Goal: Task Accomplishment & Management: Complete application form

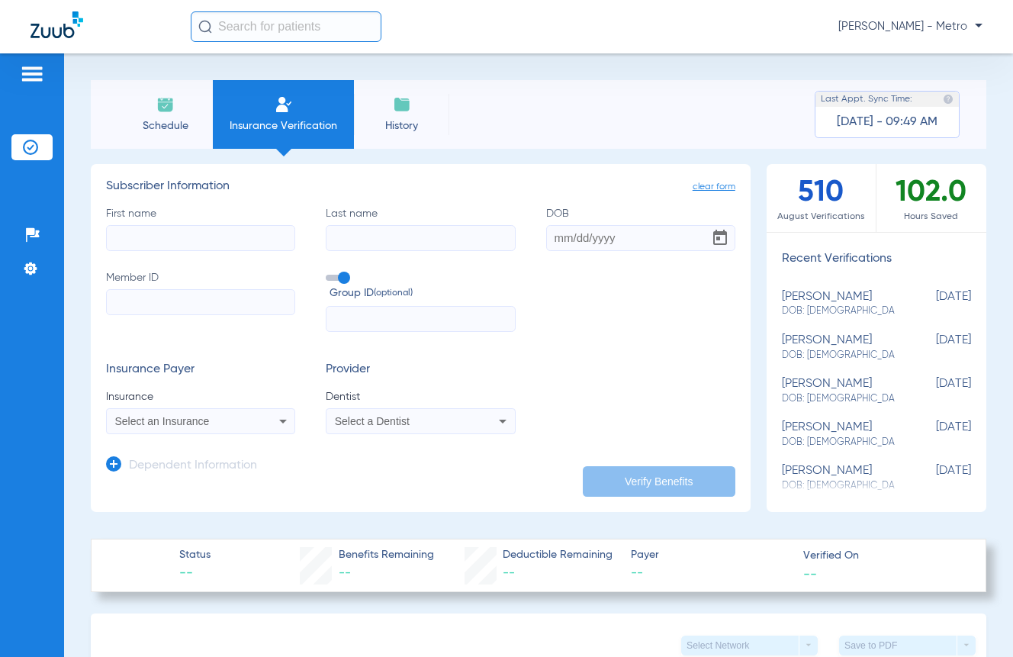
click at [304, 115] on li "Insurance Verification" at bounding box center [283, 114] width 141 height 69
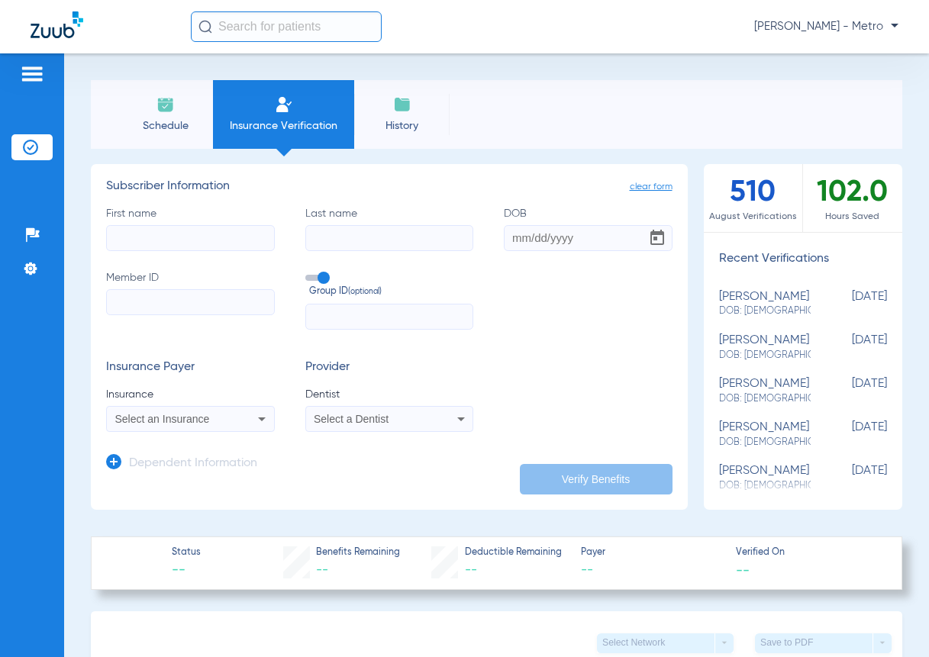
click at [172, 300] on input "Member ID" at bounding box center [190, 302] width 169 height 26
paste input "600131483"
type input "600131483"
click at [206, 407] on mat-select "Select an Insurance" at bounding box center [190, 419] width 169 height 26
click at [211, 411] on div "Select an Insurance" at bounding box center [190, 419] width 167 height 18
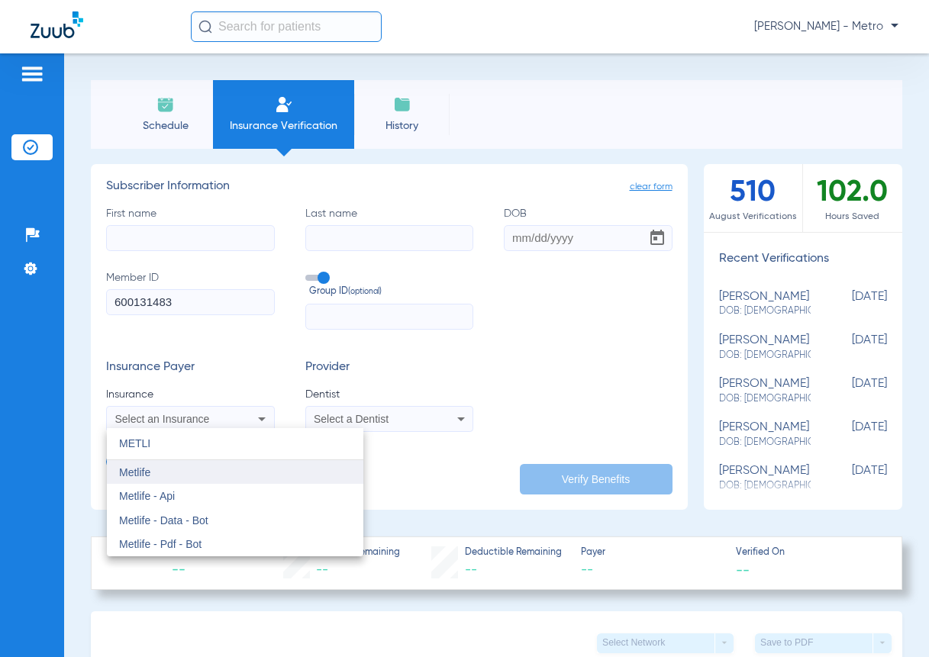
type input "METLI"
click at [166, 466] on mat-option "Metlife" at bounding box center [235, 472] width 256 height 24
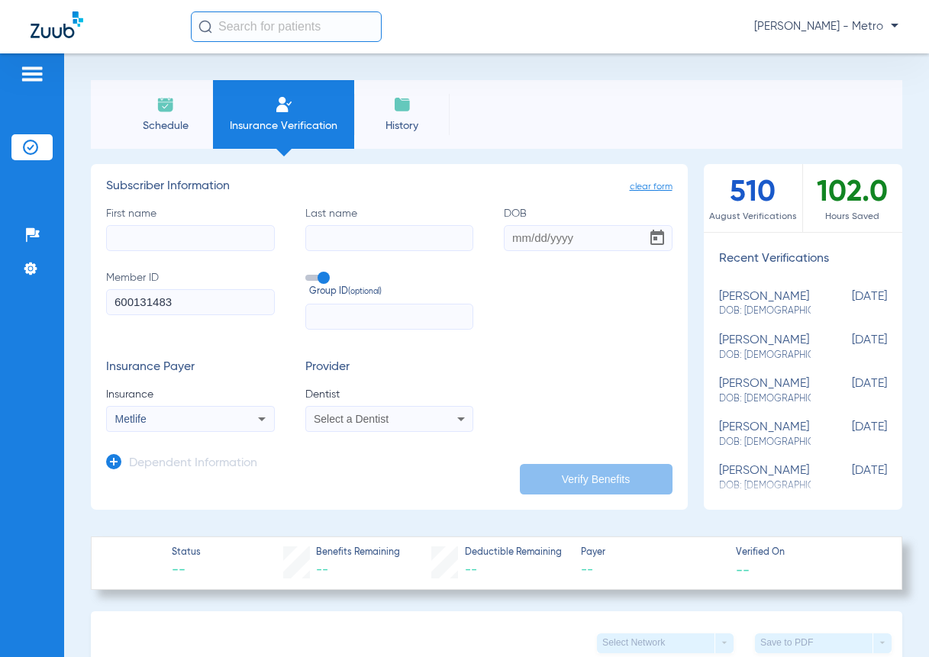
click at [385, 414] on span "Select a Dentist" at bounding box center [351, 419] width 75 height 12
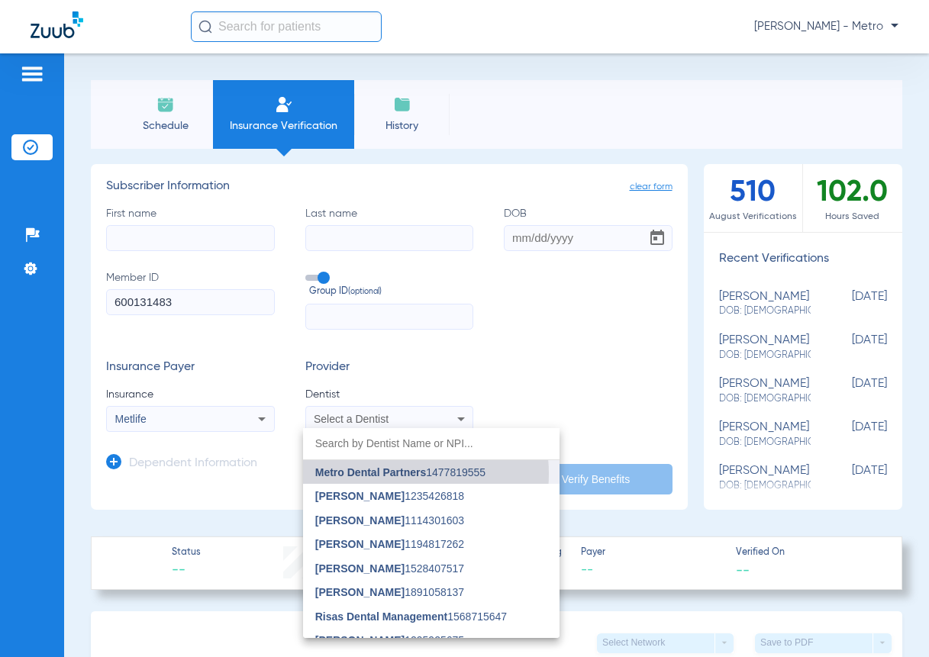
click at [394, 474] on span "Metro Dental Partners" at bounding box center [370, 472] width 111 height 12
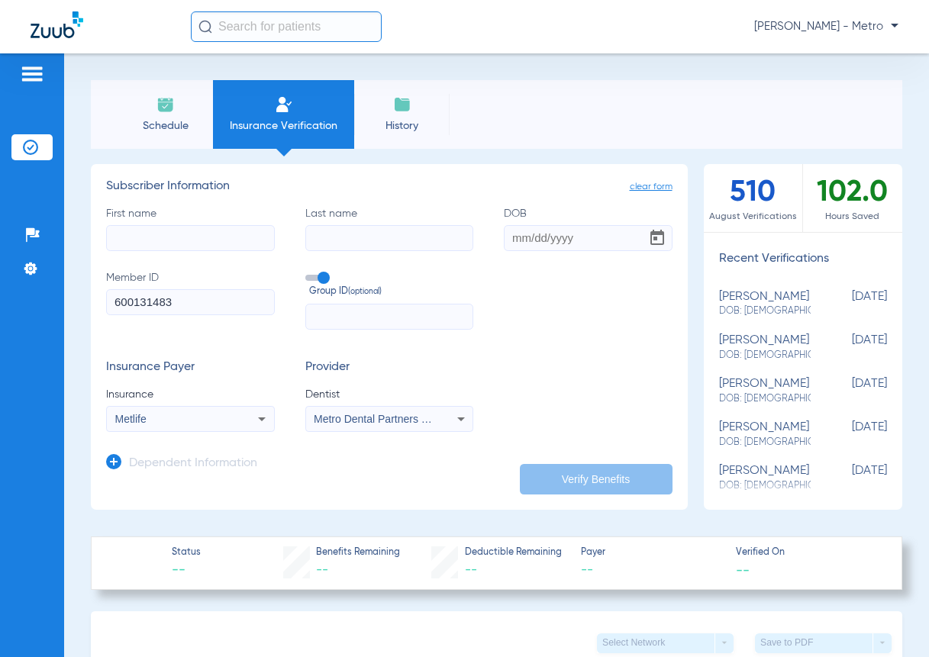
click at [186, 228] on input "First name" at bounding box center [190, 238] width 169 height 26
type input "ANDREA"
type input "GARCIA"
click at [527, 240] on input "DOB" at bounding box center [588, 238] width 169 height 26
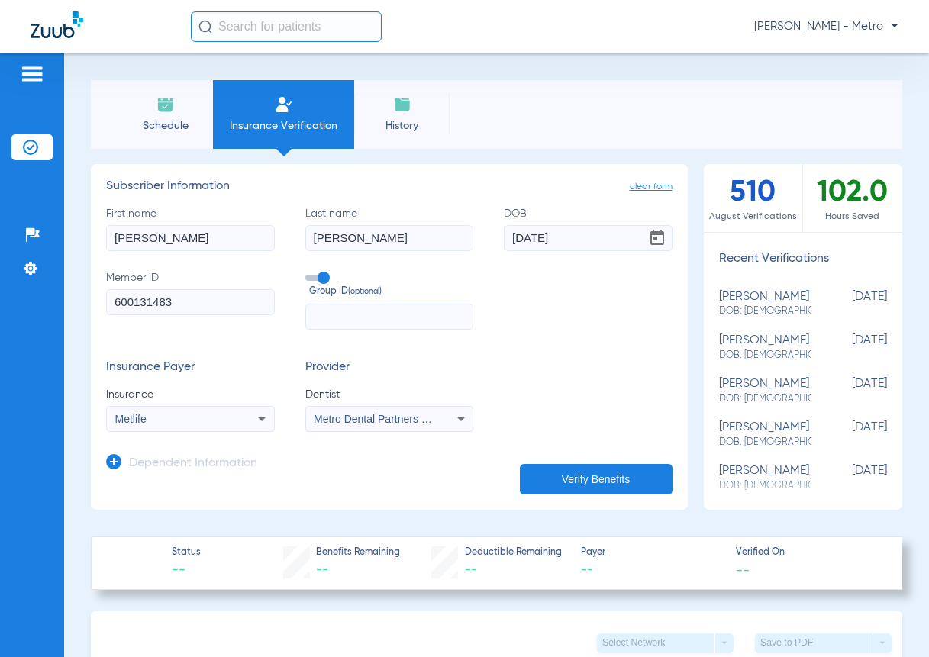
type input "10/17/1991"
click at [631, 464] on button "Verify Benefits" at bounding box center [596, 479] width 153 height 31
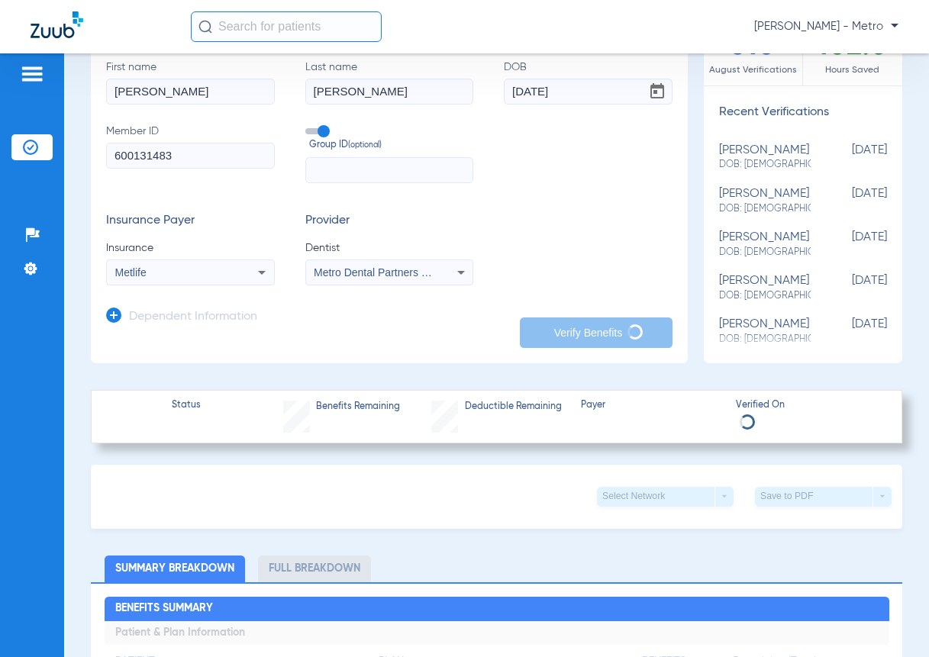
scroll to position [153, 0]
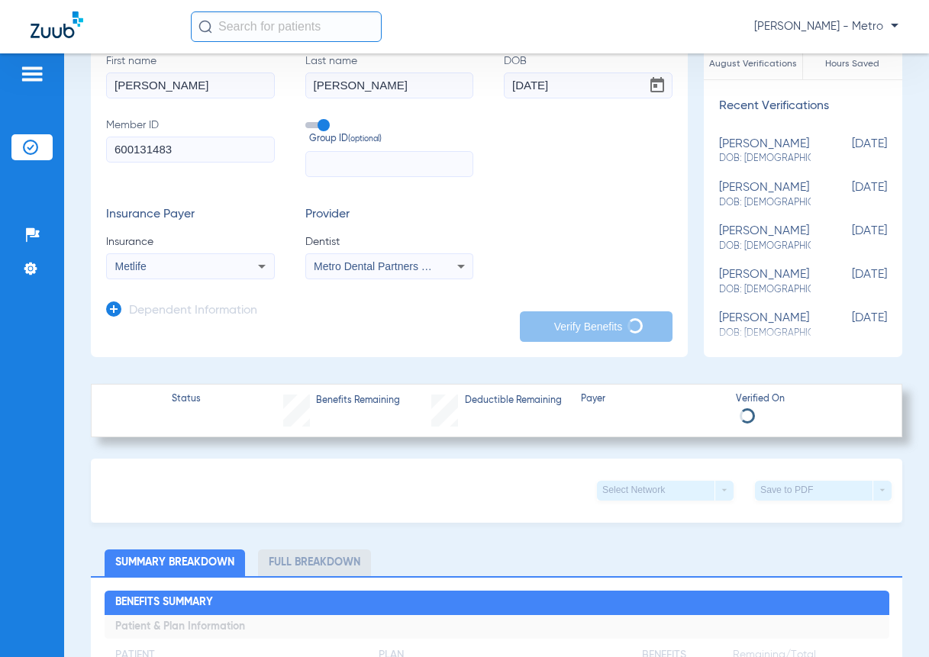
type input "ANDREA"
type input "GARCIA"
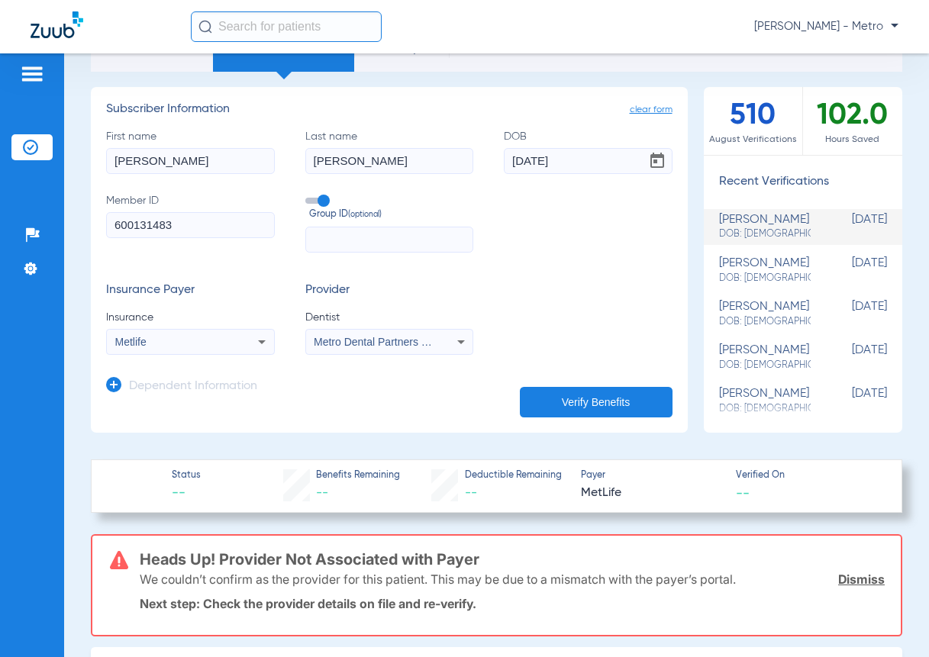
scroll to position [76, 0]
click at [322, 234] on input "text" at bounding box center [389, 240] width 169 height 26
paste input "0161063"
type input "0161063"
click at [635, 411] on button "Verify Benefits" at bounding box center [596, 403] width 153 height 31
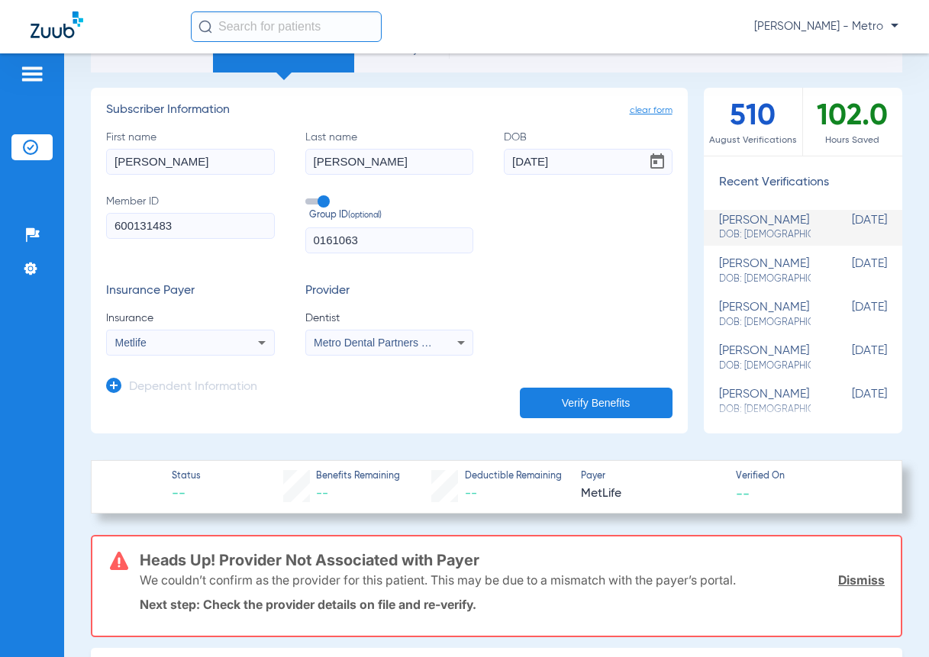
click at [198, 214] on input "600131483" at bounding box center [190, 226] width 169 height 26
drag, startPoint x: 204, startPoint y: 232, endPoint x: 25, endPoint y: 231, distance: 178.6
click at [25, 231] on div "Patients Insurance Verification Setup Help Center Settings Schedule Insurance V…" at bounding box center [464, 381] width 929 height 657
type input "8"
type input "552455088"
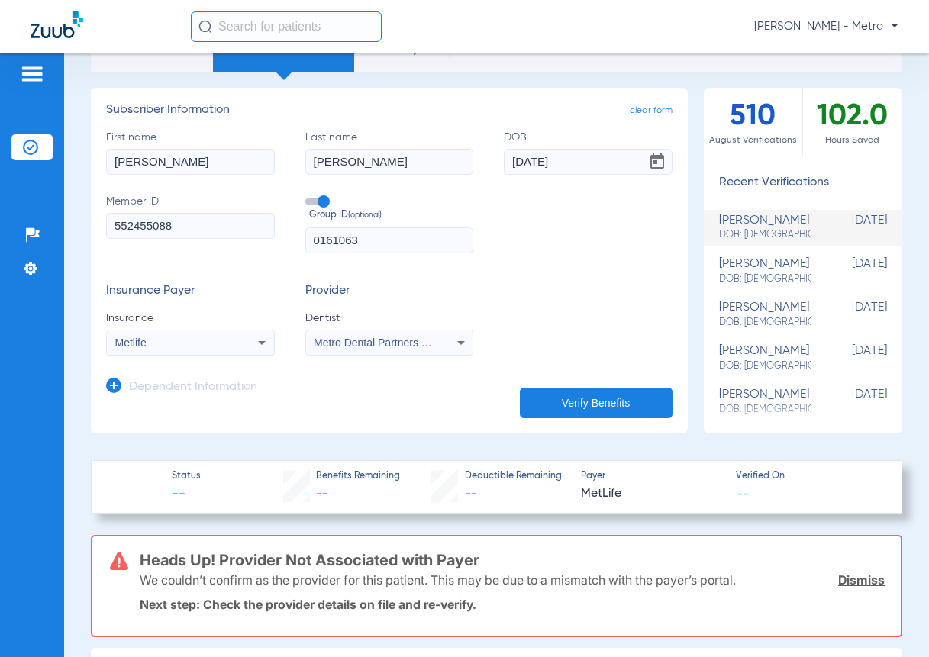
drag, startPoint x: 385, startPoint y: 243, endPoint x: 243, endPoint y: 243, distance: 141.2
click at [248, 250] on div "First name ANDREA Last name GARCIA DOB 10/17/1991 Member ID 552455088 Group ID …" at bounding box center [389, 192] width 566 height 124
click at [231, 333] on div "Metlife" at bounding box center [190, 342] width 167 height 18
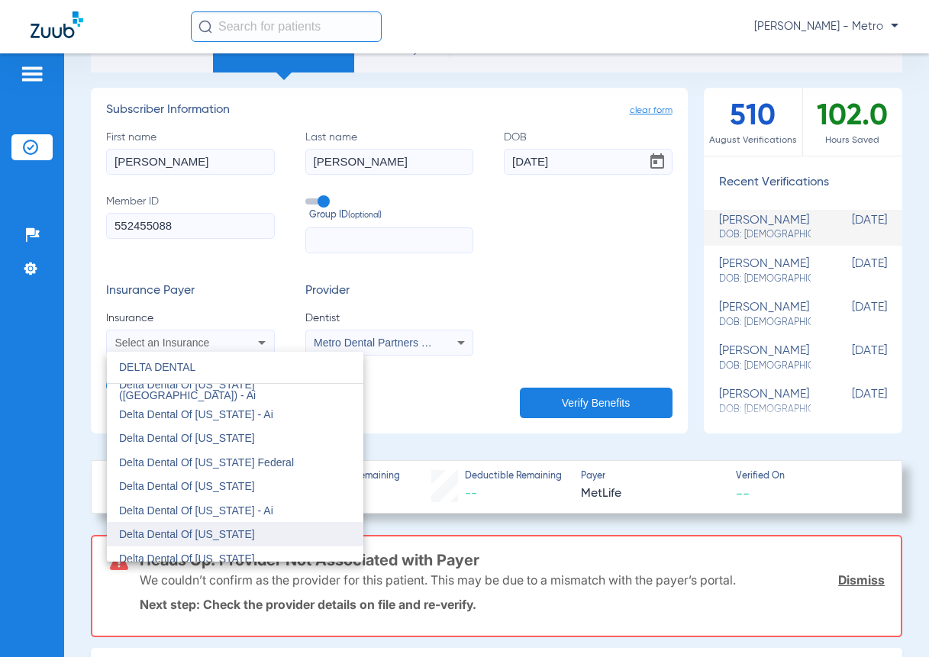
scroll to position [414, 0]
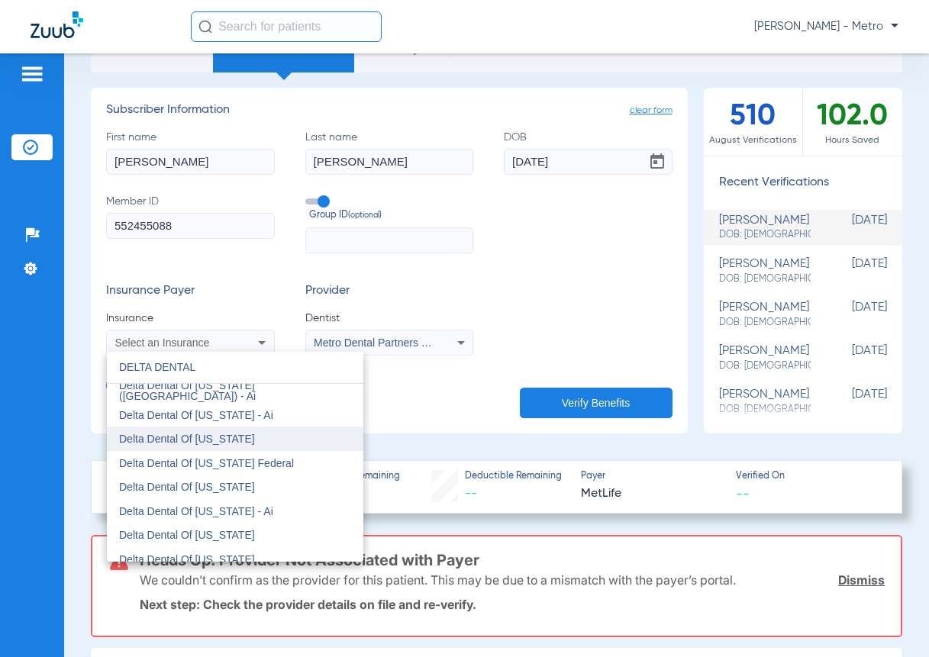
type input "DELTA DENTAL"
click at [267, 440] on mat-option "Delta Dental Of [US_STATE]" at bounding box center [235, 439] width 256 height 24
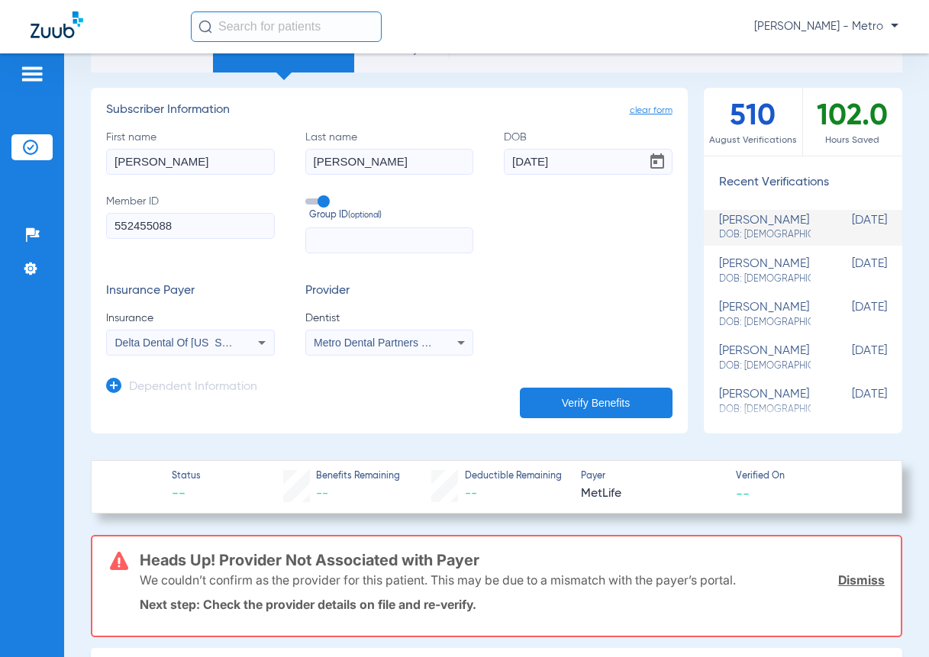
click at [373, 346] on span "Metro Dental Partners 1477819555" at bounding box center [397, 343] width 167 height 12
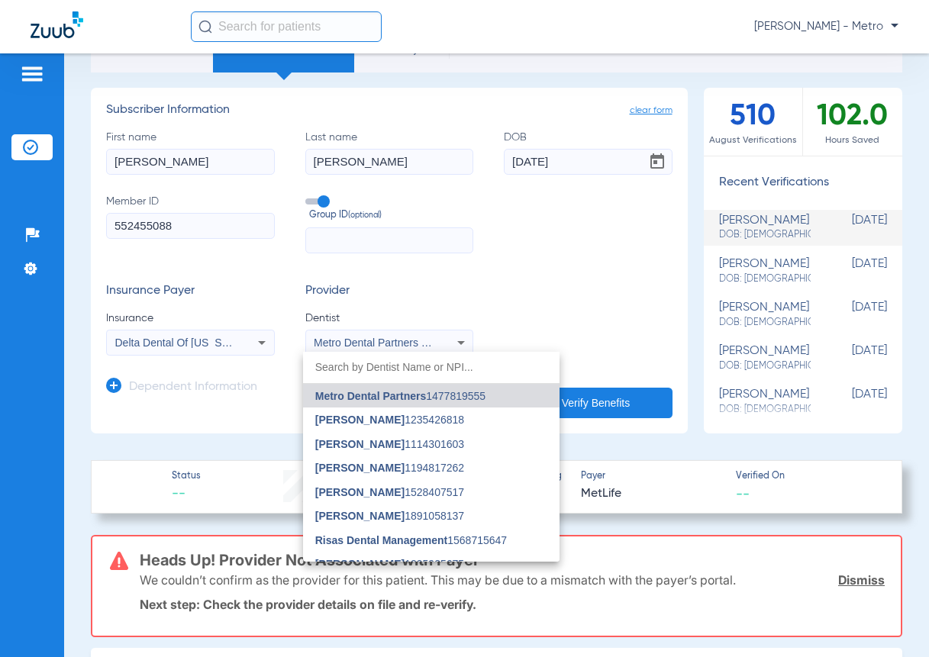
click at [410, 390] on span "Metro Dental Partners" at bounding box center [370, 396] width 111 height 12
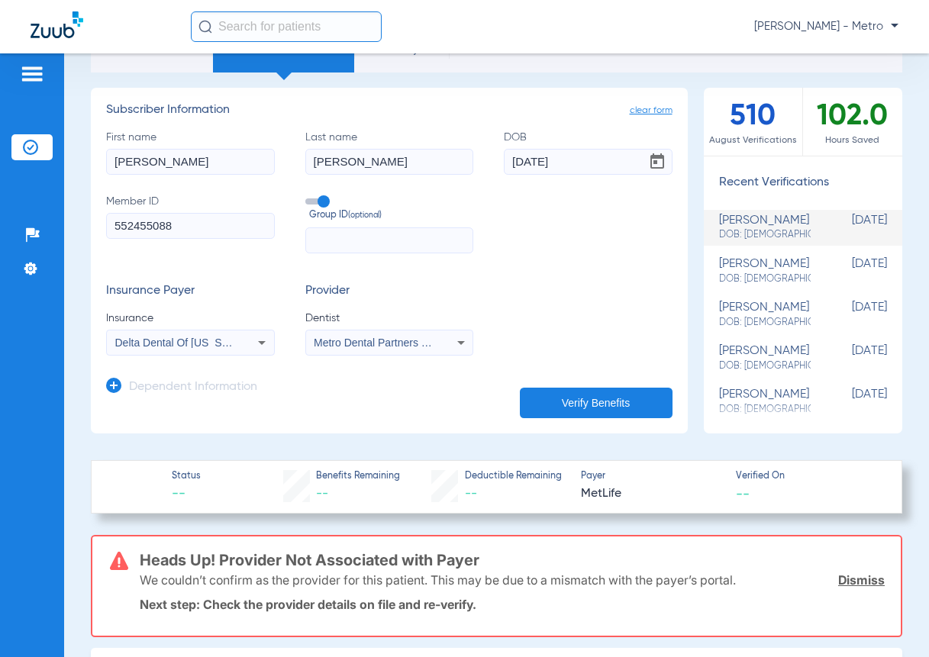
drag, startPoint x: 190, startPoint y: 153, endPoint x: 60, endPoint y: 173, distance: 131.2
click at [60, 173] on div "Patients Insurance Verification Setup Help Center Settings Schedule Insurance V…" at bounding box center [464, 381] width 929 height 657
type input "Lizette"
type input "leon"
type input "07/07/1971"
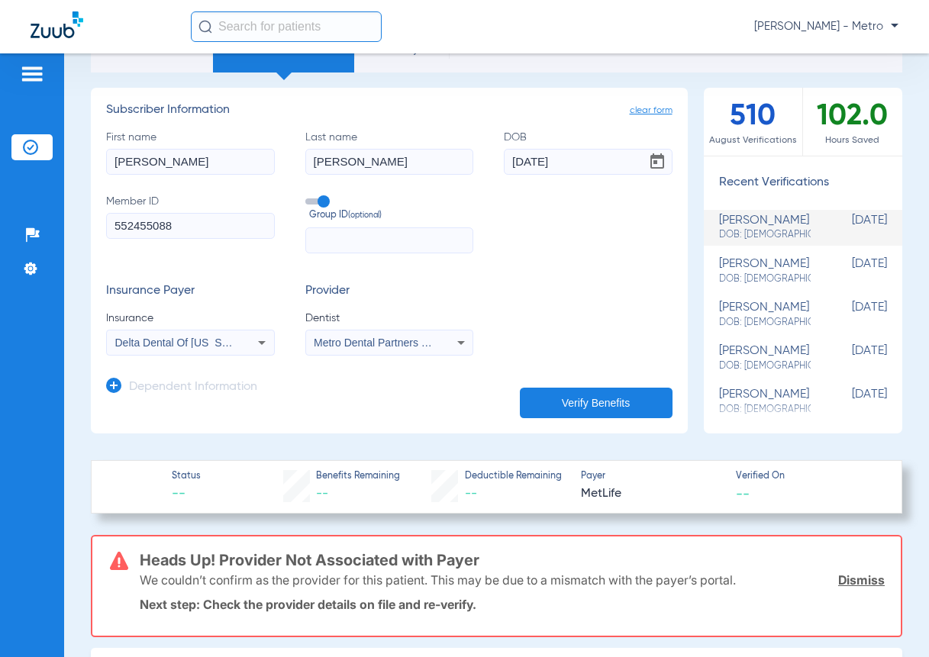
click at [599, 390] on button "Verify Benefits" at bounding box center [596, 403] width 153 height 31
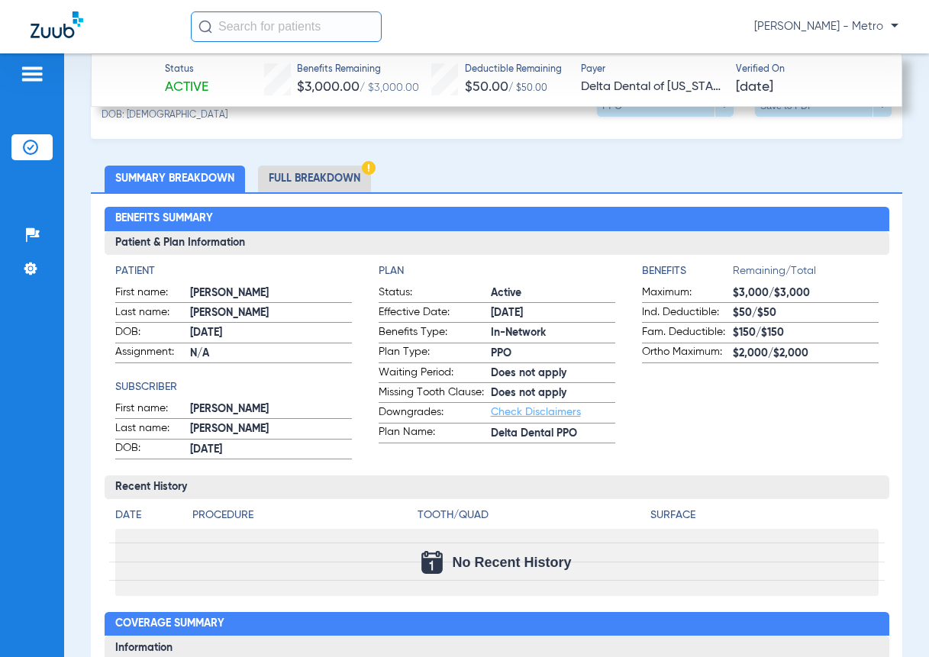
scroll to position [458, 0]
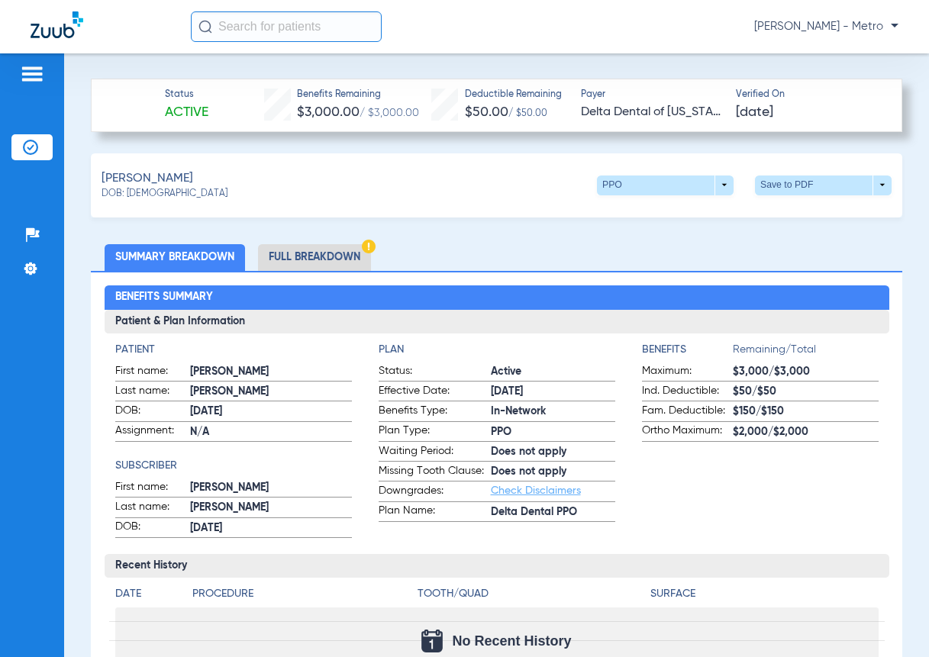
click at [346, 254] on li "Full Breakdown" at bounding box center [314, 257] width 113 height 27
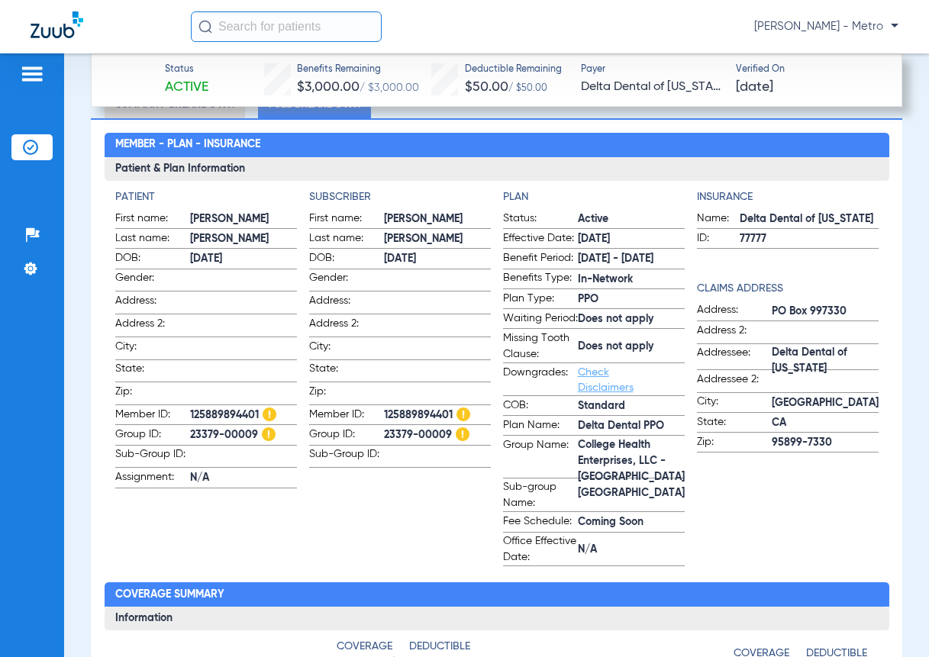
scroll to position [687, 0]
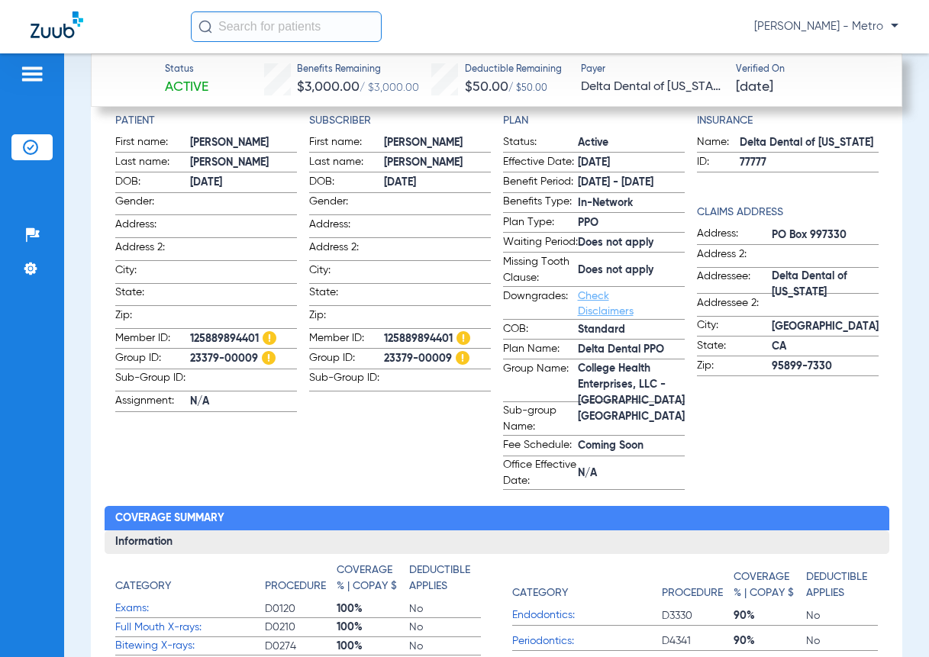
drag, startPoint x: 382, startPoint y: 328, endPoint x: 449, endPoint y: 335, distance: 68.3
click at [449, 335] on span "125889894401" at bounding box center [437, 339] width 107 height 16
copy span "125889894401"
click at [376, 396] on app-subscriber-information "Subscriber First name: Lizette Last name: Leon DOB: 07/07/1971 Gender: Address:…" at bounding box center [400, 302] width 182 height 378
drag, startPoint x: 183, startPoint y: 351, endPoint x: 256, endPoint y: 359, distance: 73.0
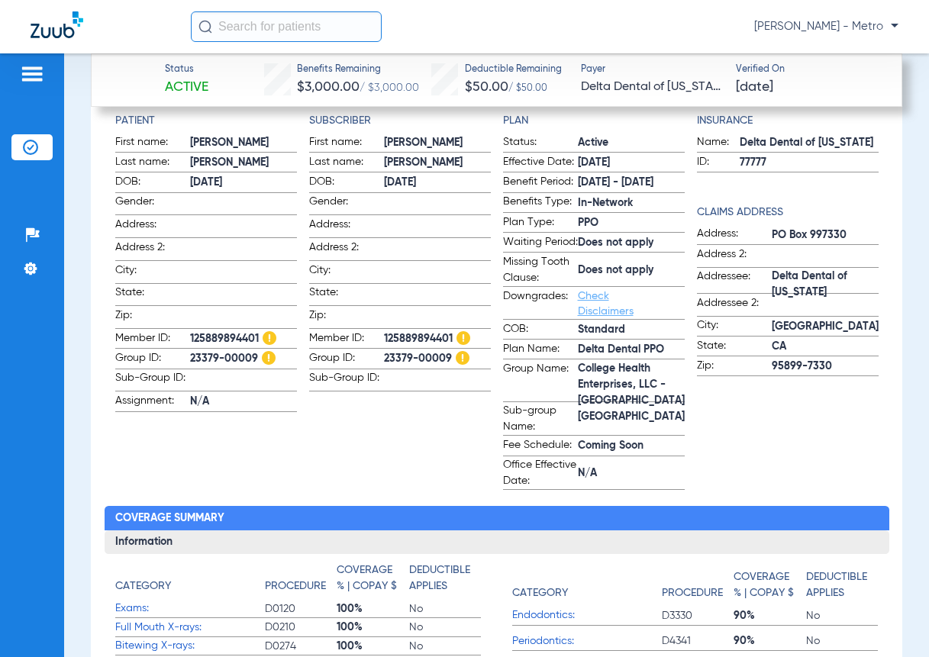
click at [256, 359] on label "Group ID: 23379-00009" at bounding box center [206, 359] width 182 height 19
copy label "23379-00009"
click at [256, 360] on span "23379-00009" at bounding box center [243, 359] width 107 height 16
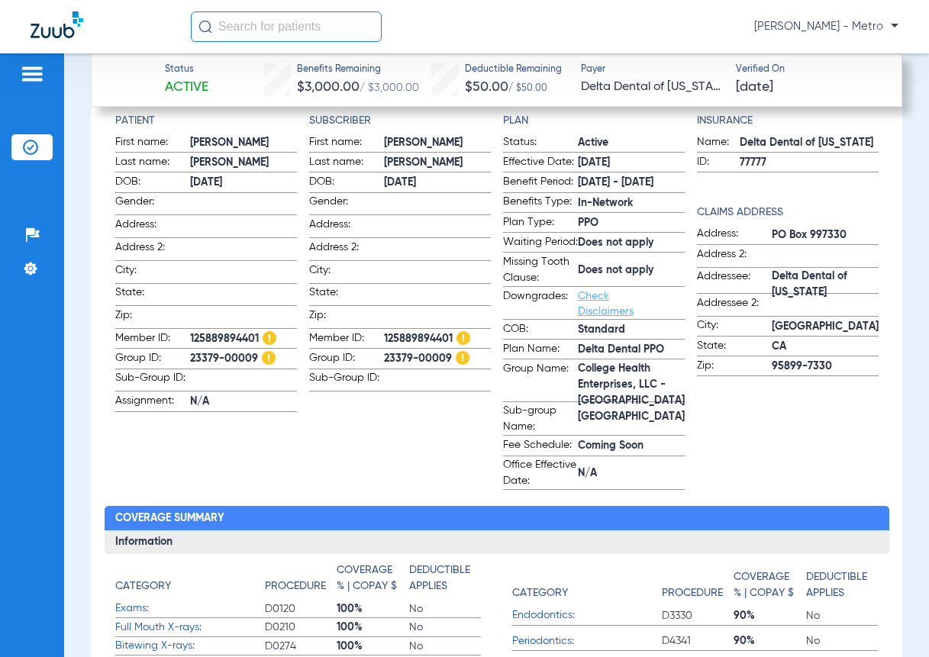
click at [255, 354] on span "23379-00009" at bounding box center [243, 359] width 107 height 16
click at [256, 351] on span "23379-00009" at bounding box center [243, 359] width 107 height 16
click at [253, 351] on span "23379-00009" at bounding box center [243, 359] width 107 height 16
drag, startPoint x: 191, startPoint y: 349, endPoint x: 255, endPoint y: 361, distance: 65.3
click at [255, 361] on span "23379-00009" at bounding box center [243, 359] width 107 height 16
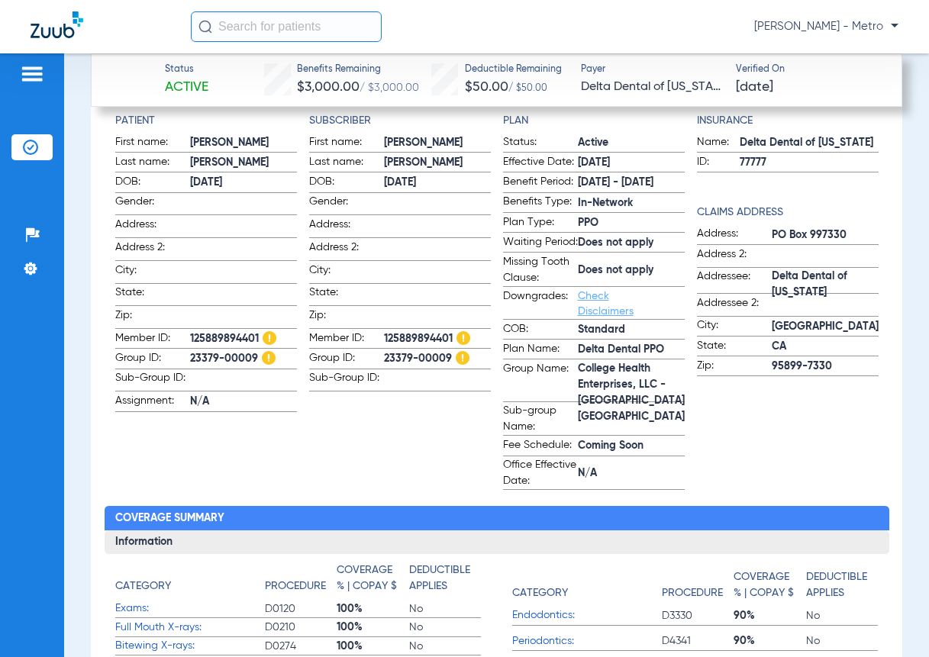
copy span "23379-00009"
click at [398, 263] on span at bounding box center [437, 271] width 107 height 16
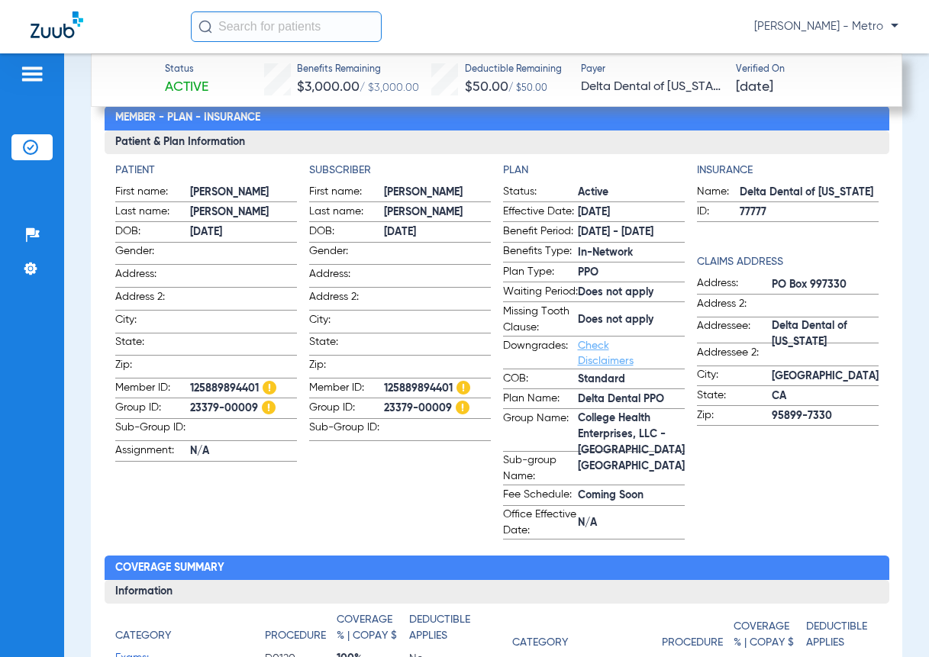
scroll to position [611, 0]
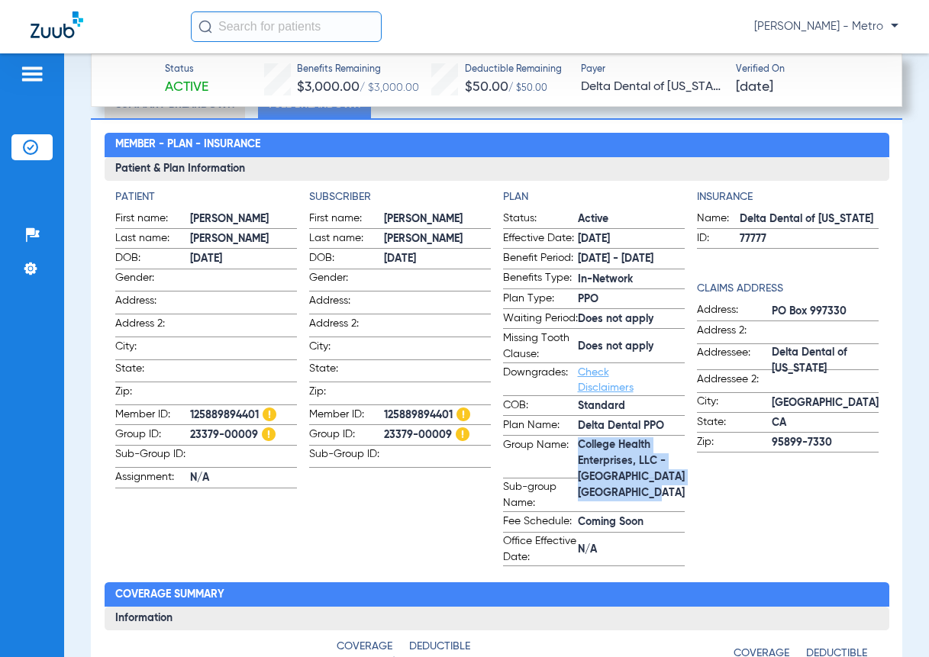
drag, startPoint x: 569, startPoint y: 457, endPoint x: 659, endPoint y: 495, distance: 97.5
click at [659, 478] on label "Group Name: College Health Enterprises, LLC - College Medical Center Phoenix" at bounding box center [594, 457] width 182 height 41
copy label "College Health Enterprises, LLC - College Medical Center Phoenix"
click at [651, 478] on span "College Health Enterprises, LLC - College Medical Center Phoenix" at bounding box center [631, 470] width 107 height 16
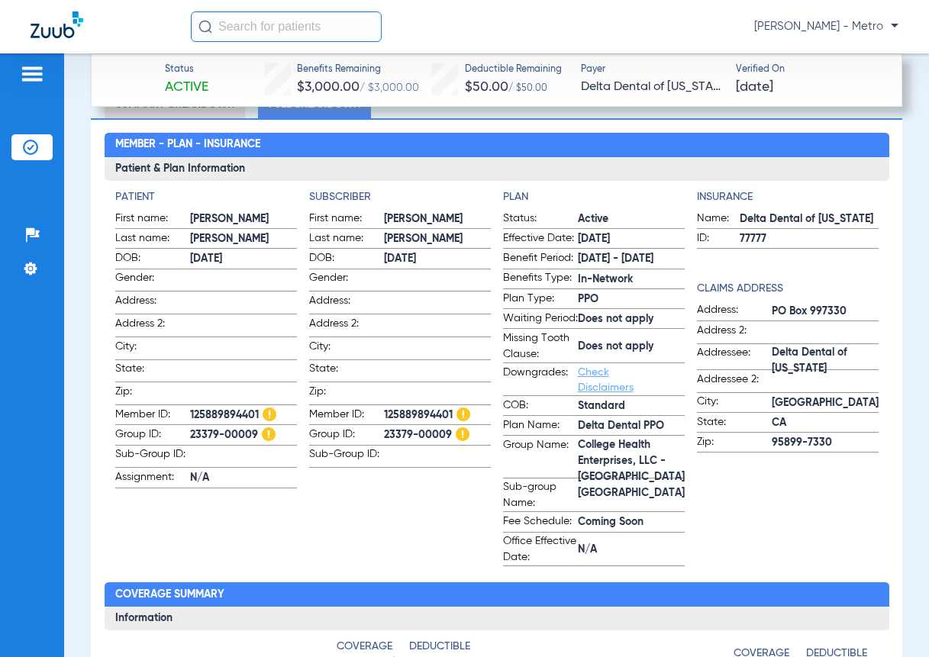
drag, startPoint x: 572, startPoint y: 447, endPoint x: 649, endPoint y: 492, distance: 89.3
click at [649, 492] on form "Status: Active Effective Date: 3/1/25 Benefit Period: 1/1/25 - 12/31/25 Benefit…" at bounding box center [594, 389] width 182 height 356
click at [525, 474] on span "Group Name:" at bounding box center [540, 457] width 75 height 40
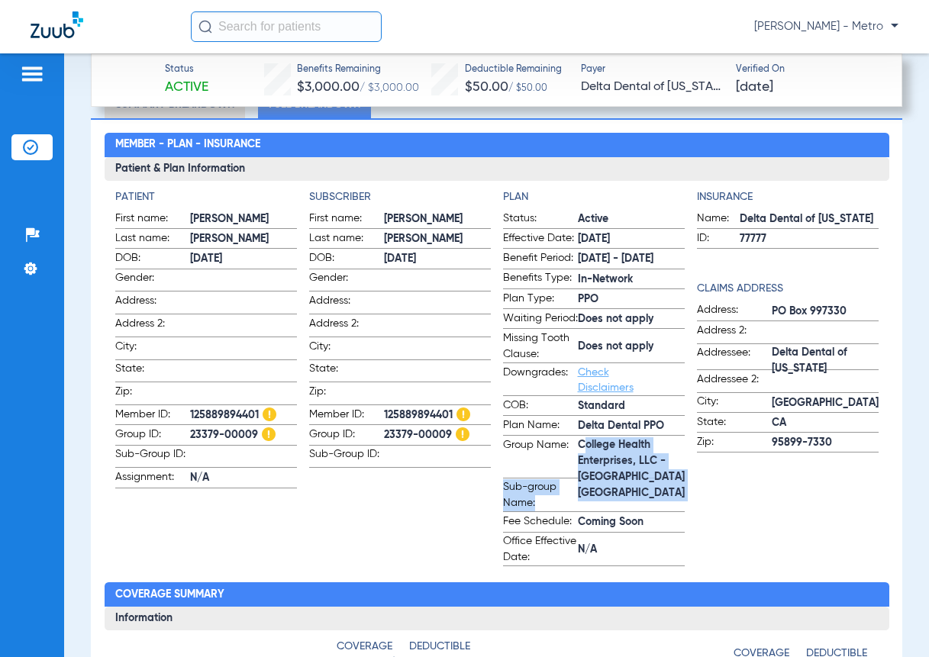
drag, startPoint x: 572, startPoint y: 456, endPoint x: 649, endPoint y: 501, distance: 89.3
click at [649, 501] on form "Status: Active Effective Date: 3/1/25 Benefit Period: 1/1/25 - 12/31/25 Benefit…" at bounding box center [594, 389] width 182 height 356
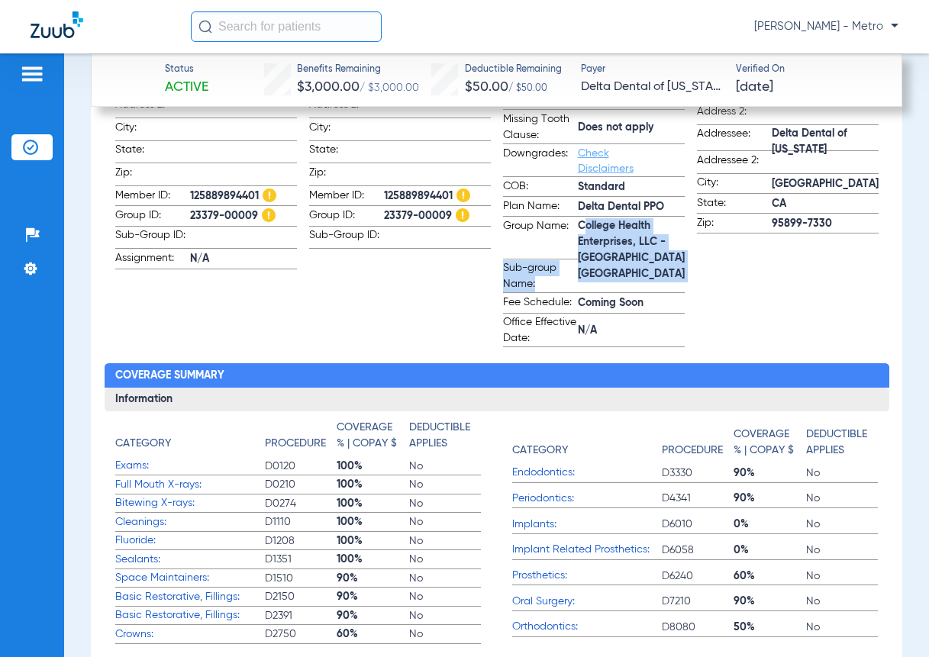
scroll to position [916, 0]
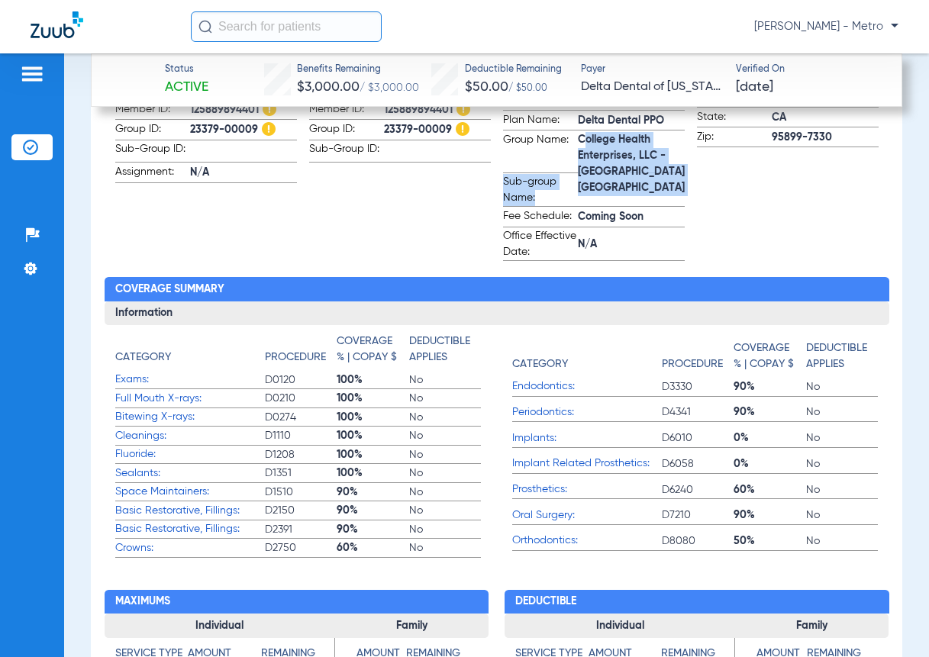
click at [638, 172] on span "College Health Enterprises, LLC - College Medical Center Phoenix" at bounding box center [631, 164] width 107 height 16
drag, startPoint x: 575, startPoint y: 151, endPoint x: 652, endPoint y: 192, distance: 87.0
click at [652, 172] on span "College Health Enterprises, LLC - College Medical Center Phoenix" at bounding box center [631, 164] width 107 height 16
copy span "College Health Enterprises, LLC - College Medical Center Phoenix"
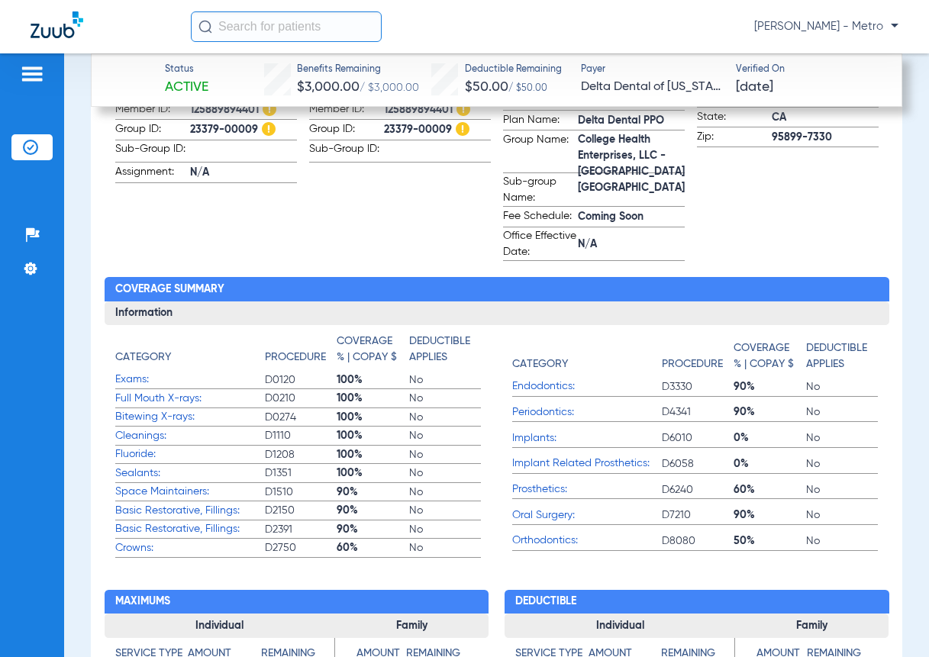
click at [679, 237] on div "Patient First name: Lizette Last name: Leon DOB: 07/07/1971 Gender: Address: Ad…" at bounding box center [496, 73] width 763 height 378
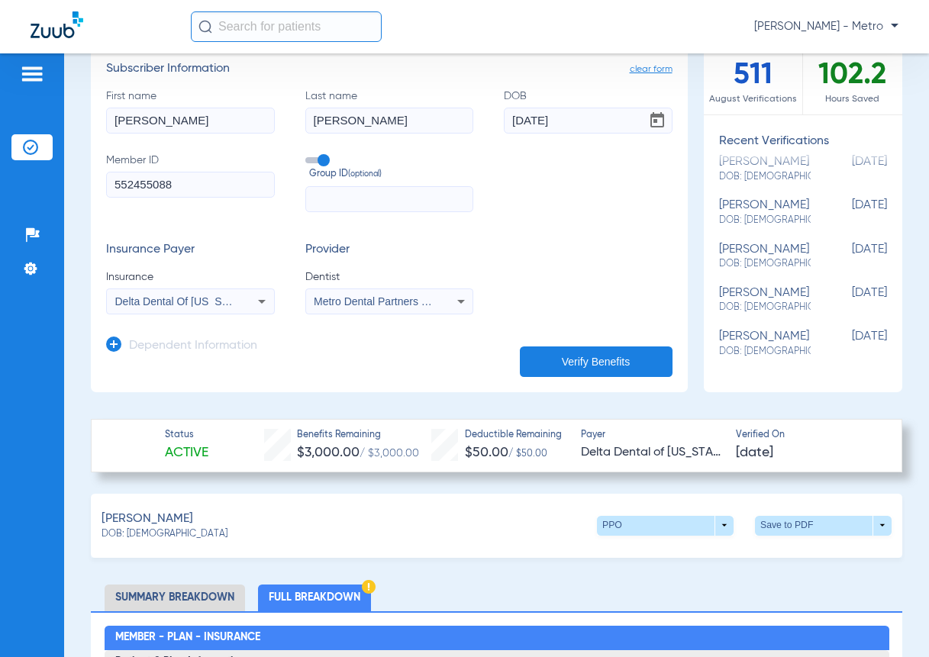
scroll to position [153, 0]
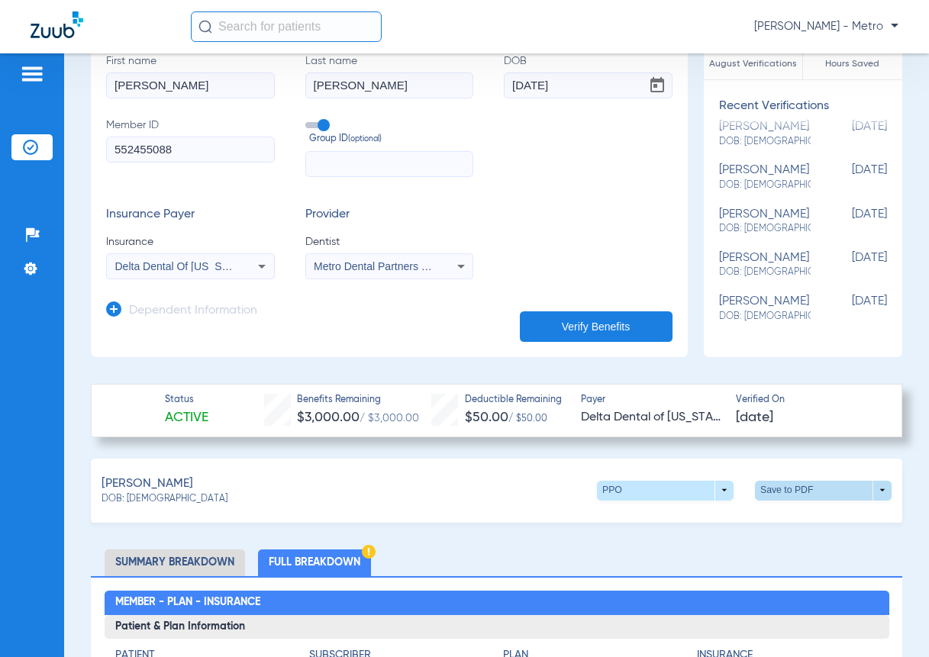
click at [785, 481] on span at bounding box center [823, 491] width 137 height 20
click at [714, 514] on span "Save to PDF" at bounding box center [697, 519] width 60 height 11
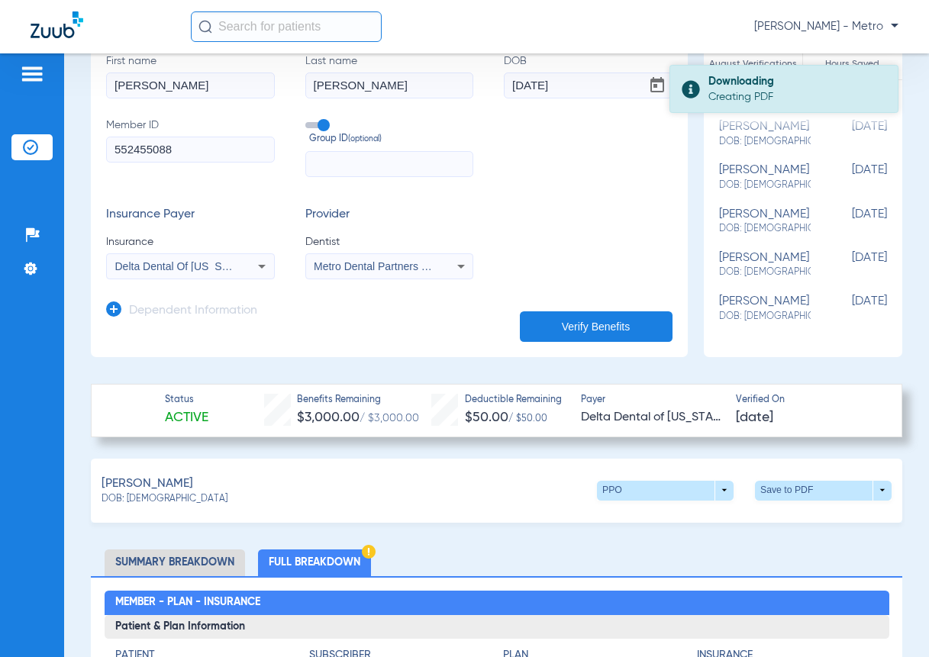
click at [768, 78] on div "Downloading" at bounding box center [796, 81] width 176 height 15
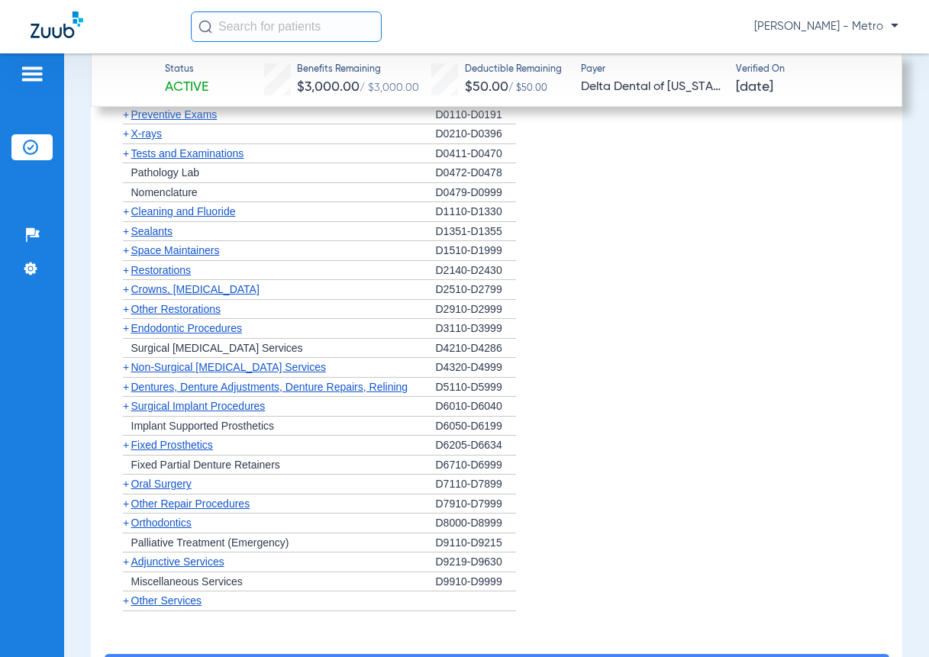
scroll to position [2137, 0]
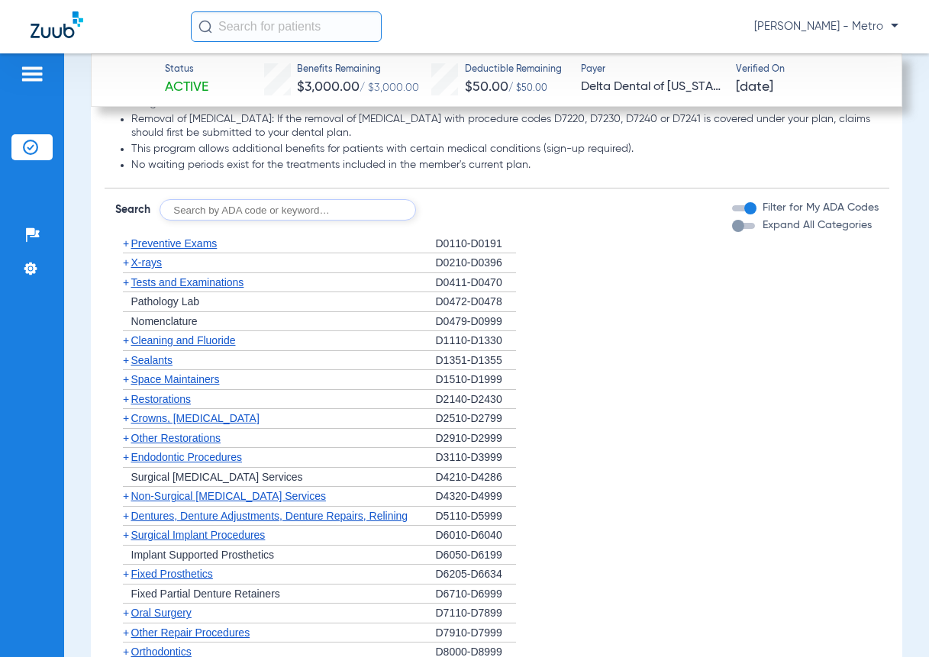
click at [121, 253] on span "+" at bounding box center [123, 243] width 16 height 19
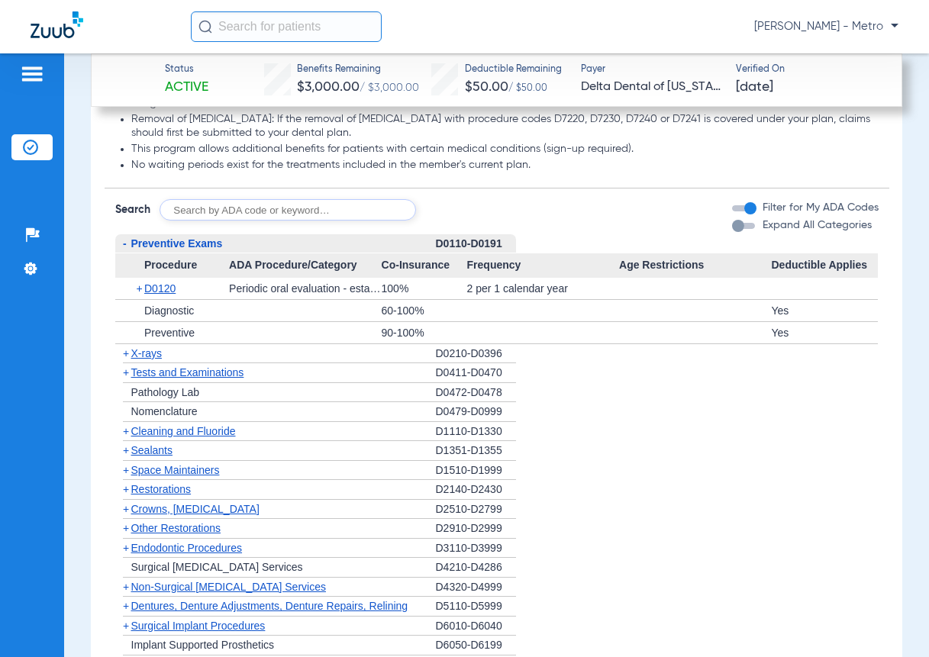
click at [126, 250] on span "-" at bounding box center [125, 243] width 4 height 12
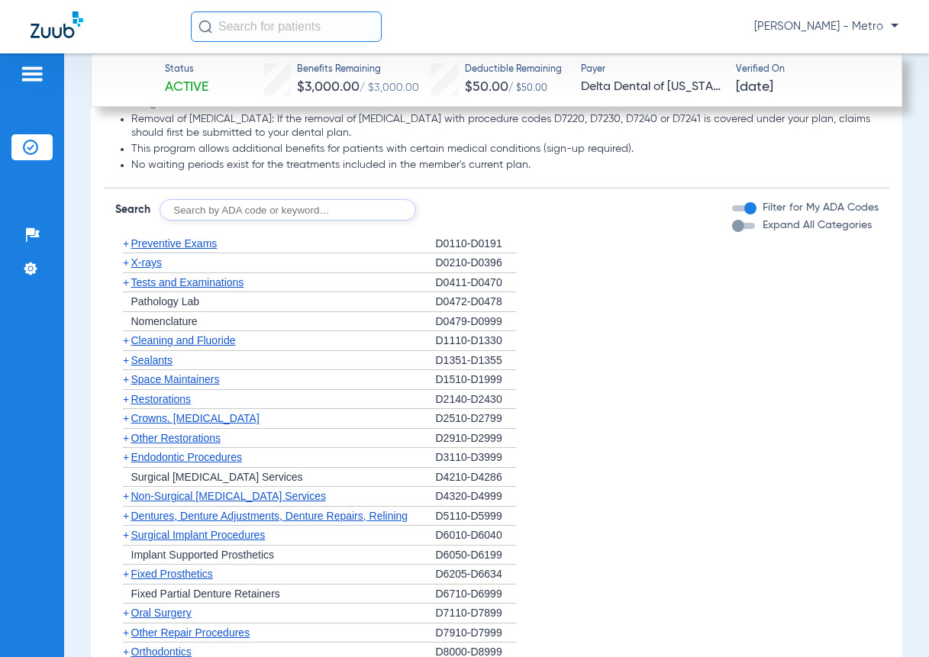
click at [732, 232] on div "button" at bounding box center [738, 226] width 12 height 12
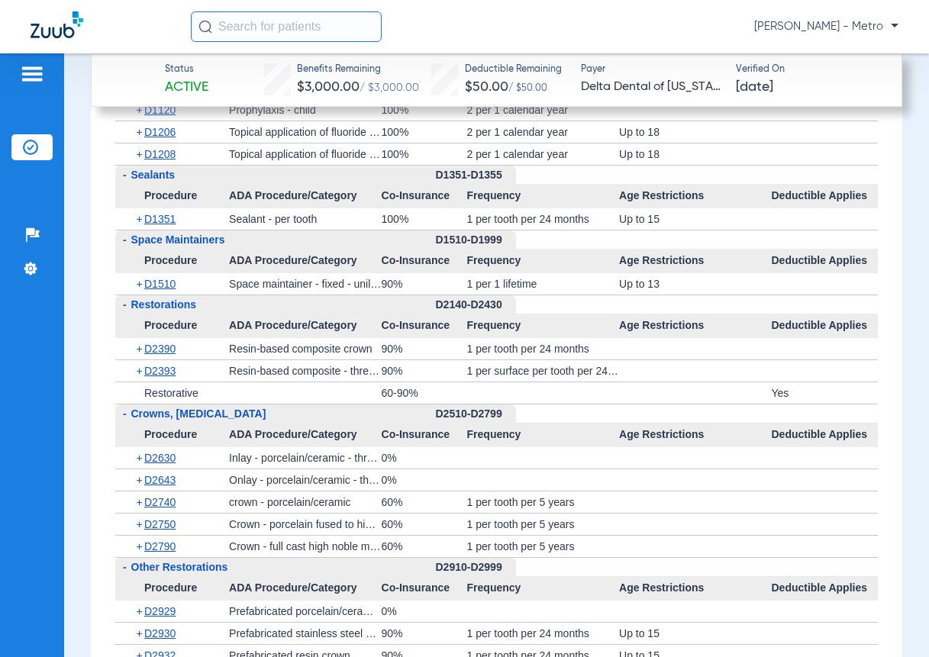
scroll to position [2747, 0]
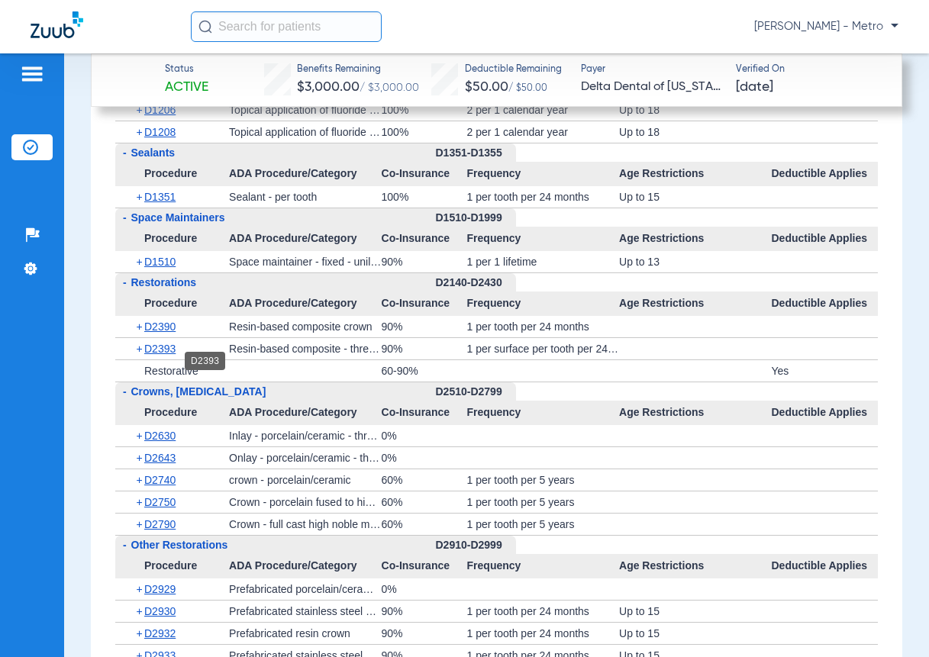
click at [163, 355] on span "D2393" at bounding box center [159, 349] width 31 height 12
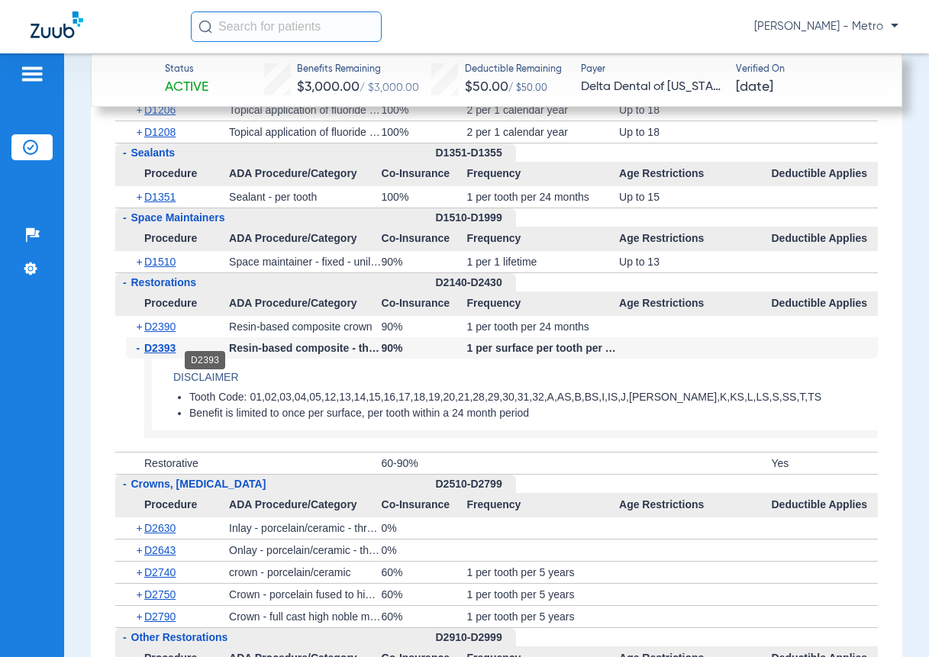
click at [170, 354] on span "D2393" at bounding box center [159, 348] width 31 height 12
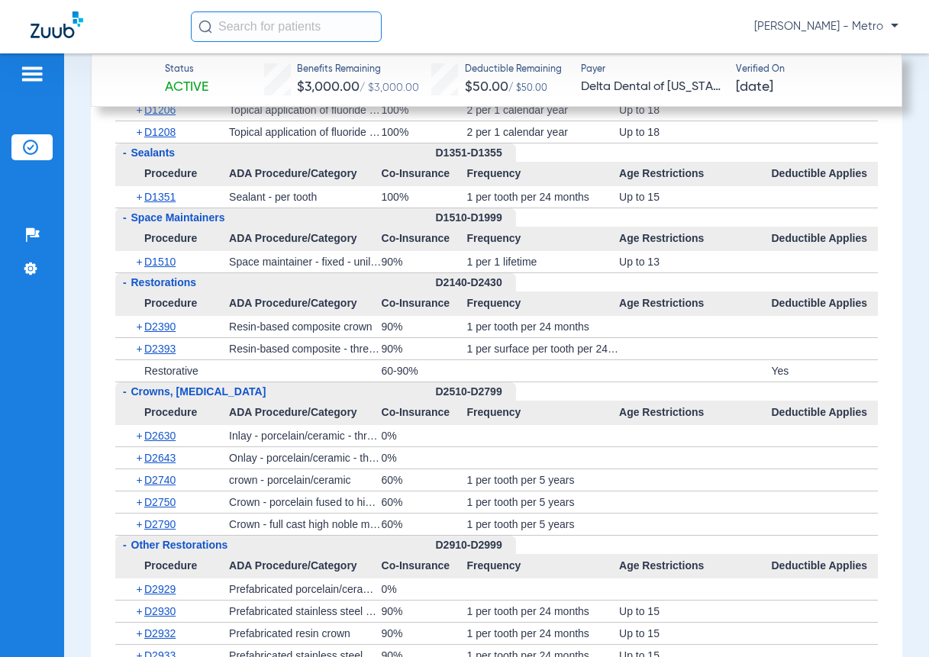
click at [170, 355] on span "D2393" at bounding box center [159, 349] width 31 height 12
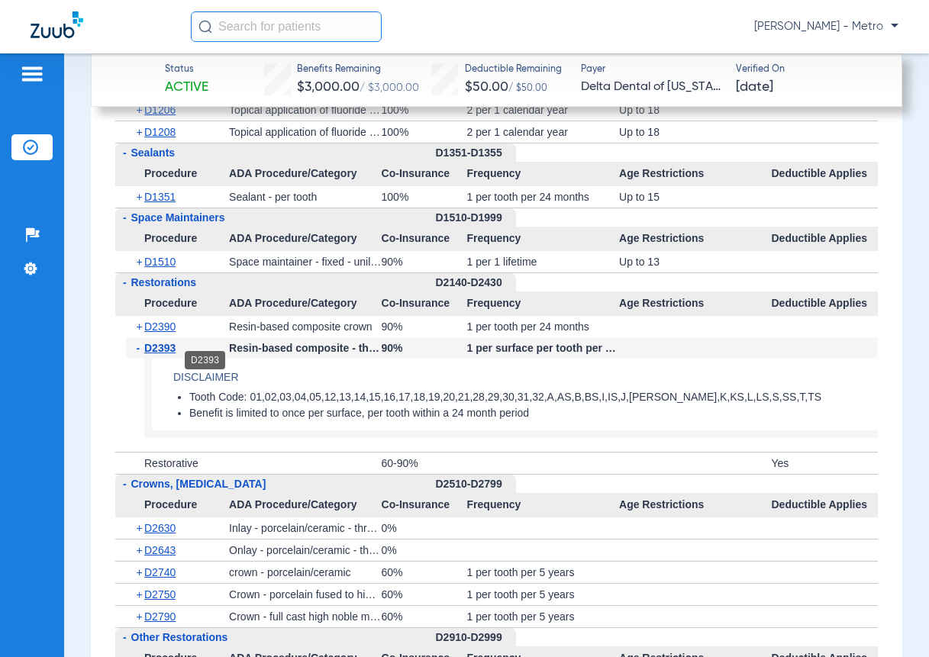
click at [163, 354] on span "D2393" at bounding box center [159, 348] width 31 height 12
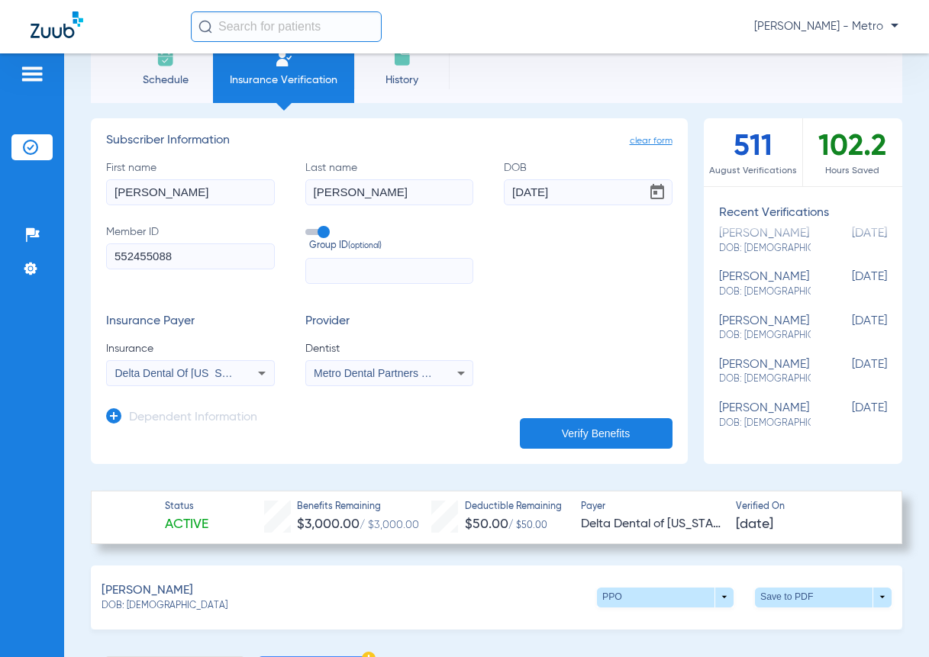
scroll to position [0, 0]
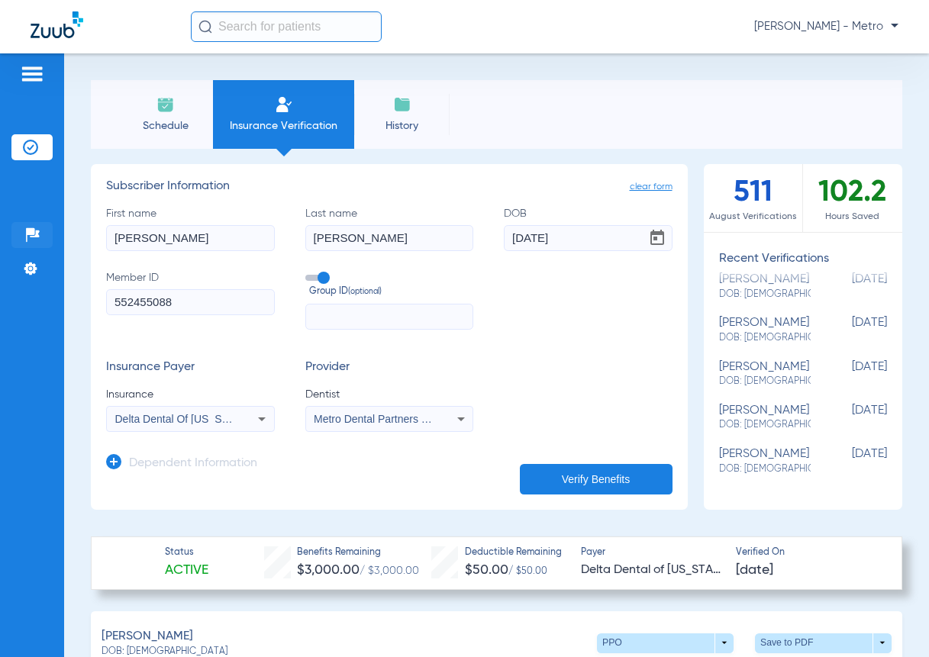
drag, startPoint x: 161, startPoint y: 236, endPoint x: 31, endPoint y: 240, distance: 130.6
click at [35, 241] on div "Patients Insurance Verification Setup Help Center Settings Schedule Insurance V…" at bounding box center [464, 381] width 929 height 657
type input "[PERSON_NAME]"
type input "[DATE]"
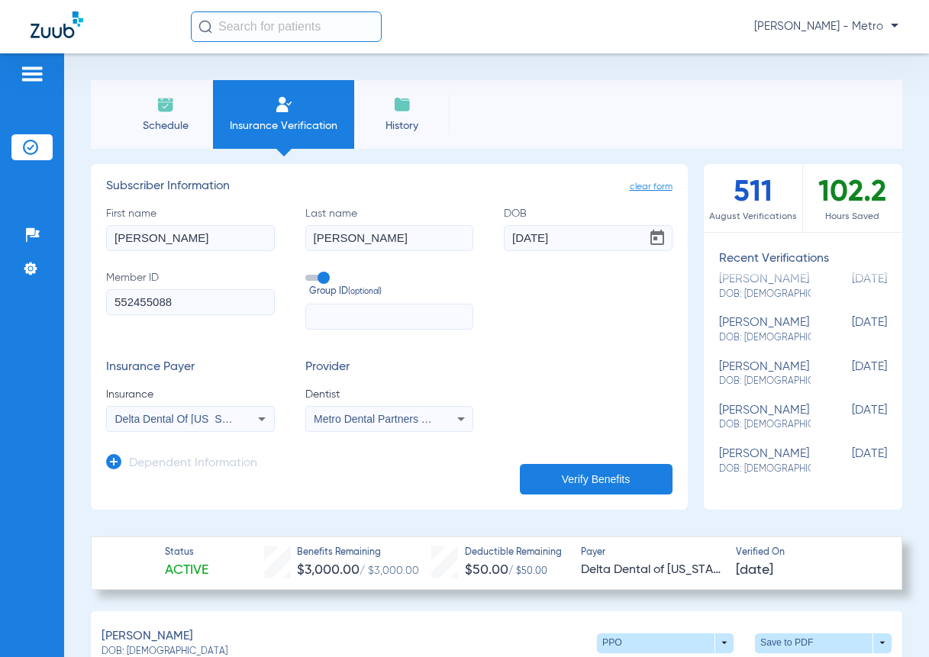
drag, startPoint x: 243, startPoint y: 282, endPoint x: 230, endPoint y: 294, distance: 17.9
click at [243, 285] on label "Member ID 552455088" at bounding box center [190, 300] width 169 height 60
click at [230, 295] on input "552455088" at bounding box center [190, 302] width 169 height 26
type input "5"
type input "603258351"
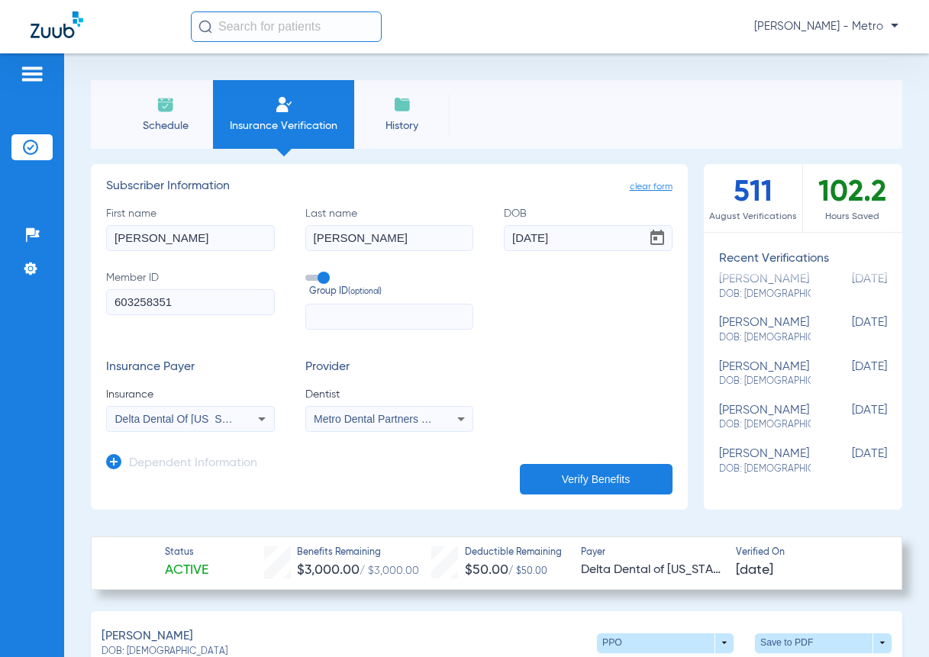
click at [222, 421] on span "Delta Dental Of [US_STATE]" at bounding box center [183, 419] width 136 height 12
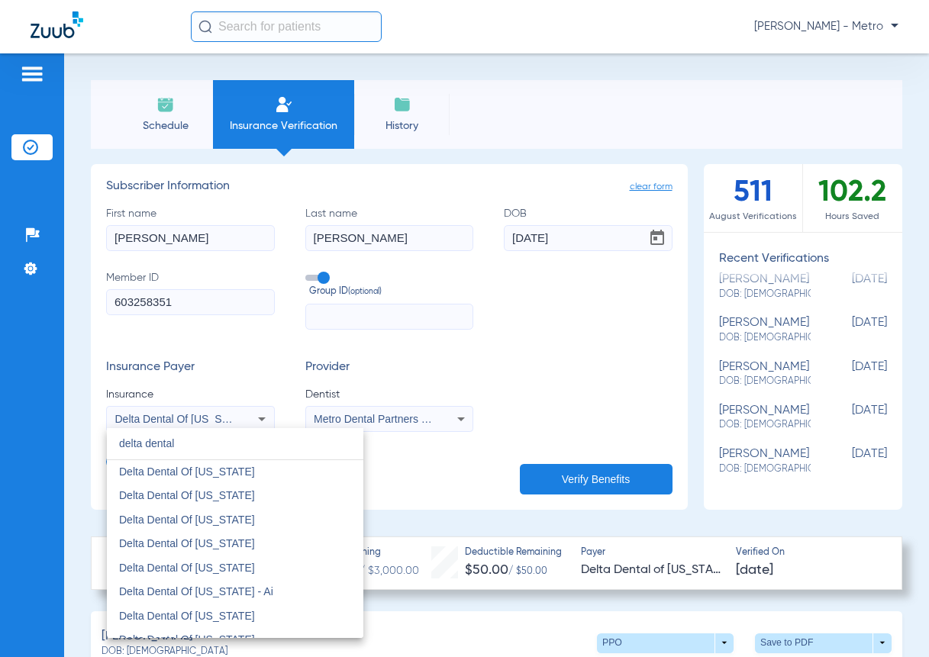
scroll to position [839, 0]
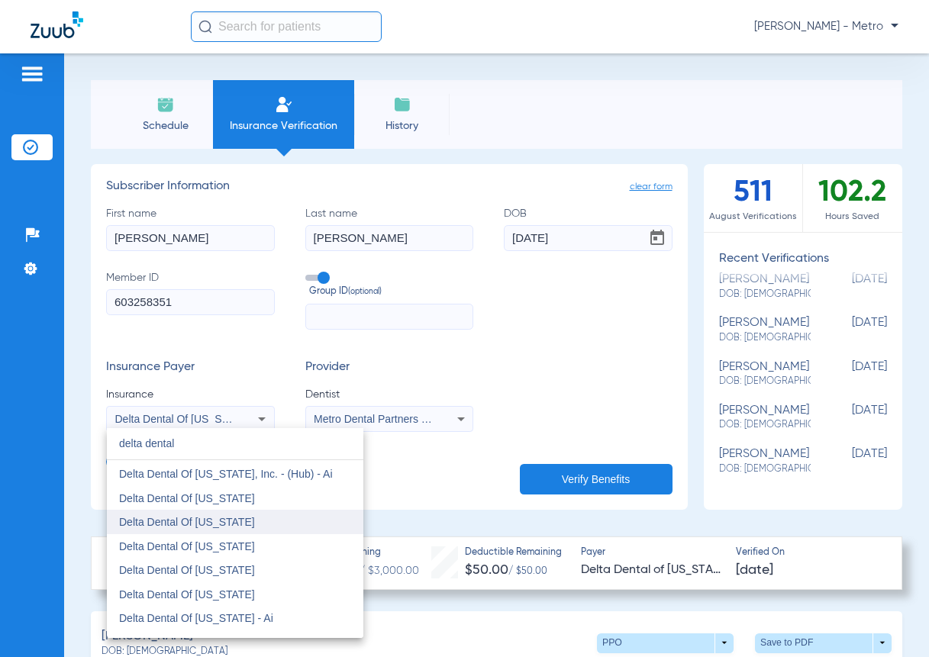
type input "delta dental"
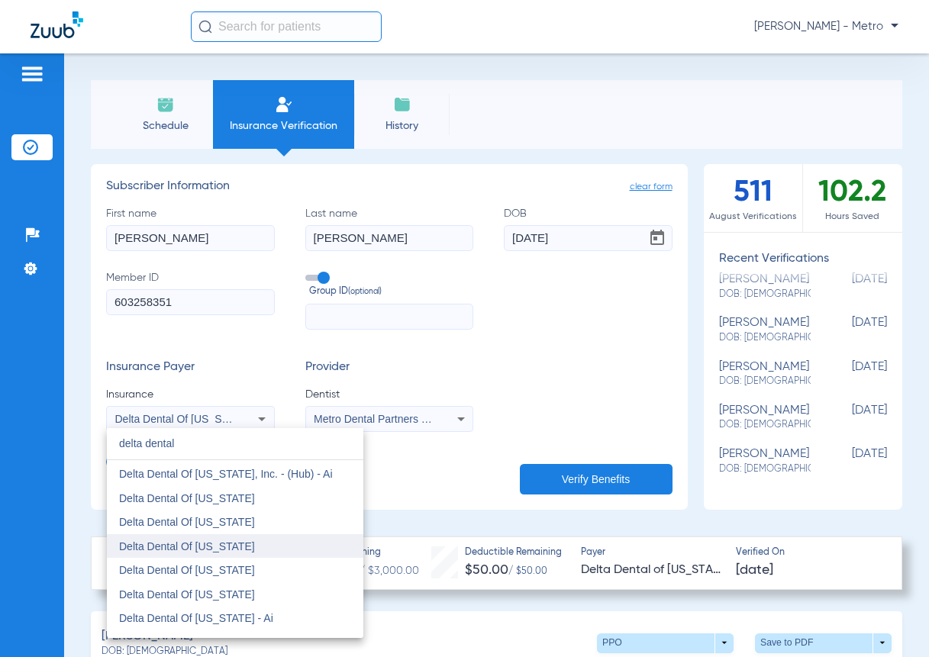
drag, startPoint x: 208, startPoint y: 532, endPoint x: 214, endPoint y: 540, distance: 10.8
click at [214, 540] on div "delta dental close Delta Dental (Northeast - Me, Nh, And Vt) Delta Dental - Tri…" at bounding box center [235, 533] width 256 height 210
click at [214, 540] on span "Delta Dental Of [US_STATE]" at bounding box center [187, 546] width 136 height 12
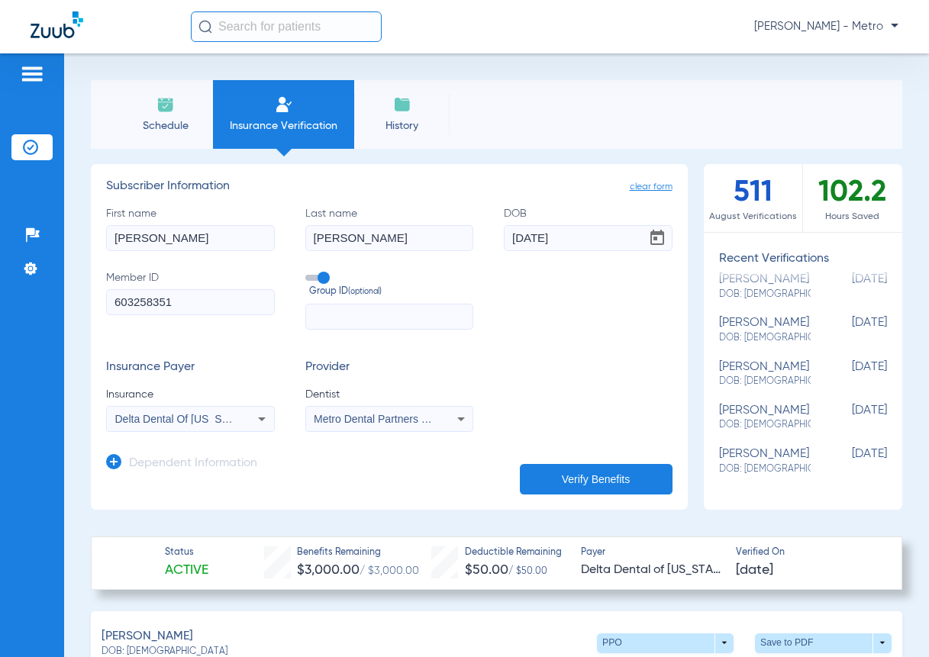
click at [570, 470] on button "Verify Benefits" at bounding box center [596, 479] width 153 height 31
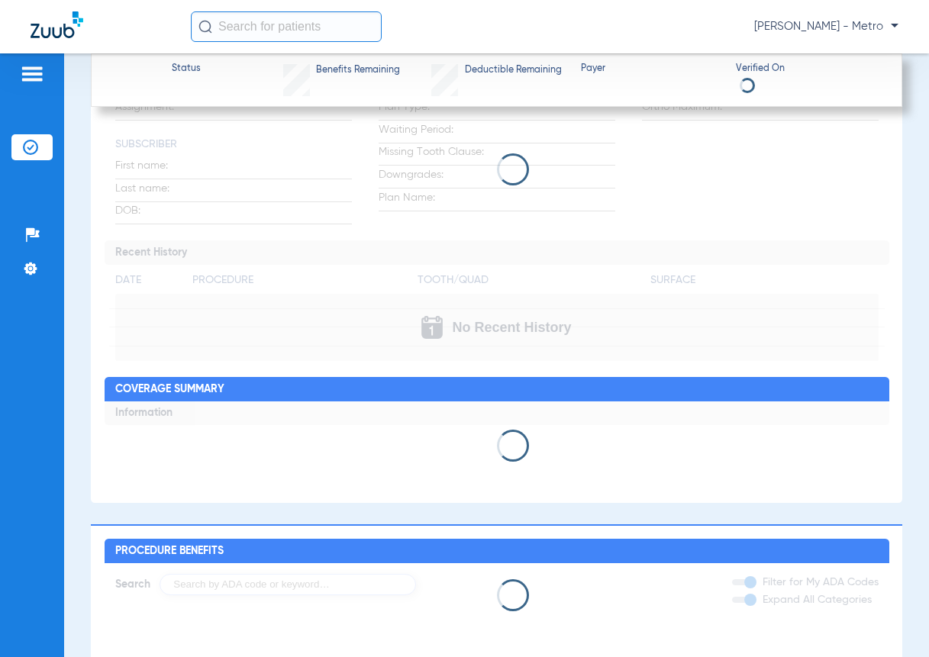
scroll to position [916, 0]
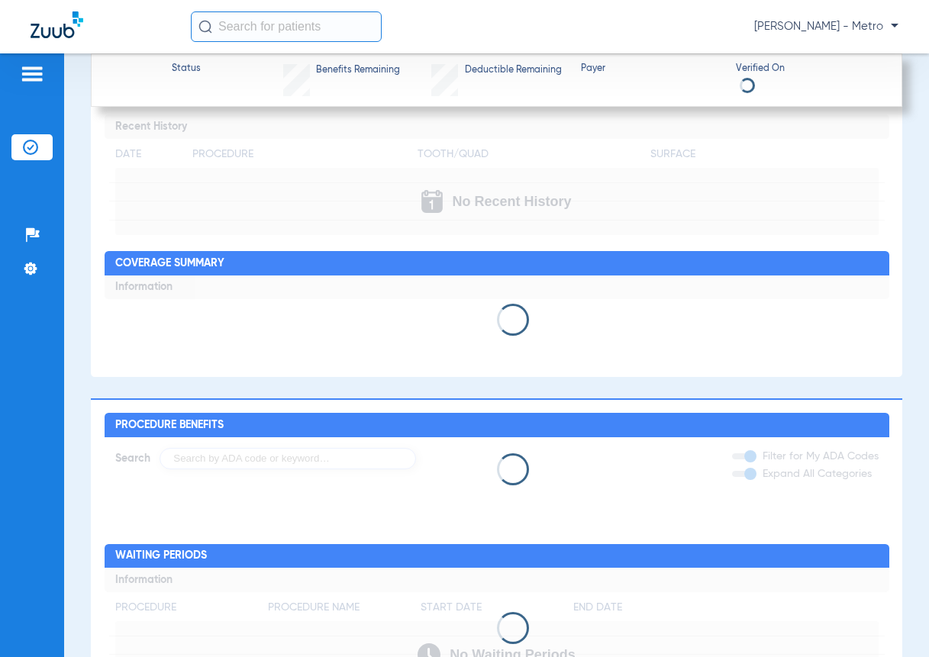
type input "[PERSON_NAME]"
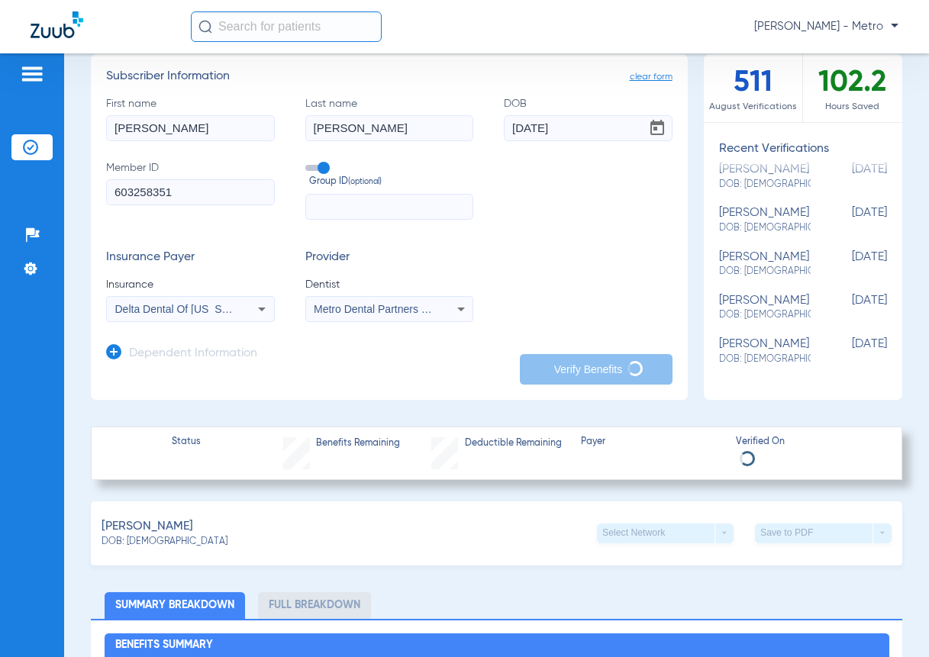
scroll to position [76, 0]
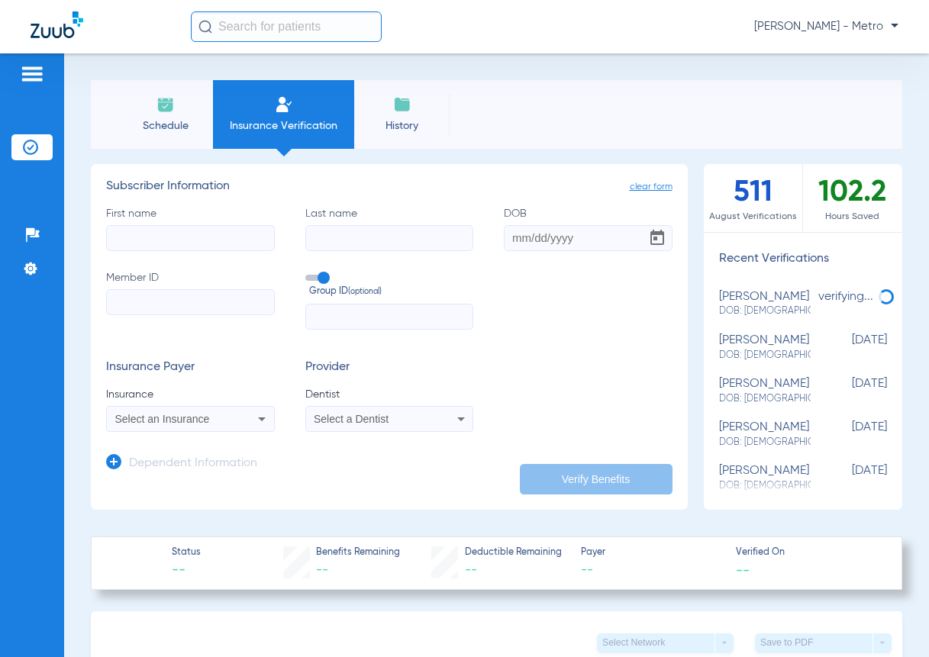
click at [206, 247] on input "First name" at bounding box center [190, 238] width 169 height 26
type input "[PERSON_NAME]"
type input "[DATE]"
click at [206, 315] on label "Member ID" at bounding box center [190, 300] width 169 height 60
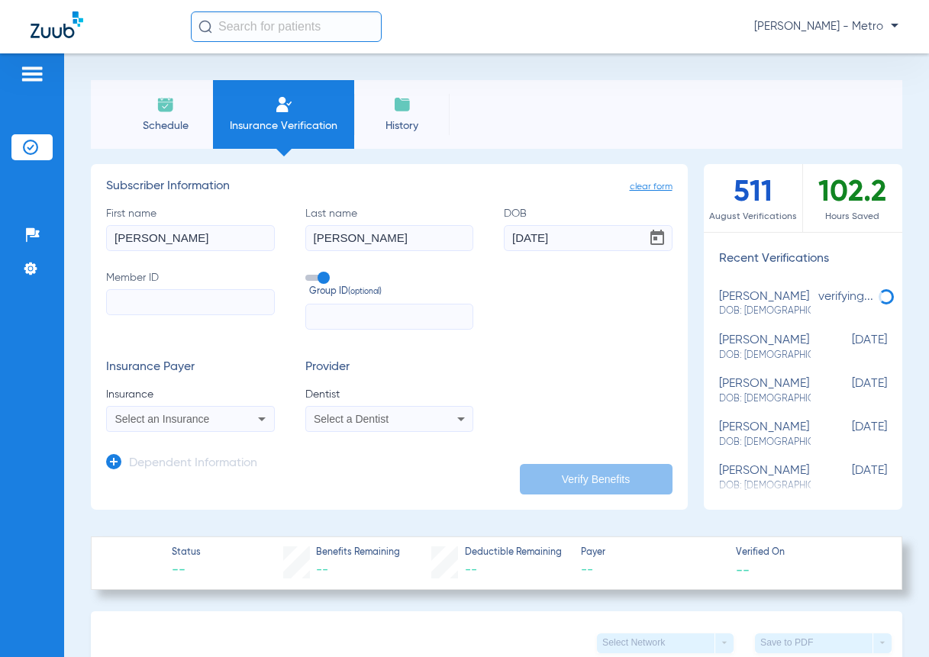
click at [206, 315] on input "Member ID" at bounding box center [190, 302] width 169 height 26
click at [204, 298] on input "Member ID" at bounding box center [190, 302] width 169 height 26
type input "603258351"
click at [236, 423] on div "Select an Insurance" at bounding box center [190, 419] width 167 height 18
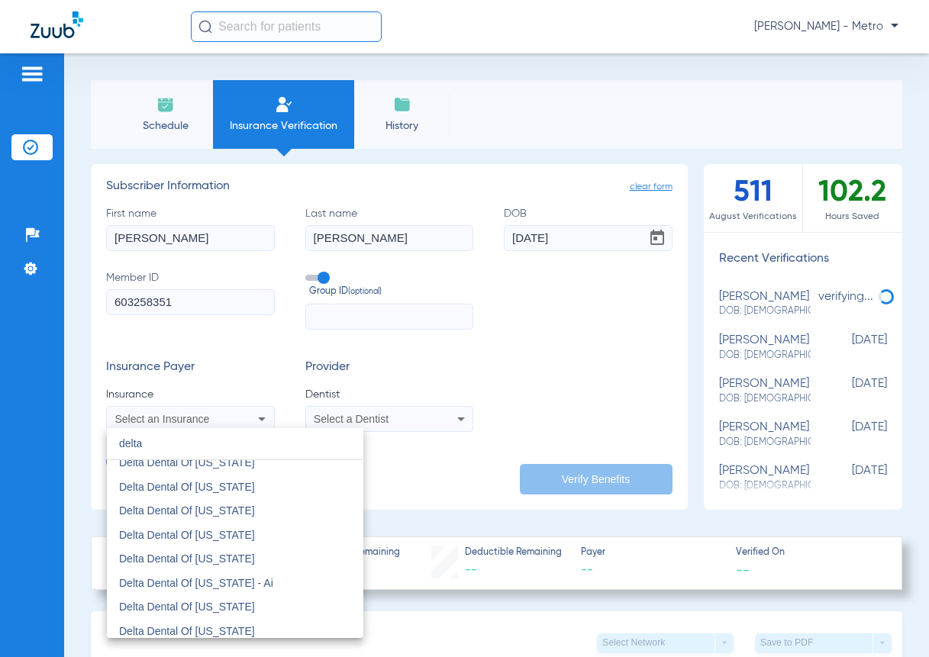
scroll to position [916, 0]
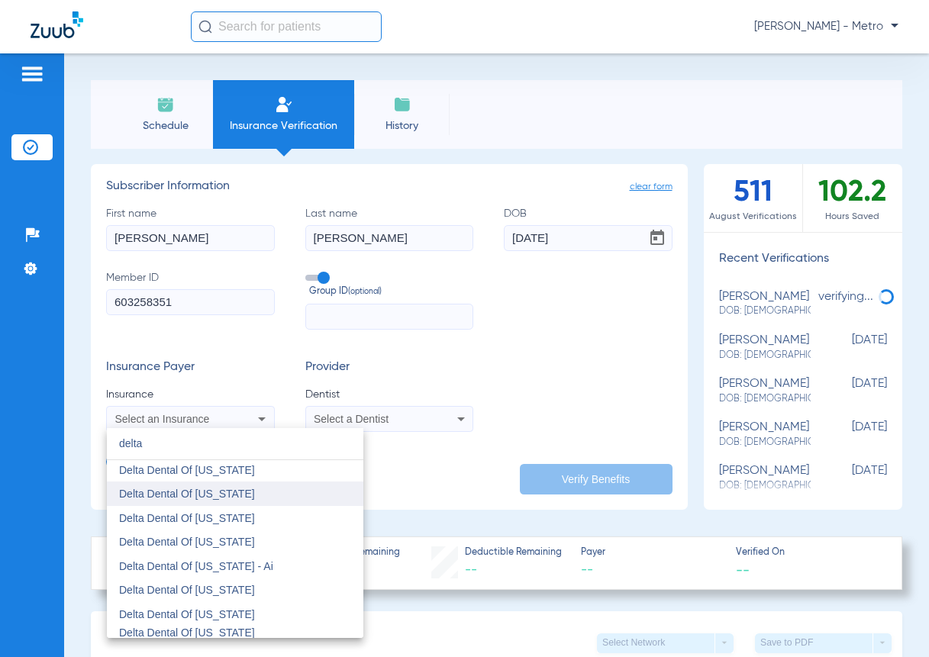
type input "delta"
click at [273, 497] on mat-option "Delta Dental Of [US_STATE]" at bounding box center [235, 494] width 256 height 24
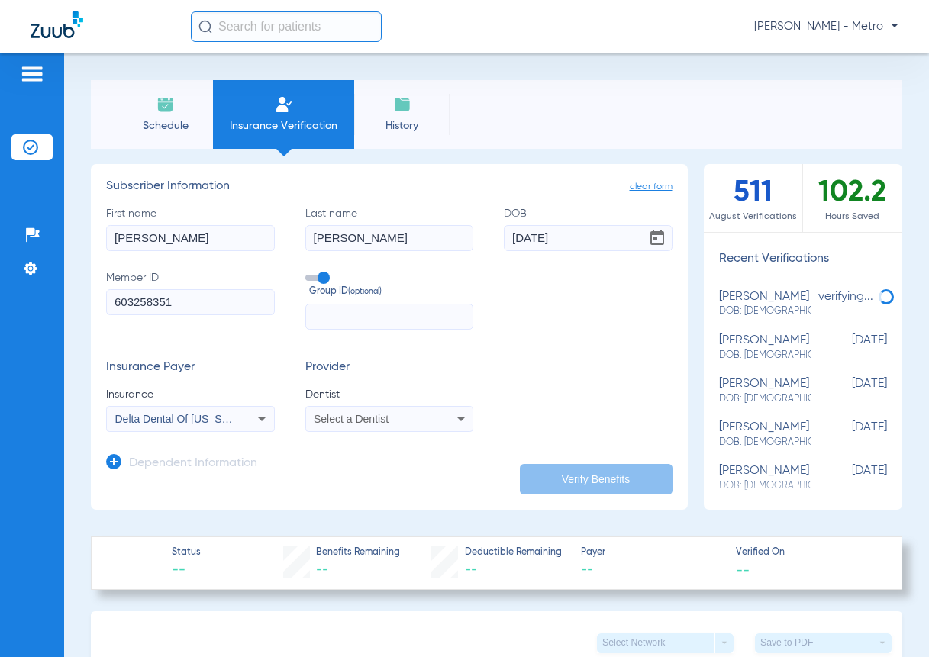
click at [384, 414] on span "Select a Dentist" at bounding box center [351, 419] width 75 height 12
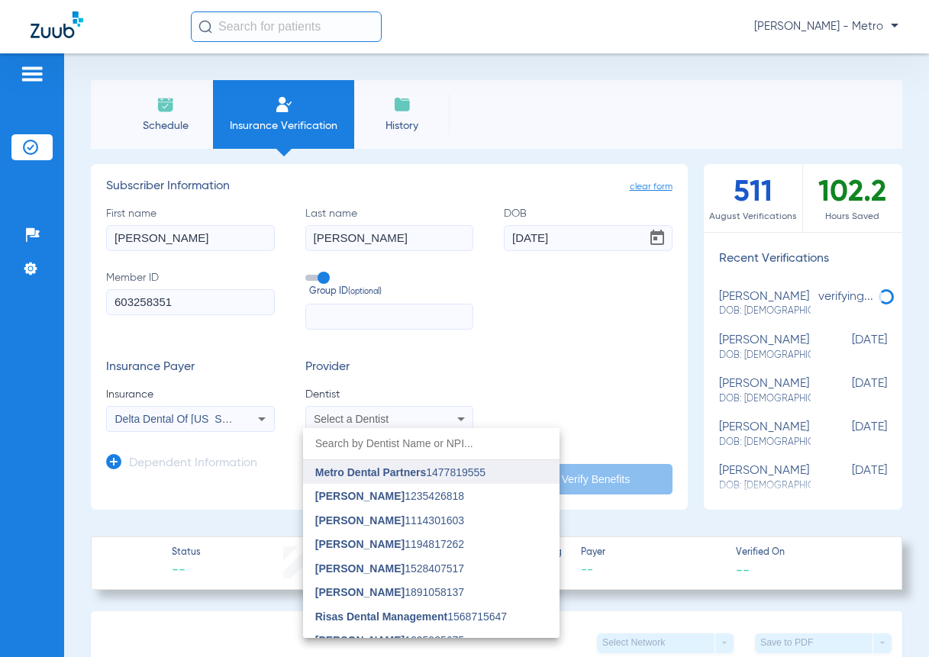
click at [391, 464] on mat-option "Metro Dental Partners 1477819555" at bounding box center [431, 472] width 256 height 24
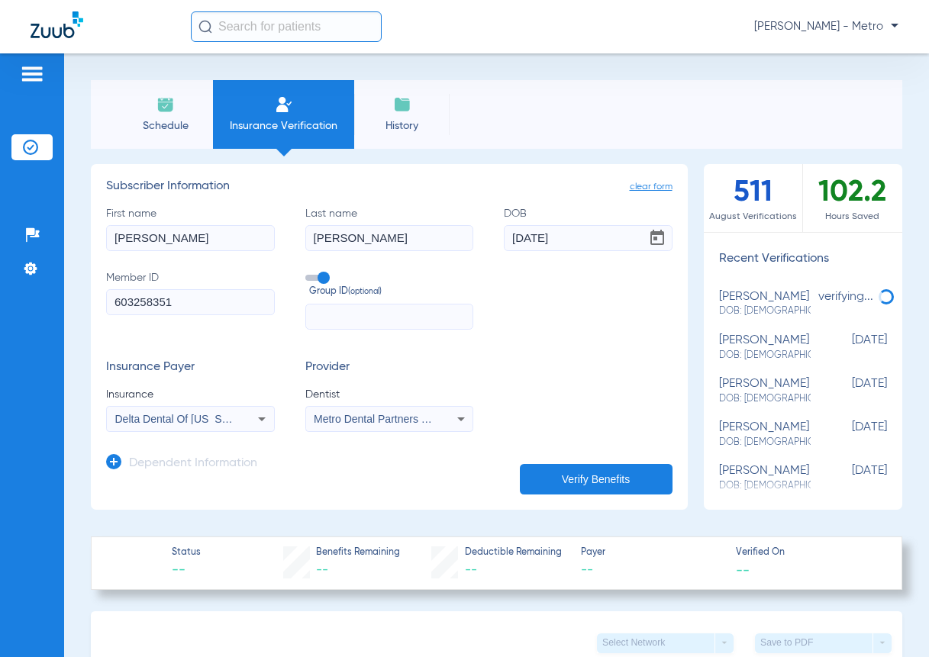
click at [589, 471] on button "Verify Benefits" at bounding box center [596, 479] width 153 height 31
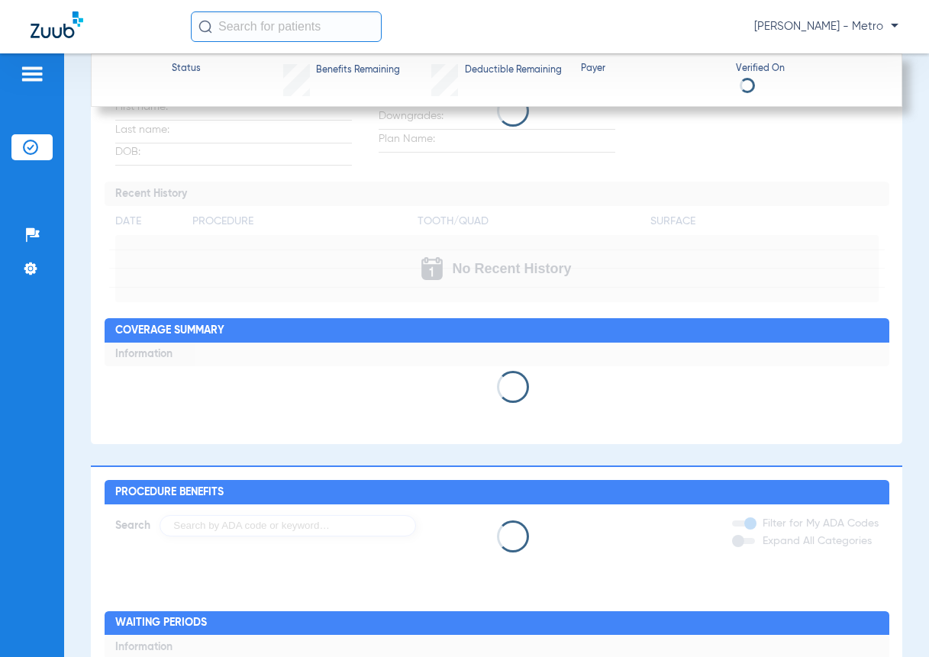
scroll to position [839, 0]
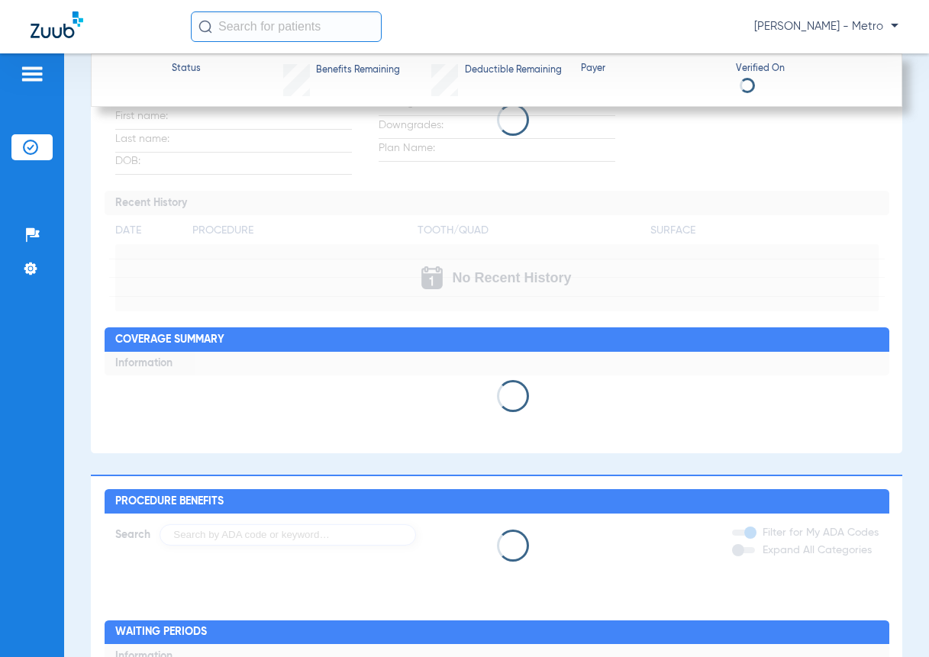
type input "[PERSON_NAME]"
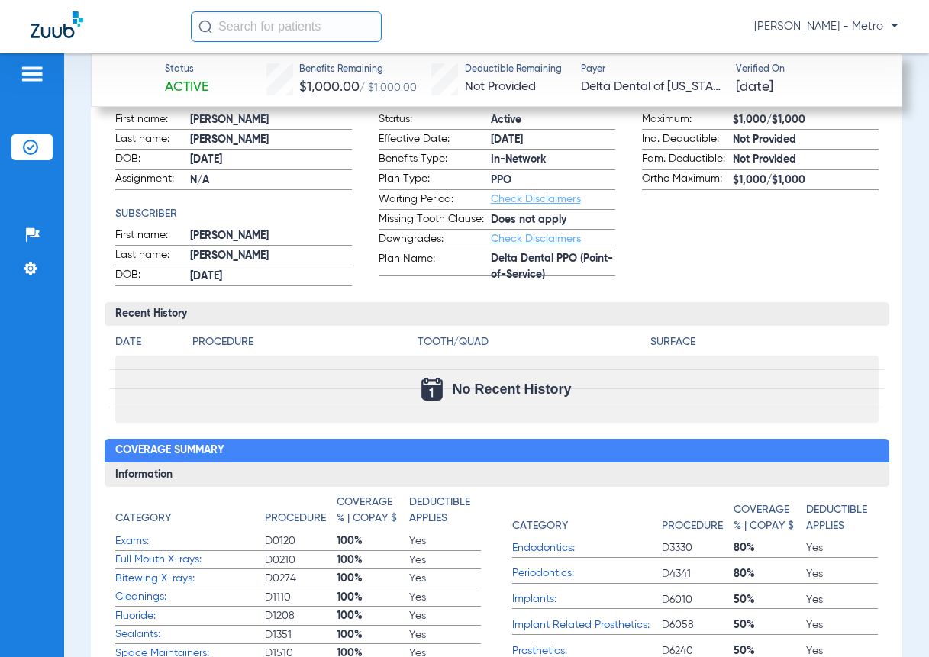
scroll to position [687, 0]
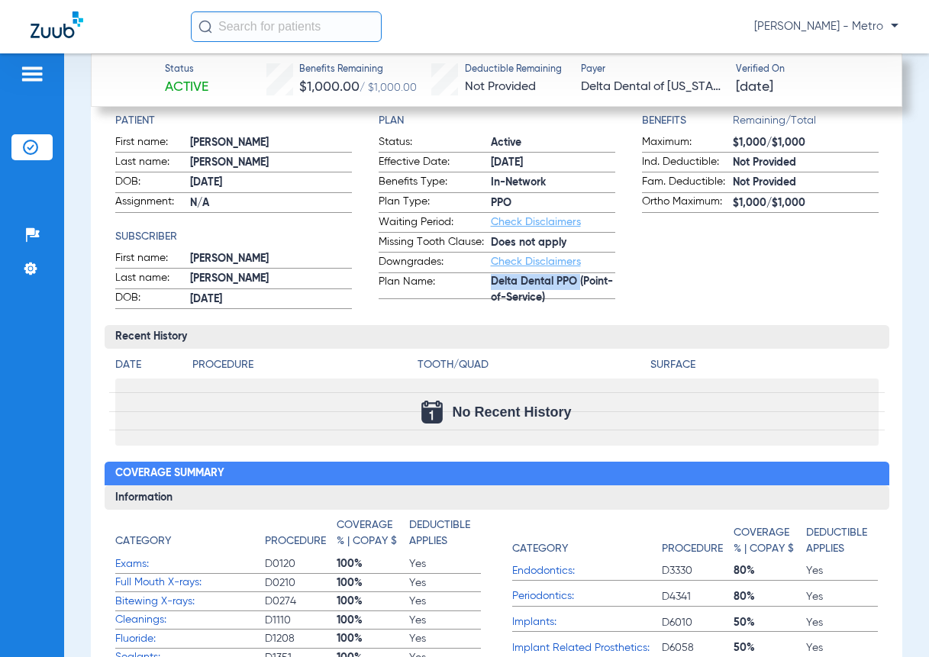
drag, startPoint x: 484, startPoint y: 278, endPoint x: 579, endPoint y: 285, distance: 95.6
click at [579, 285] on label "Plan Name: Delta Dental PPO (Point-of-Service)" at bounding box center [497, 286] width 237 height 25
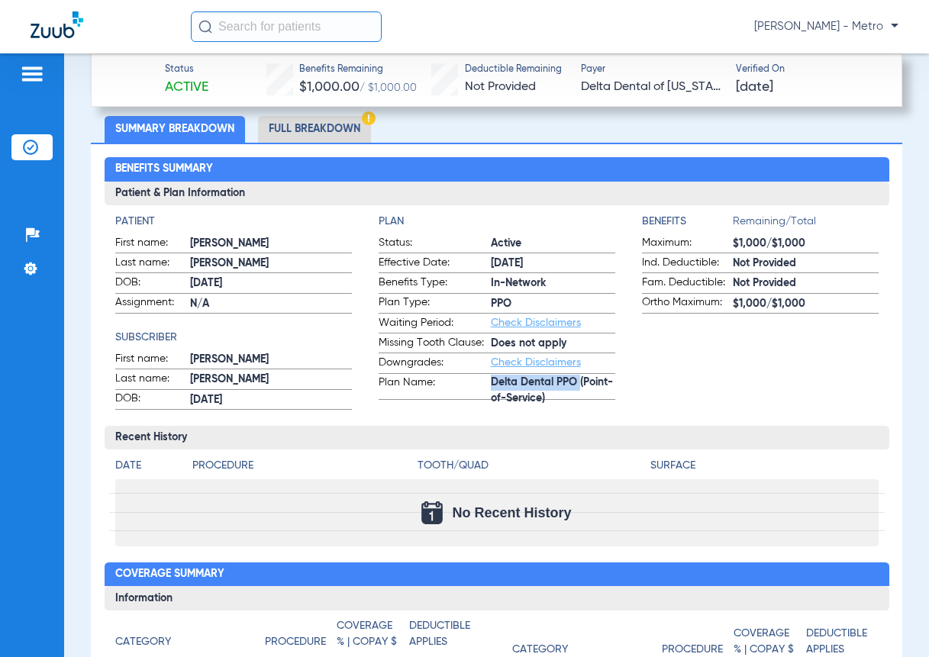
scroll to position [611, 0]
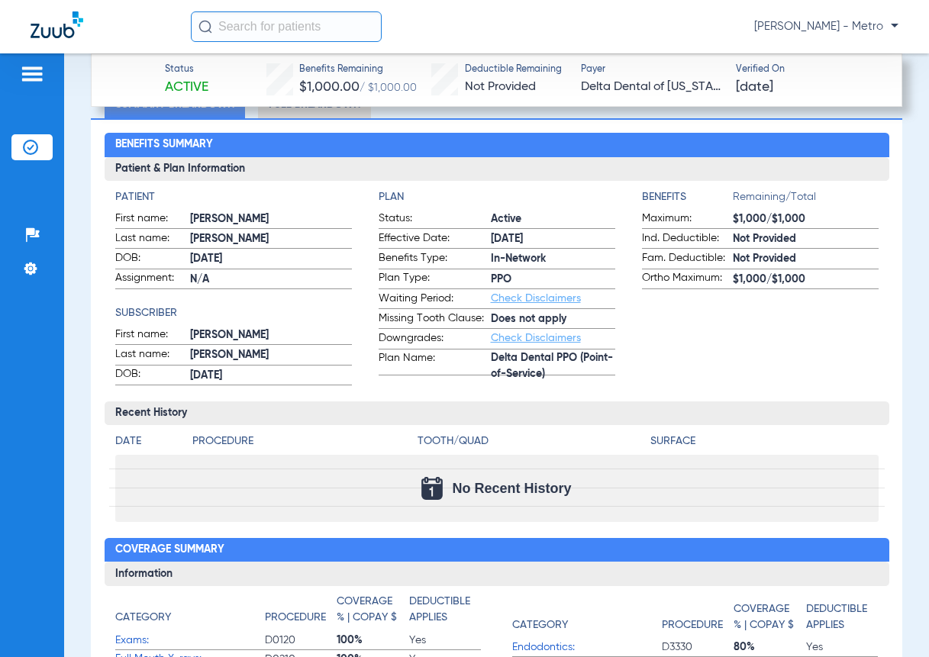
click at [722, 376] on app-benefits-information "Benefits Remaining/Total Maximum: $1,000/$1,000 Ind. Deductible: Not Provided F…" at bounding box center [760, 287] width 237 height 196
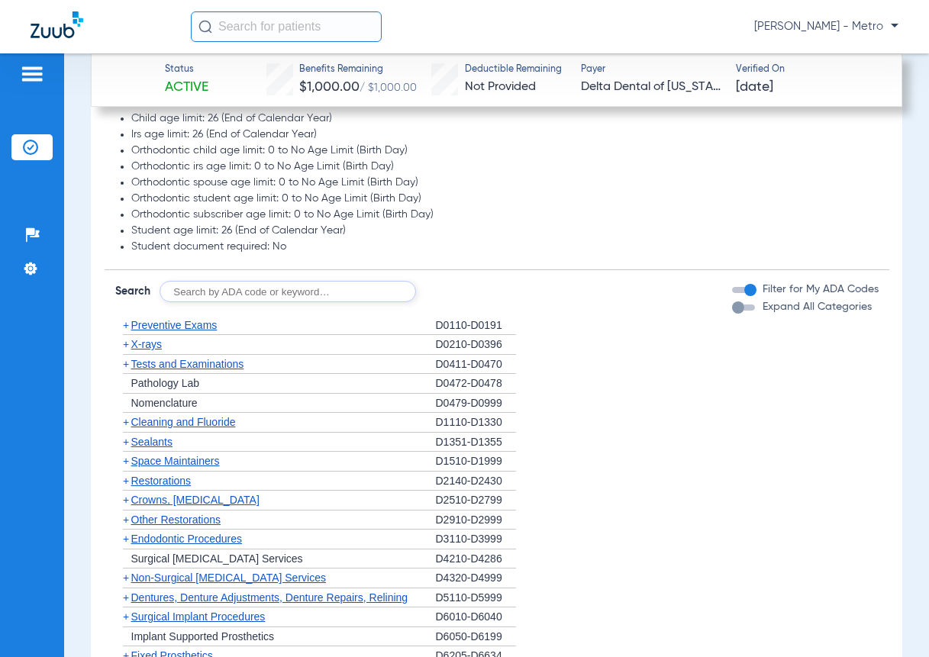
scroll to position [1450, 0]
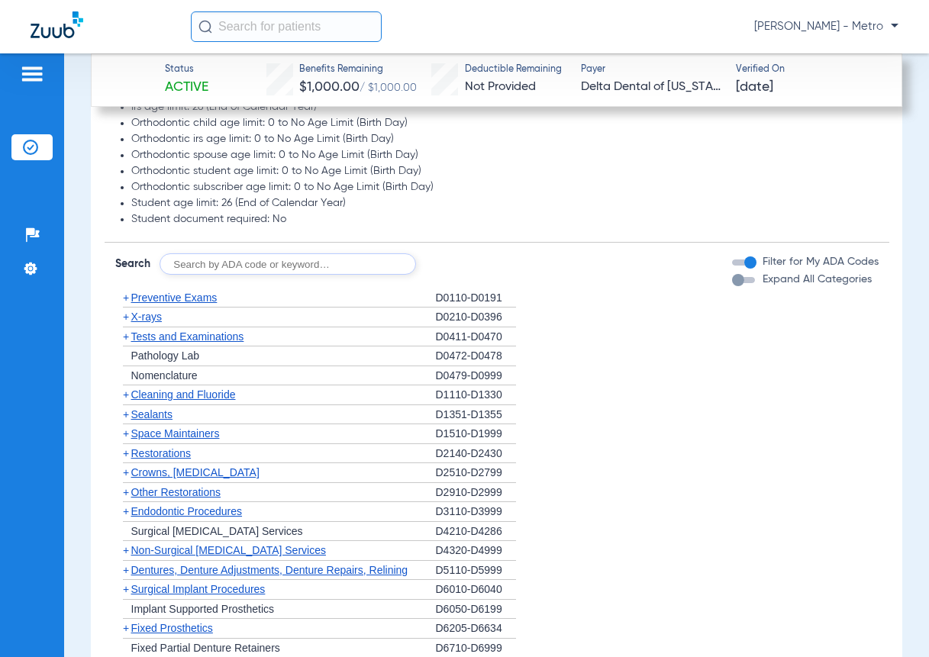
click at [126, 292] on span "+" at bounding box center [126, 298] width 6 height 12
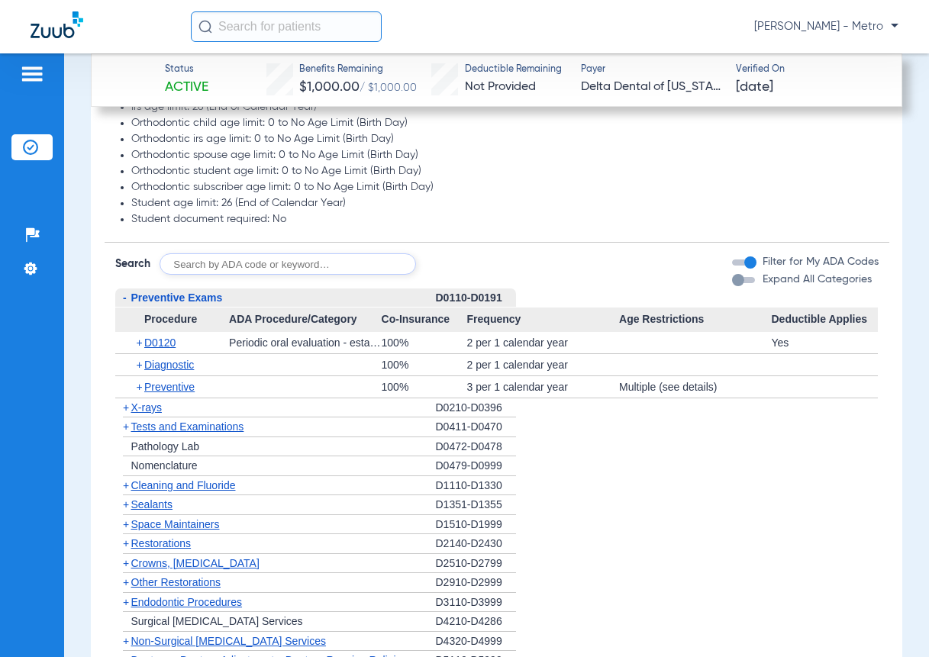
click at [126, 292] on span "-" at bounding box center [125, 298] width 4 height 12
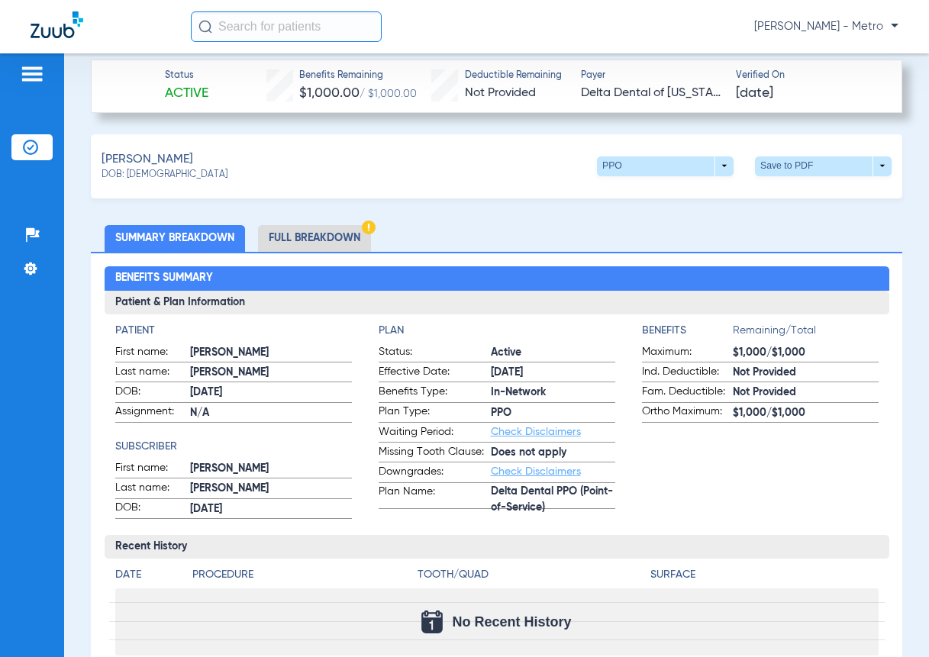
scroll to position [382, 0]
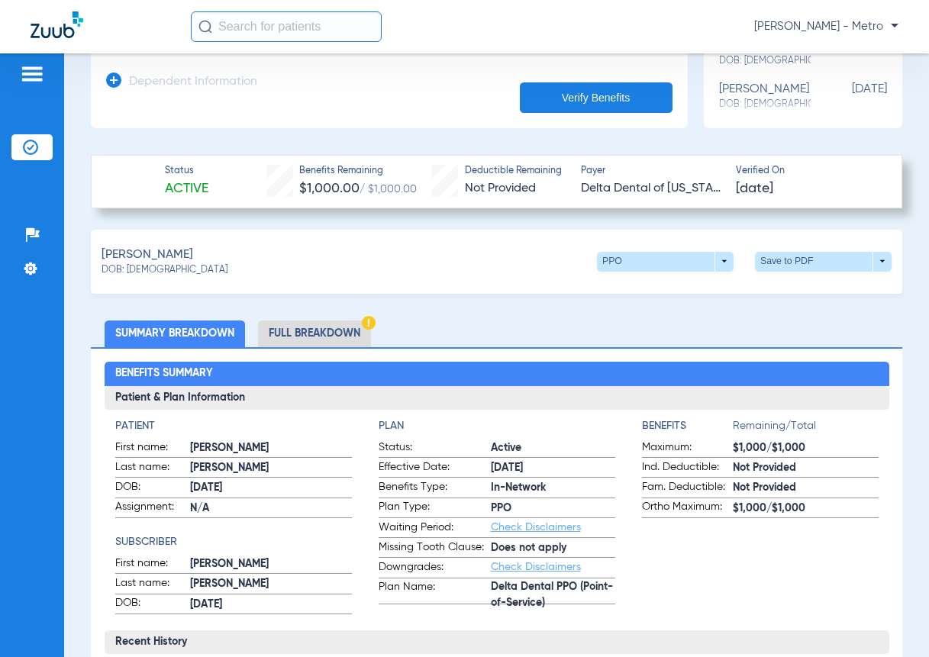
click at [304, 332] on li "Full Breakdown" at bounding box center [314, 334] width 113 height 27
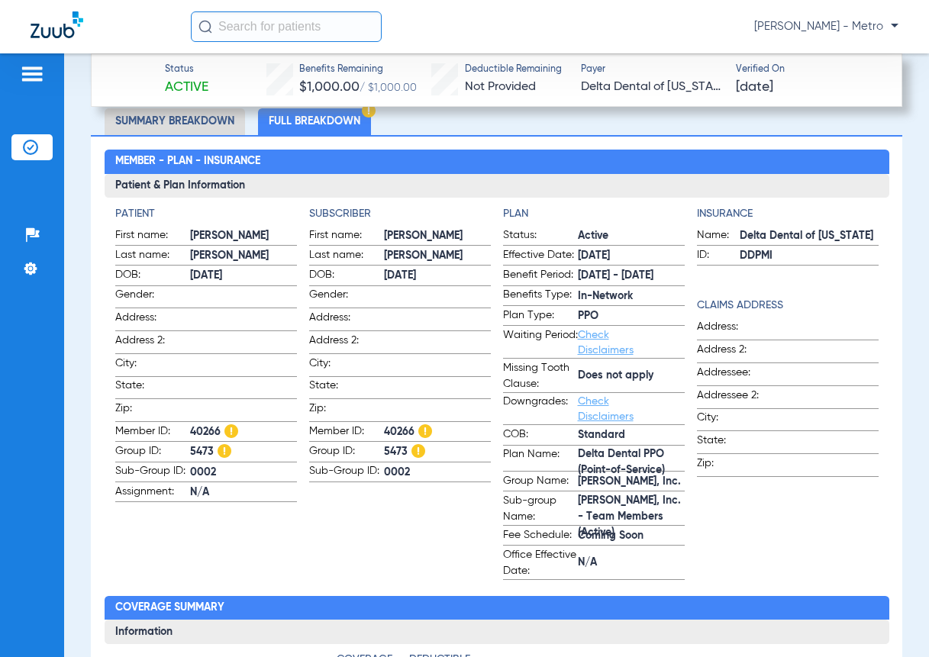
scroll to position [687, 0]
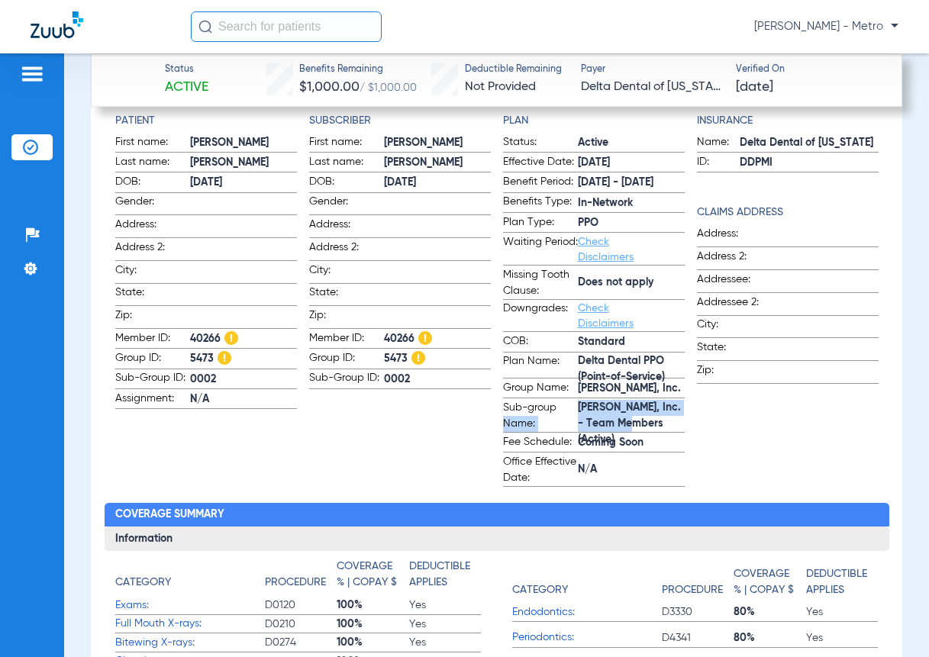
drag, startPoint x: 571, startPoint y: 406, endPoint x: 654, endPoint y: 424, distance: 85.2
click at [654, 424] on label "Sub-group Name: [PERSON_NAME], Inc. - Team Members (Active)" at bounding box center [594, 416] width 182 height 33
copy label "Name: [PERSON_NAME], Inc. - Team Members"
click at [591, 422] on span "[PERSON_NAME], Inc. - Team Members (Active)" at bounding box center [631, 424] width 107 height 16
drag, startPoint x: 570, startPoint y: 404, endPoint x: 614, endPoint y: 414, distance: 45.4
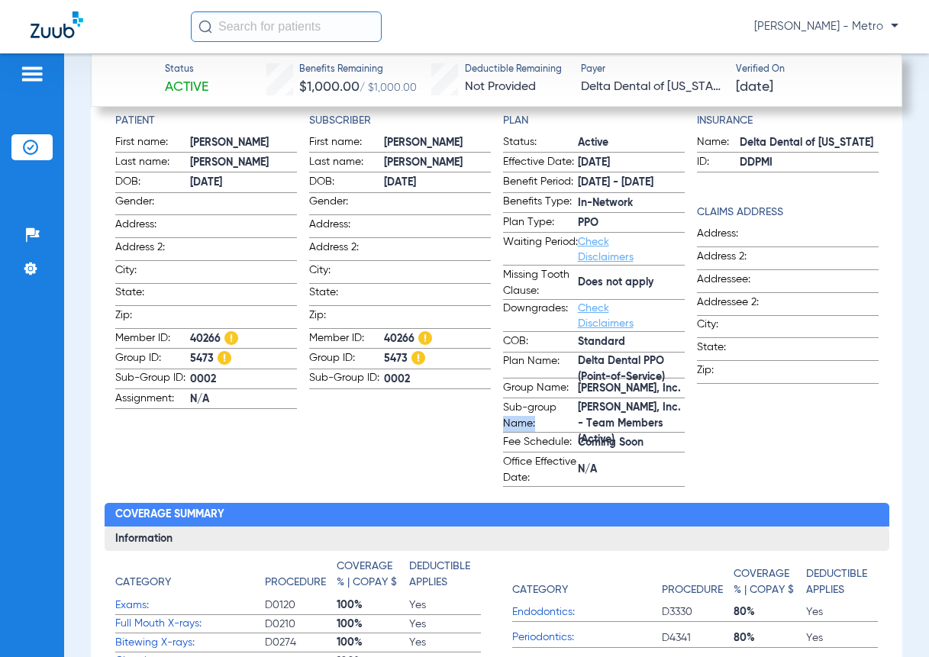
click at [614, 414] on label "Sub-group Name: [PERSON_NAME], Inc. - Team Members (Active)" at bounding box center [594, 416] width 182 height 33
click at [609, 416] on span "[PERSON_NAME], Inc. - Team Members (Active)" at bounding box center [631, 424] width 107 height 16
drag, startPoint x: 571, startPoint y: 405, endPoint x: 594, endPoint y: 411, distance: 24.3
click at [594, 411] on label "Sub-group Name: [PERSON_NAME], Inc. - Team Members (Active)" at bounding box center [594, 416] width 182 height 33
click at [620, 416] on span "[PERSON_NAME], Inc. - Team Members (Active)" at bounding box center [631, 424] width 107 height 16
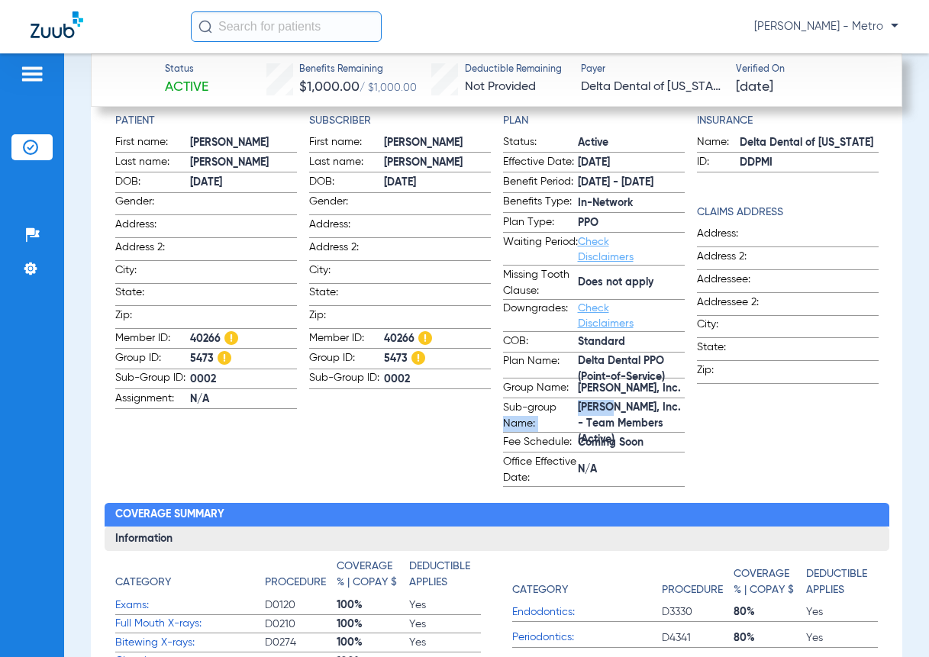
drag, startPoint x: 571, startPoint y: 407, endPoint x: 604, endPoint y: 410, distance: 33.0
click at [604, 410] on label "Sub-group Name: [PERSON_NAME], Inc. - Team Members (Active)" at bounding box center [594, 416] width 182 height 33
click at [612, 417] on span "[PERSON_NAME], Inc. - Team Members (Active)" at bounding box center [631, 424] width 107 height 16
click at [652, 424] on span "[PERSON_NAME], Inc. - Team Members (Active)" at bounding box center [631, 424] width 107 height 16
drag, startPoint x: 652, startPoint y: 424, endPoint x: 571, endPoint y: 411, distance: 82.1
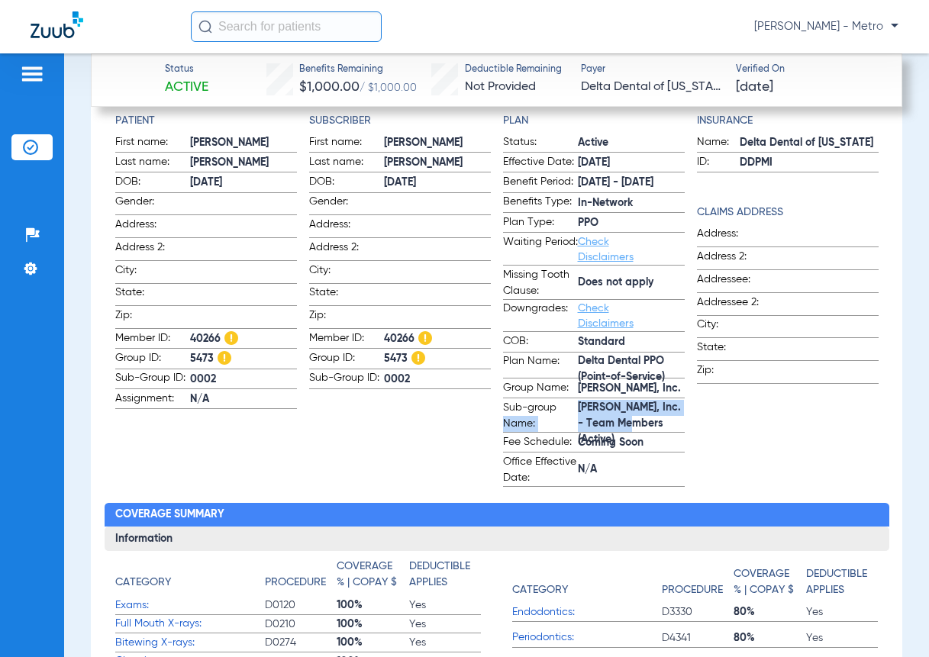
click at [571, 411] on label "Sub-group Name: [PERSON_NAME], Inc. - Team Members (Active)" at bounding box center [594, 416] width 182 height 33
click at [578, 416] on span "[PERSON_NAME], Inc. - Team Members (Active)" at bounding box center [631, 424] width 107 height 16
drag, startPoint x: 567, startPoint y: 406, endPoint x: 645, endPoint y: 406, distance: 77.8
click at [645, 406] on label "Sub-group Name: [PERSON_NAME], Inc. - Team Members (Active)" at bounding box center [594, 416] width 182 height 33
copy label "Name: [PERSON_NAME], Inc."
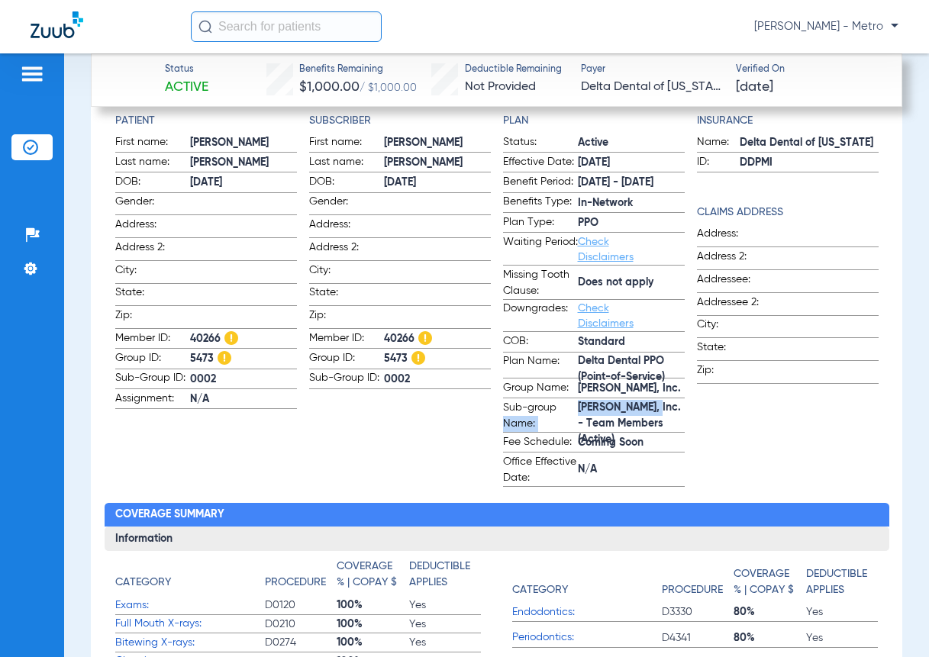
click at [592, 416] on span "[PERSON_NAME], Inc. - Team Members (Active)" at bounding box center [631, 424] width 107 height 16
drag, startPoint x: 574, startPoint y: 406, endPoint x: 640, endPoint y: 408, distance: 65.6
click at [640, 416] on span "[PERSON_NAME], Inc. - Team Members (Active)" at bounding box center [631, 424] width 107 height 16
copy span "[PERSON_NAME], Inc."
click at [679, 417] on div "Patient First name: [PERSON_NAME] Last name: [PERSON_NAME]: [DEMOGRAPHIC_DATA] …" at bounding box center [496, 300] width 763 height 374
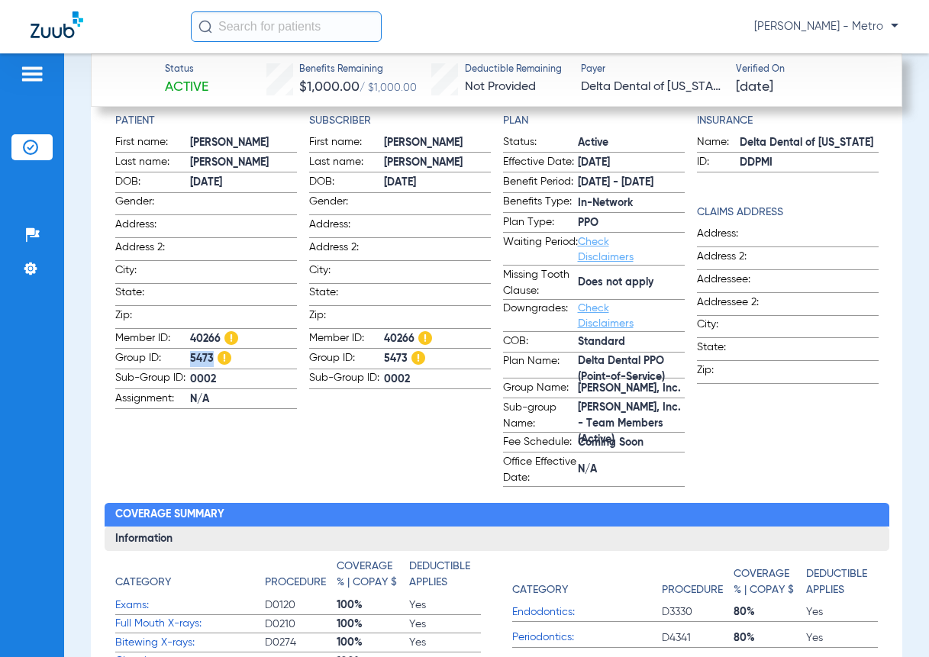
drag, startPoint x: 186, startPoint y: 350, endPoint x: 209, endPoint y: 352, distance: 22.9
click at [209, 352] on label "Group ID: 5473" at bounding box center [206, 359] width 182 height 19
click at [209, 352] on span "5473" at bounding box center [243, 359] width 107 height 16
drag, startPoint x: 187, startPoint y: 353, endPoint x: 213, endPoint y: 353, distance: 26.0
click at [213, 353] on label "Group ID: 5473" at bounding box center [206, 359] width 182 height 19
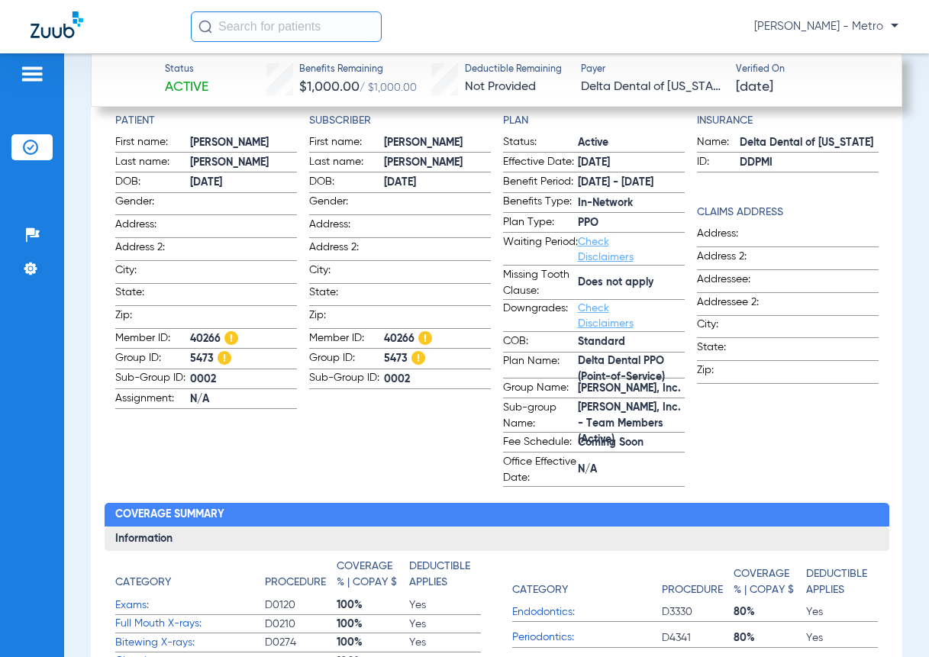
copy label "5473"
click at [735, 432] on div "Insurance Name: Delta Dental of [US_STATE] ID: DDPMI Claims Address Address: Ad…" at bounding box center [788, 300] width 182 height 374
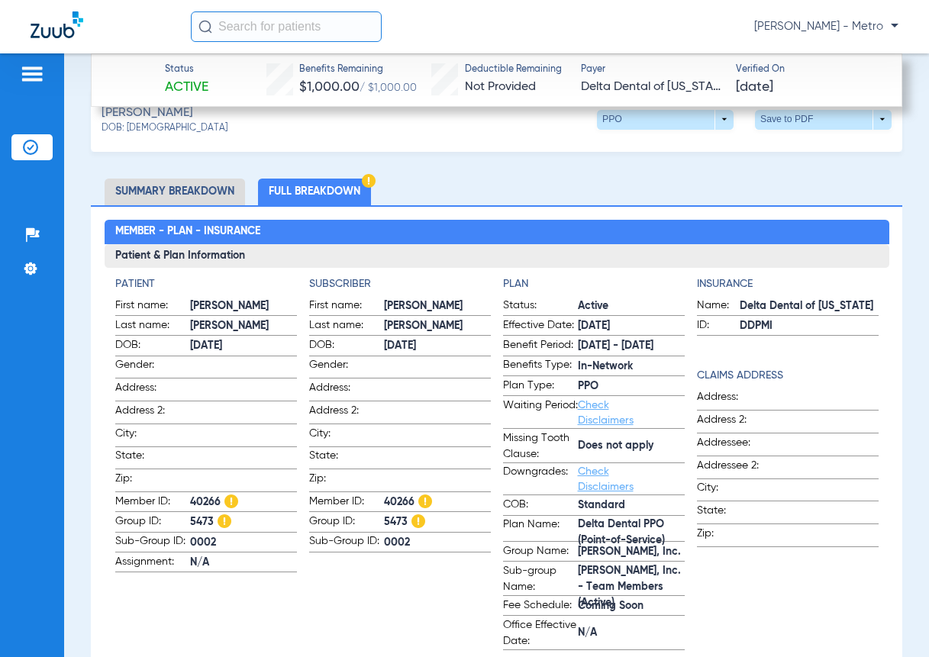
scroll to position [425, 0]
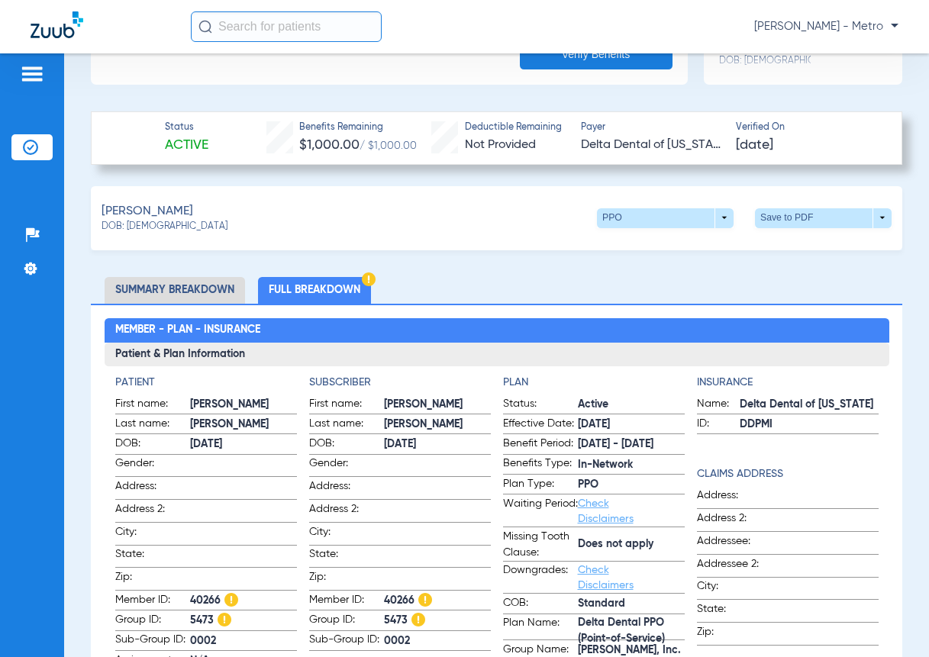
click at [177, 289] on li "Summary Breakdown" at bounding box center [175, 290] width 140 height 27
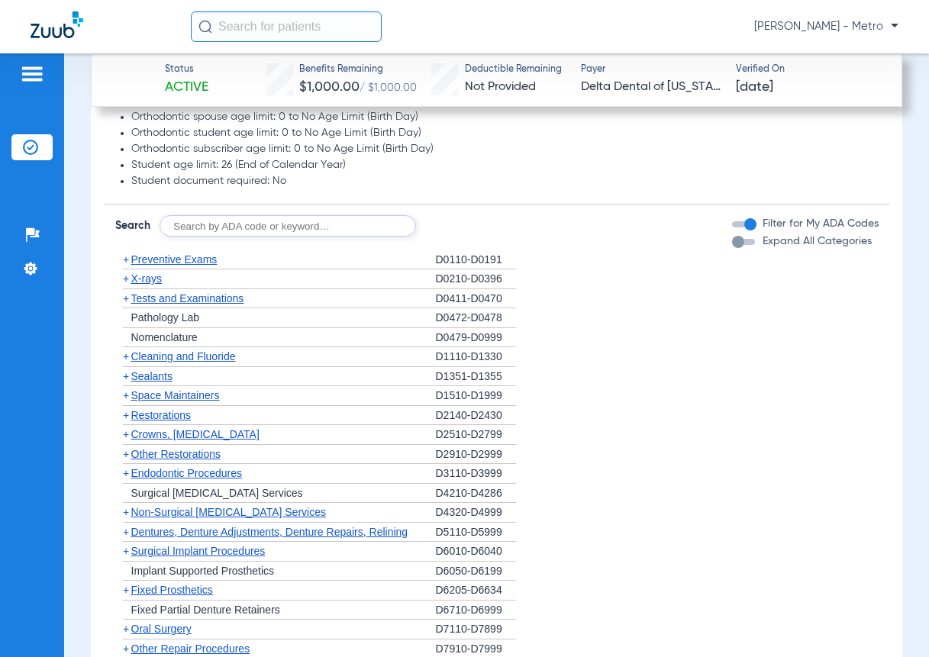
scroll to position [1493, 0]
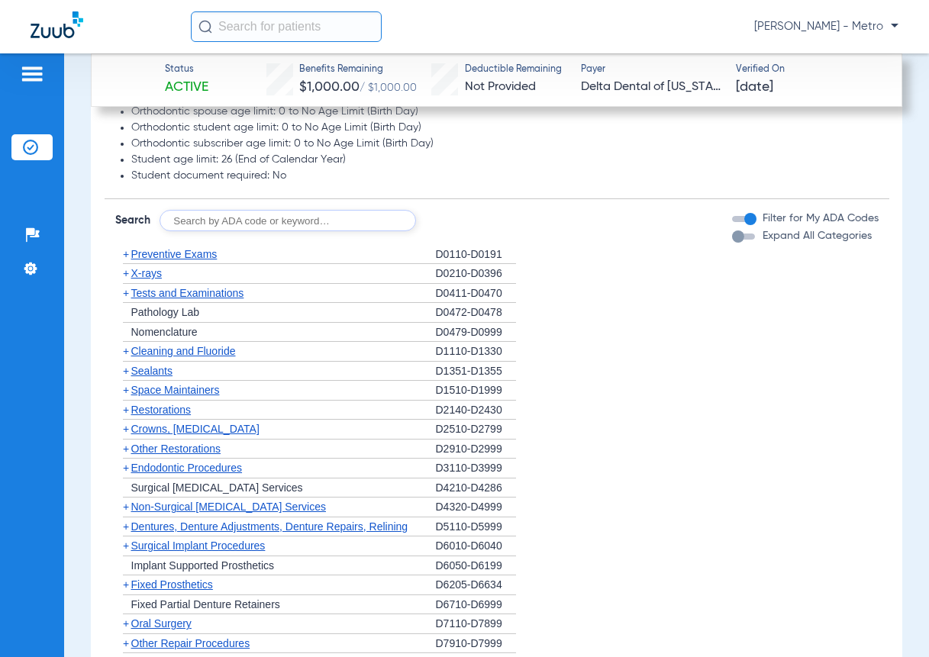
click at [732, 230] on div "Expand All Categories" at bounding box center [802, 236] width 140 height 16
click at [732, 232] on div "button" at bounding box center [738, 236] width 12 height 12
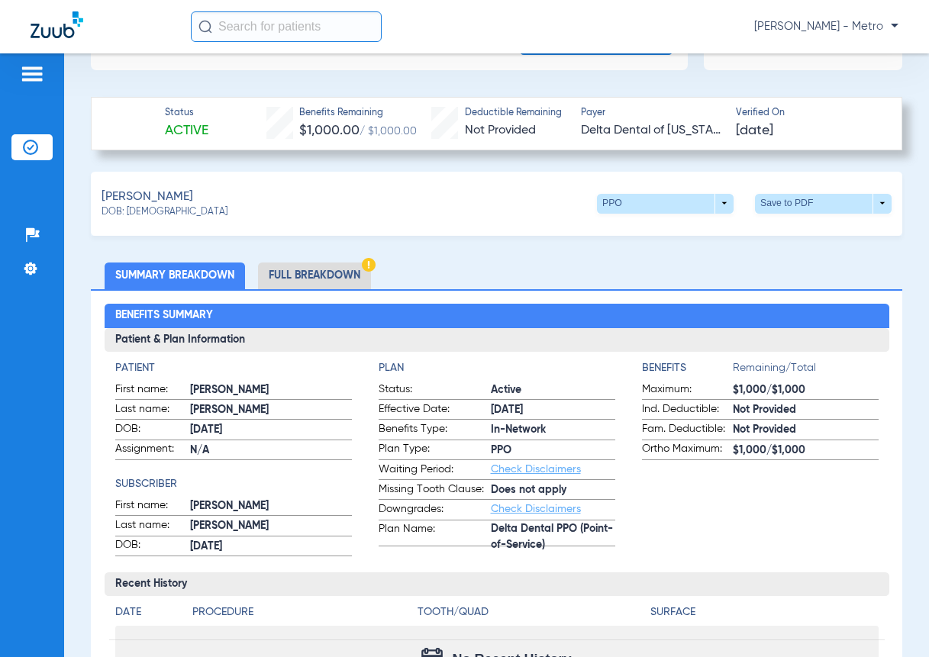
scroll to position [425, 0]
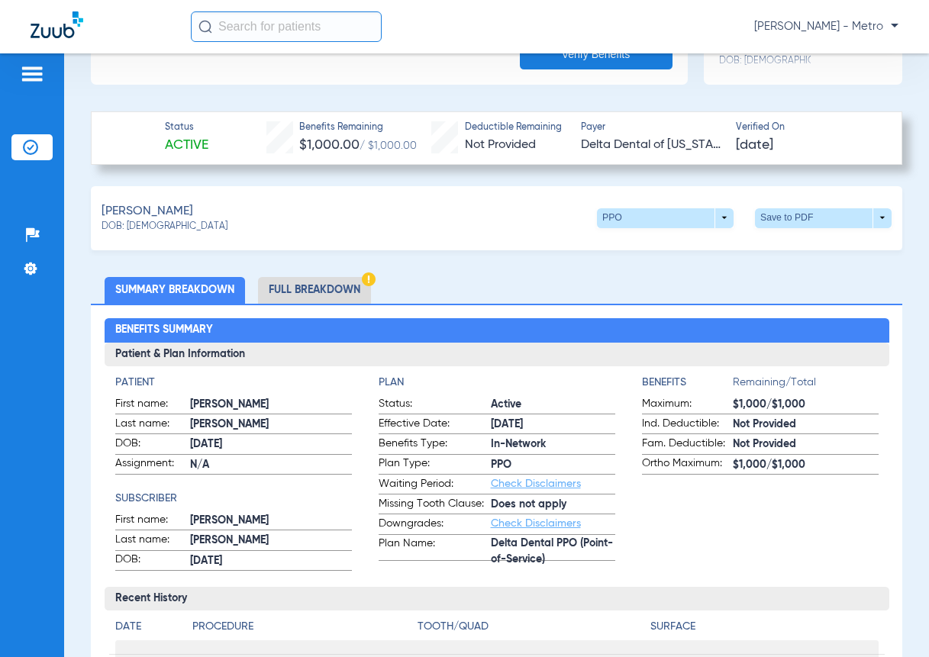
click at [292, 282] on li "Full Breakdown" at bounding box center [314, 290] width 113 height 27
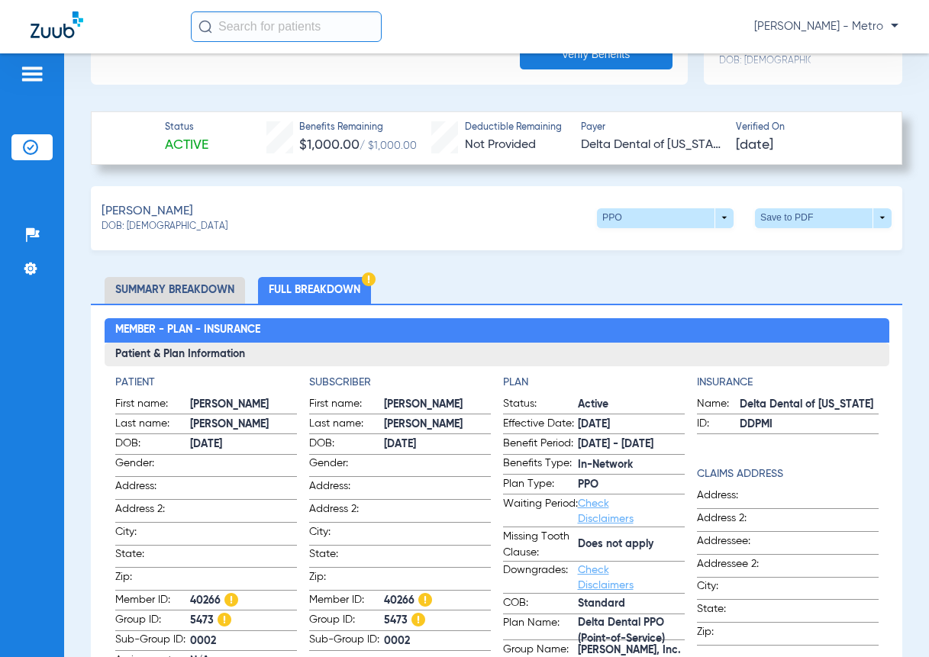
click at [672, 220] on span at bounding box center [665, 218] width 137 height 20
click at [456, 254] on div at bounding box center [464, 328] width 929 height 657
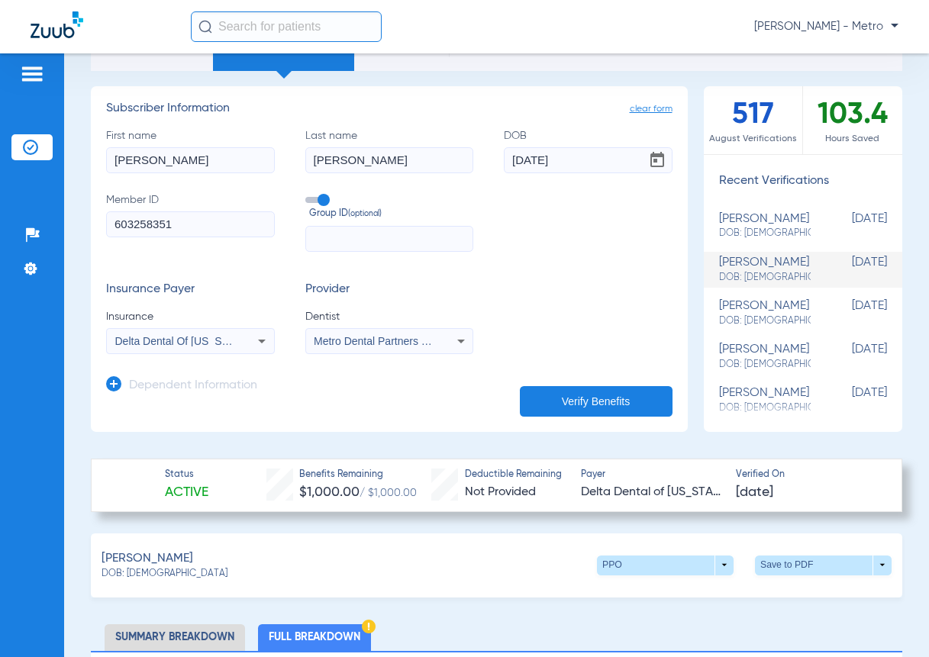
scroll to position [153, 0]
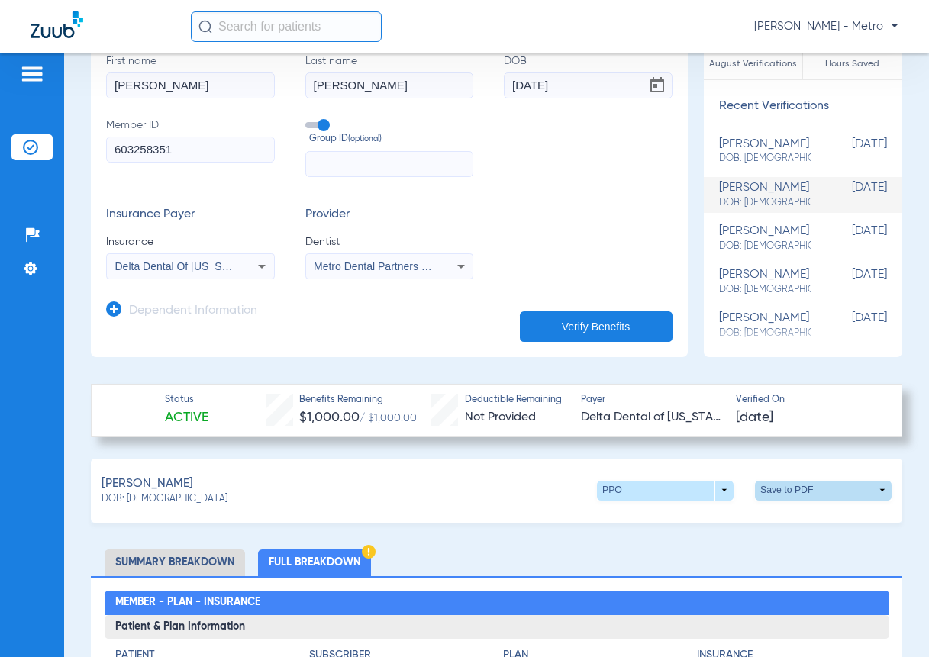
click at [805, 491] on span at bounding box center [823, 490] width 37 height 37
click at [699, 522] on span "Save to PDF" at bounding box center [697, 519] width 60 height 11
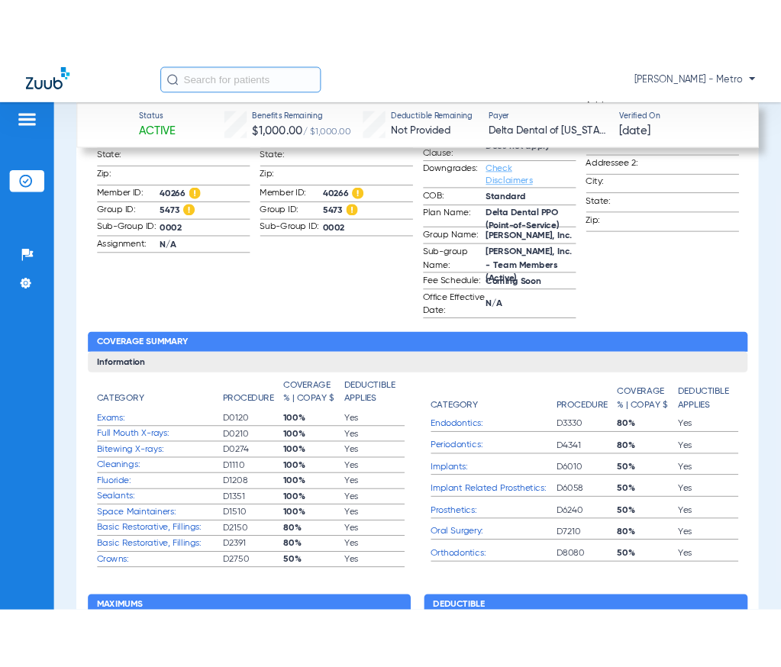
scroll to position [839, 0]
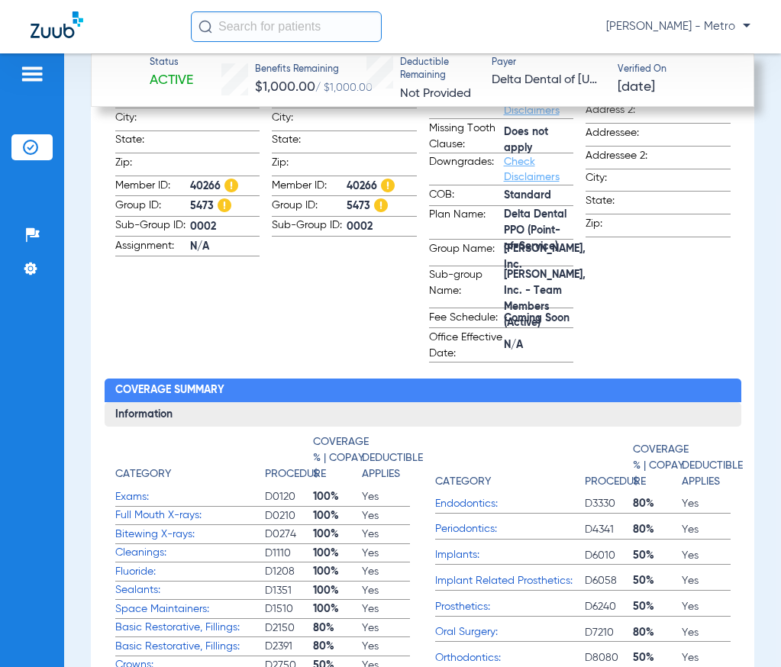
click at [45, 29] on img at bounding box center [57, 24] width 53 height 27
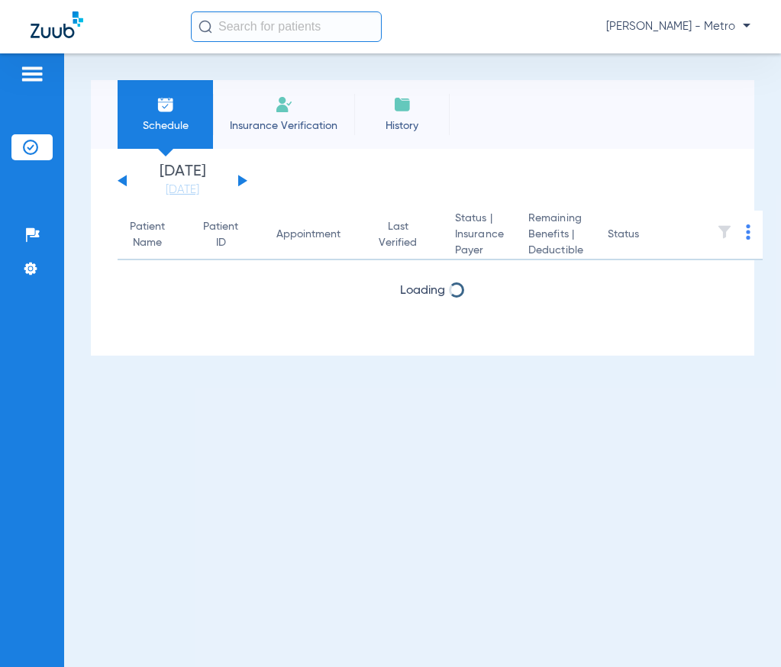
click at [283, 110] on img at bounding box center [284, 104] width 18 height 18
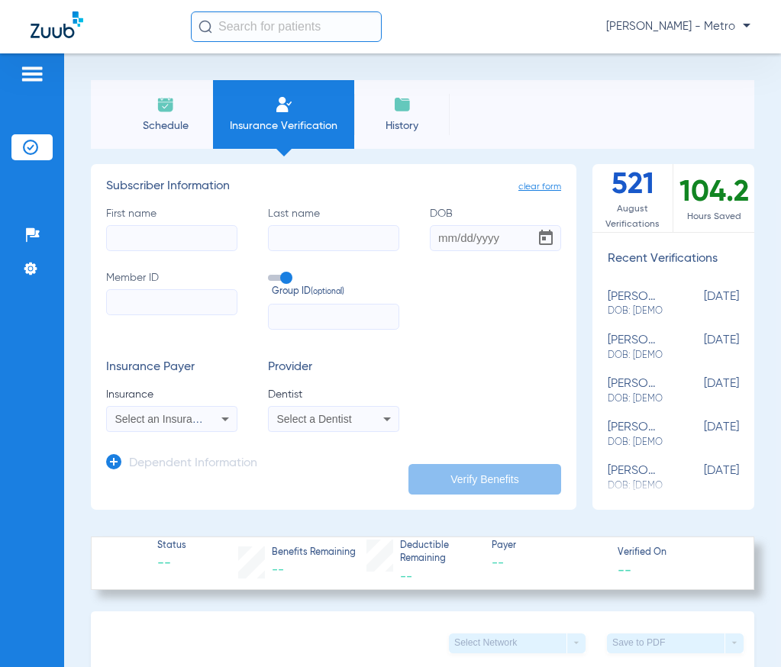
click at [168, 232] on input "First name" at bounding box center [171, 238] width 131 height 26
type input "[PERSON_NAME]"
type input "wood"
type input "0"
type input "[DATE]"
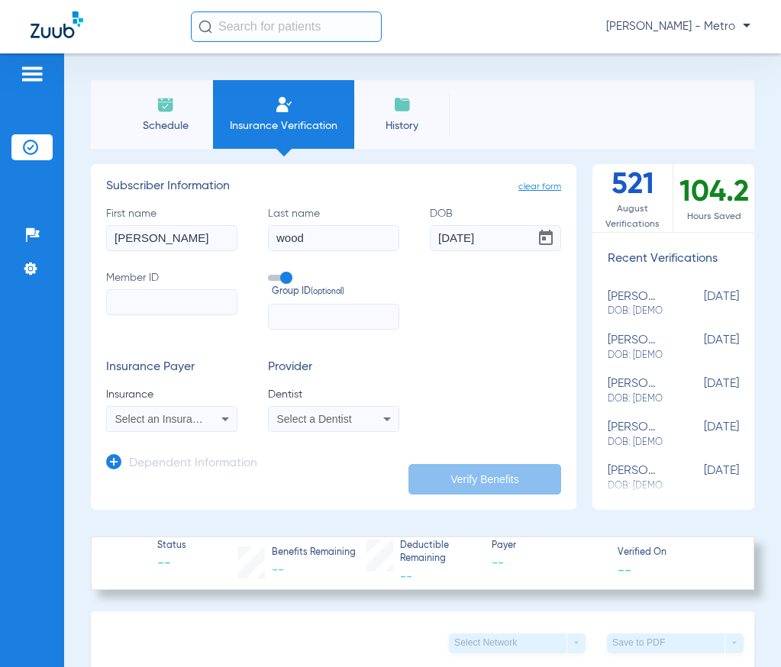
click at [142, 291] on input "Member ID" at bounding box center [171, 302] width 131 height 26
paste input "946268391"
type input "946268391"
click at [295, 322] on input "text" at bounding box center [333, 317] width 131 height 26
paste input "1087675"
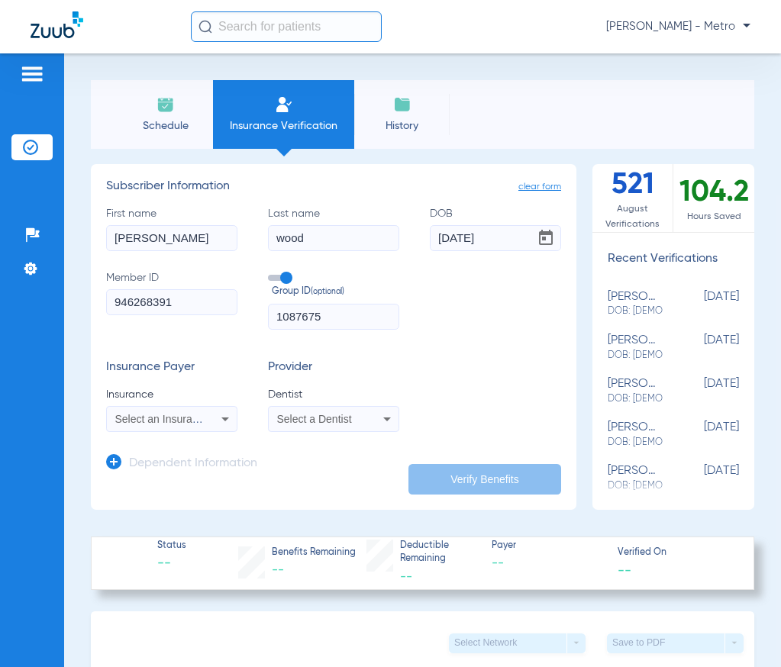
type input "1087675"
click at [199, 418] on span "Select an Insurance" at bounding box center [162, 419] width 95 height 12
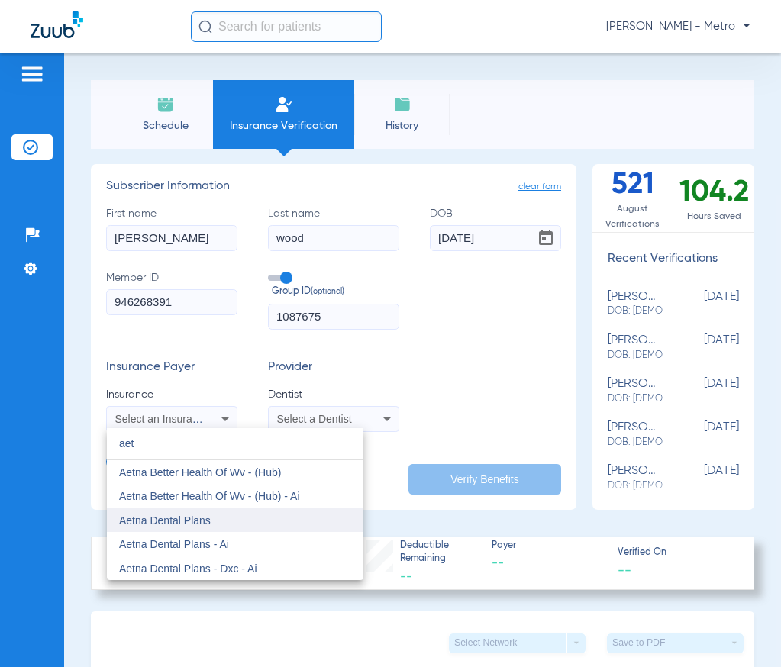
type input "aet"
click at [239, 510] on mat-option "Aetna Dental Plans" at bounding box center [235, 520] width 256 height 24
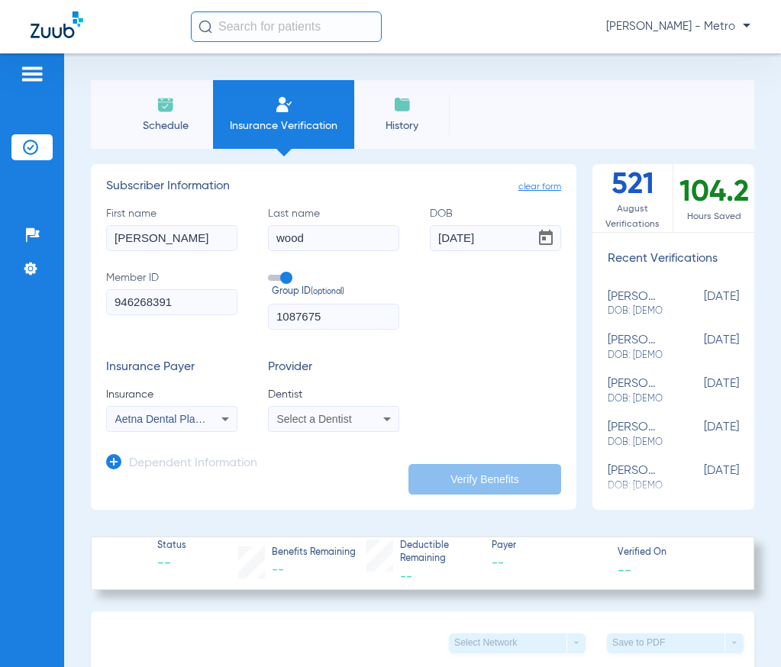
click at [342, 417] on span "Select a Dentist" at bounding box center [314, 419] width 75 height 12
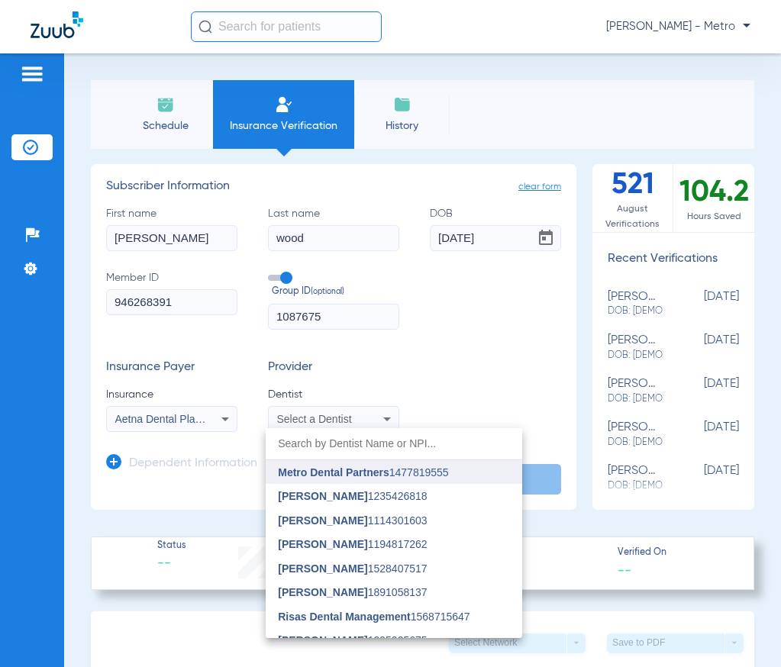
click at [371, 469] on span "Metro Dental Partners" at bounding box center [333, 472] width 111 height 12
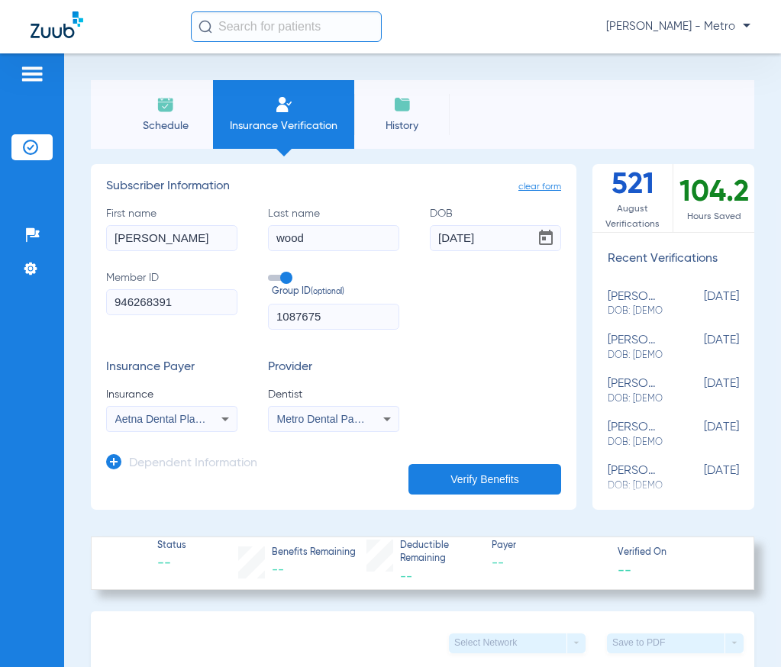
click at [501, 477] on button "Verify Benefits" at bounding box center [484, 479] width 153 height 31
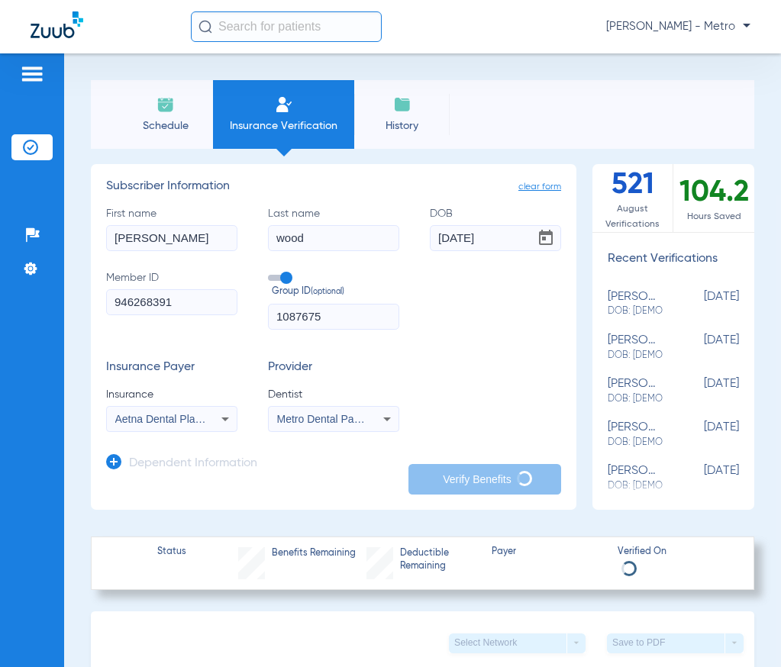
type input "wood"
click at [216, 422] on icon at bounding box center [225, 419] width 18 height 18
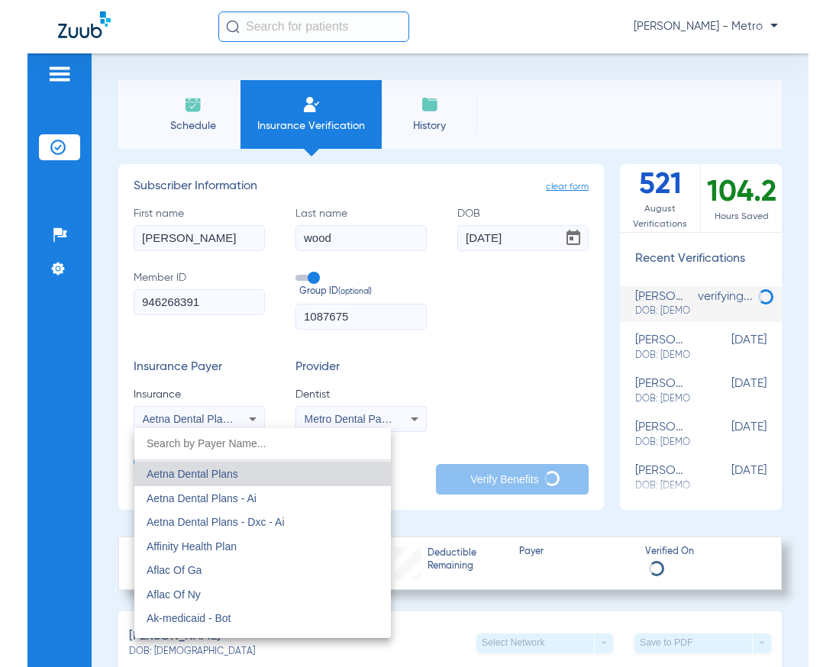
scroll to position [168, 0]
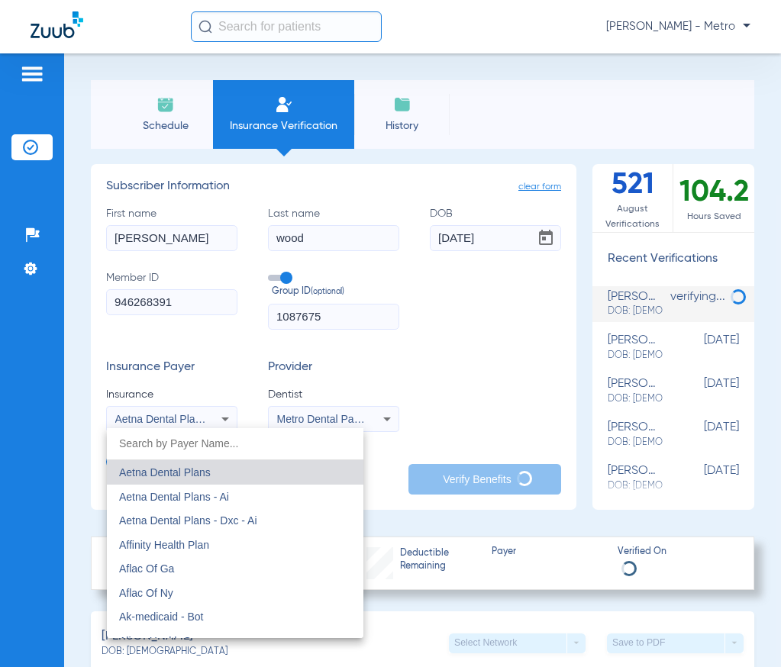
click at [466, 360] on div at bounding box center [390, 333] width 781 height 667
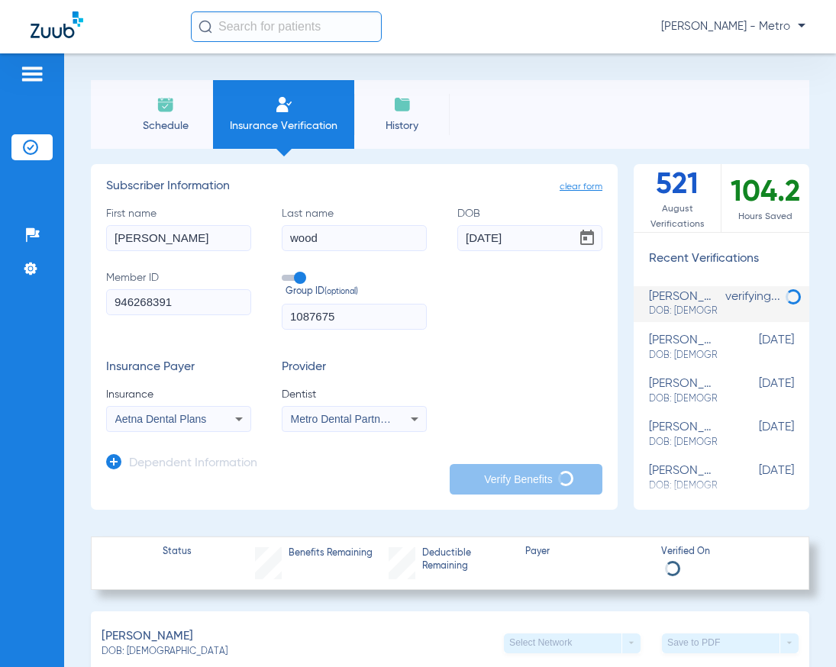
click at [168, 413] on span "Aetna Dental Plans" at bounding box center [161, 419] width 92 height 12
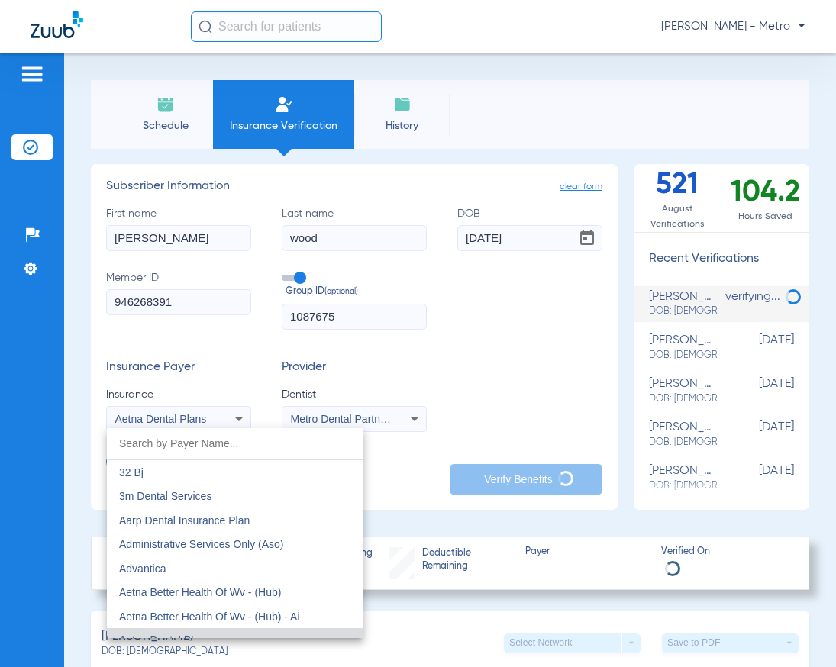
scroll to position [15, 0]
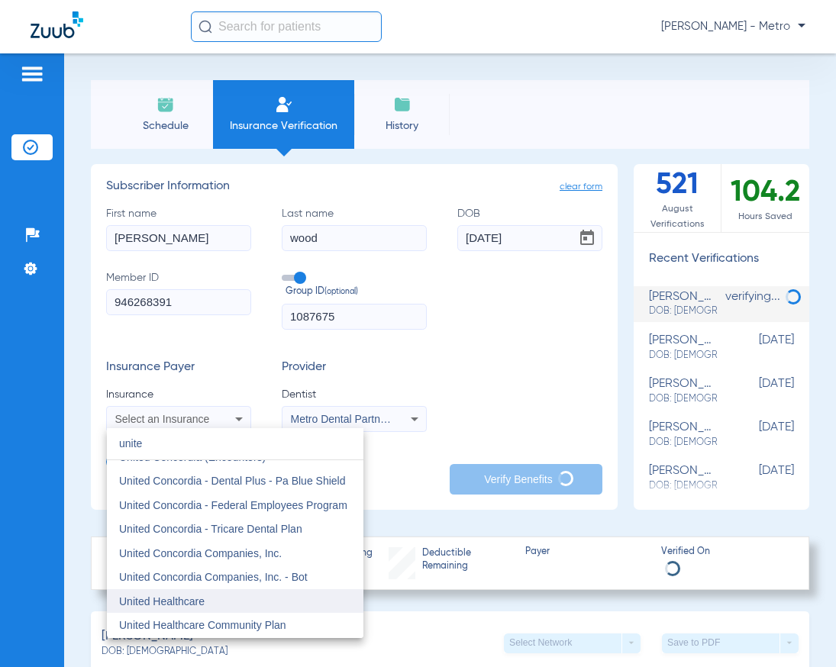
type input "unite"
click at [217, 601] on mat-option "United Healthcare" at bounding box center [235, 601] width 256 height 24
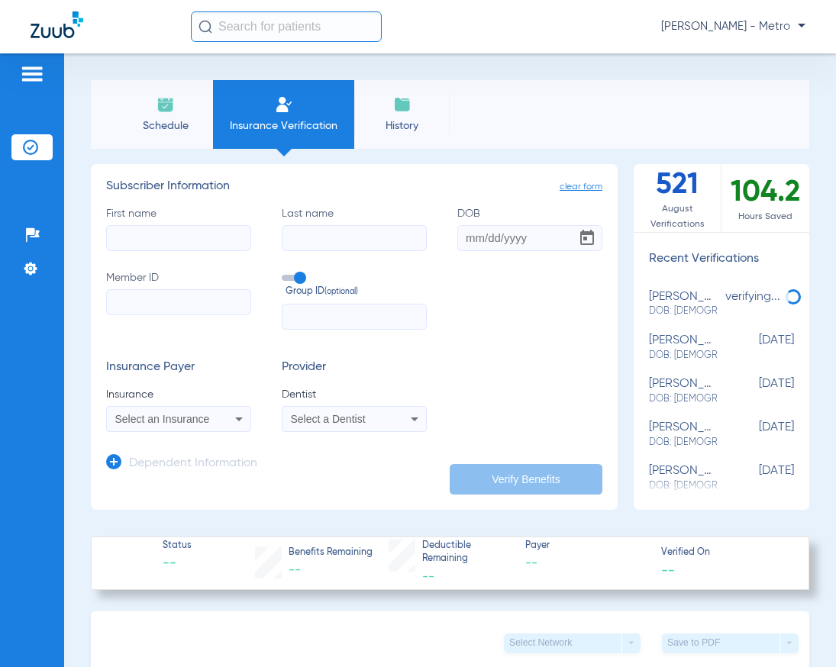
click at [153, 242] on input "First name" at bounding box center [178, 238] width 145 height 26
type input "[PERSON_NAME]"
type input "wood"
type input "[DATE]"
click at [203, 417] on span "Select an Insurance" at bounding box center [162, 419] width 95 height 12
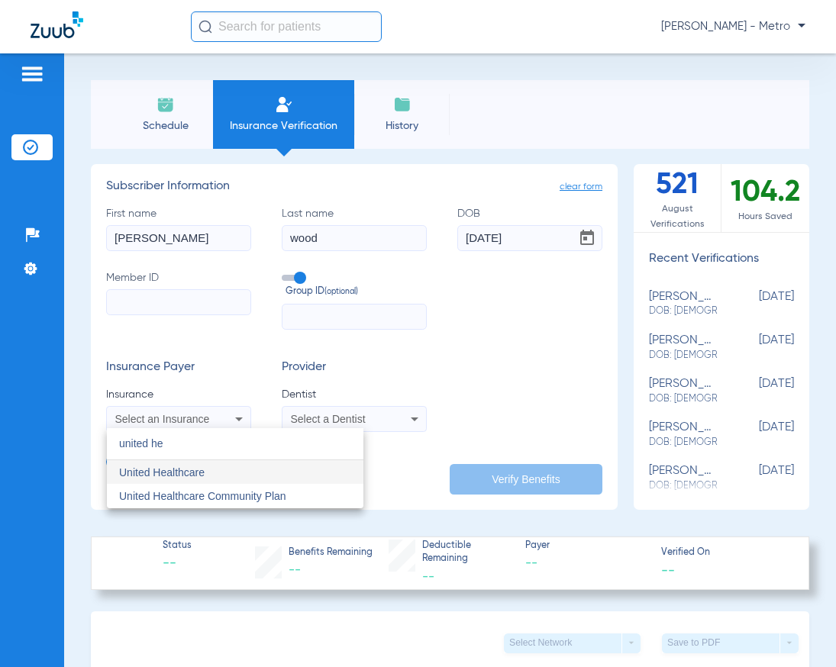
type input "united he"
click at [181, 468] on span "United Healthcare" at bounding box center [161, 472] width 85 height 12
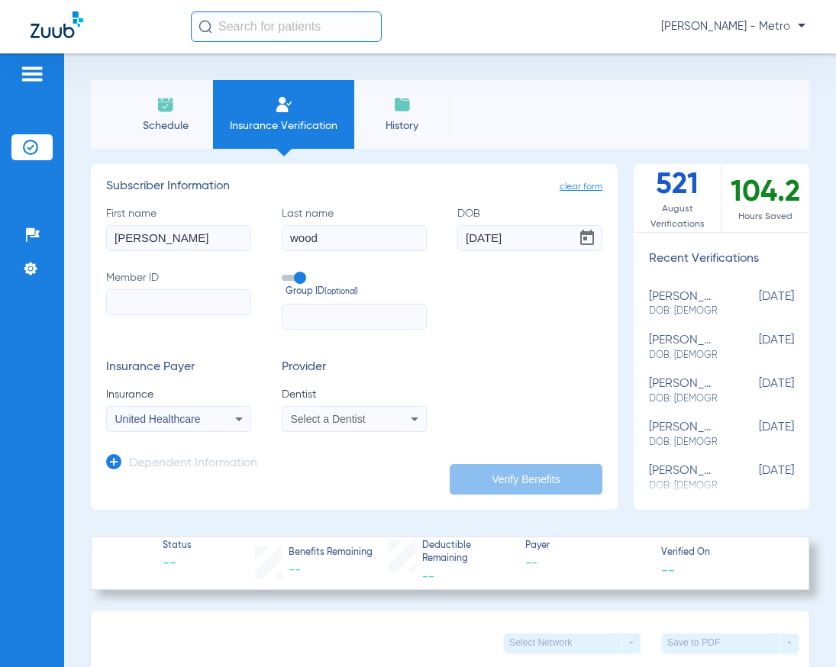
click at [376, 420] on div "Select a Dentist" at bounding box center [342, 419] width 102 height 11
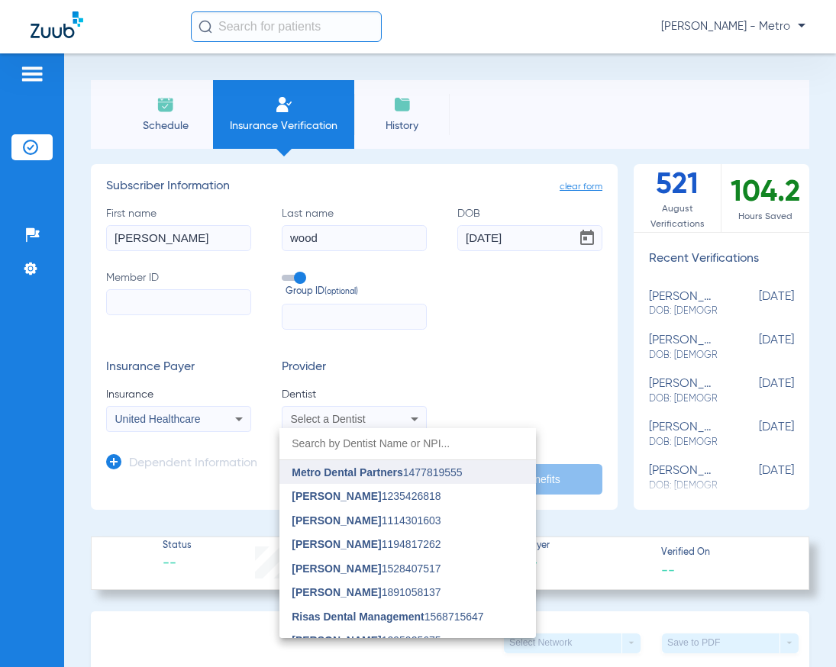
click at [407, 472] on span "Metro Dental Partners 1477819555" at bounding box center [377, 472] width 170 height 11
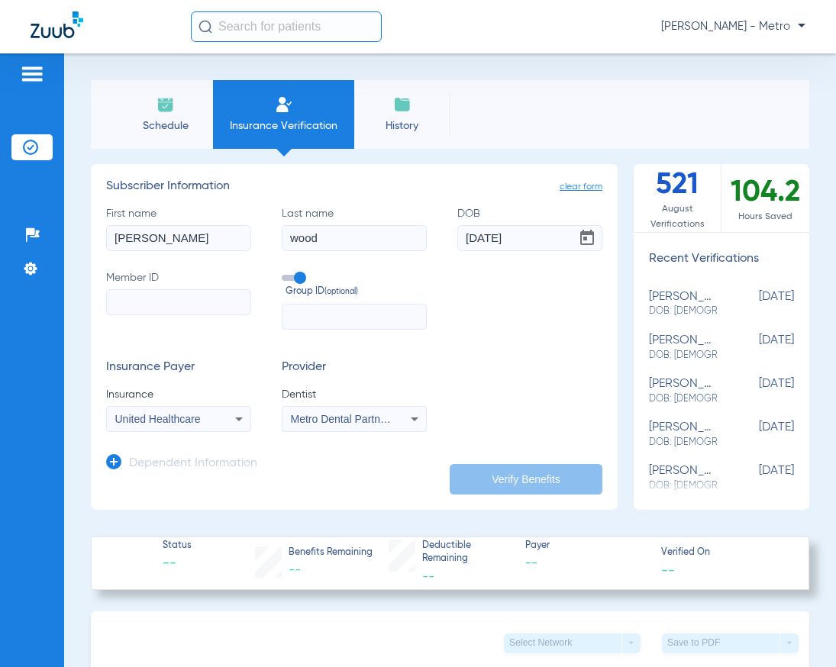
click at [169, 298] on input "Member ID" at bounding box center [178, 302] width 145 height 26
paste input "946268391"
type input "946268391"
click at [292, 301] on div "Group ID (optional)" at bounding box center [354, 300] width 145 height 60
click at [301, 314] on input "text" at bounding box center [354, 317] width 145 height 26
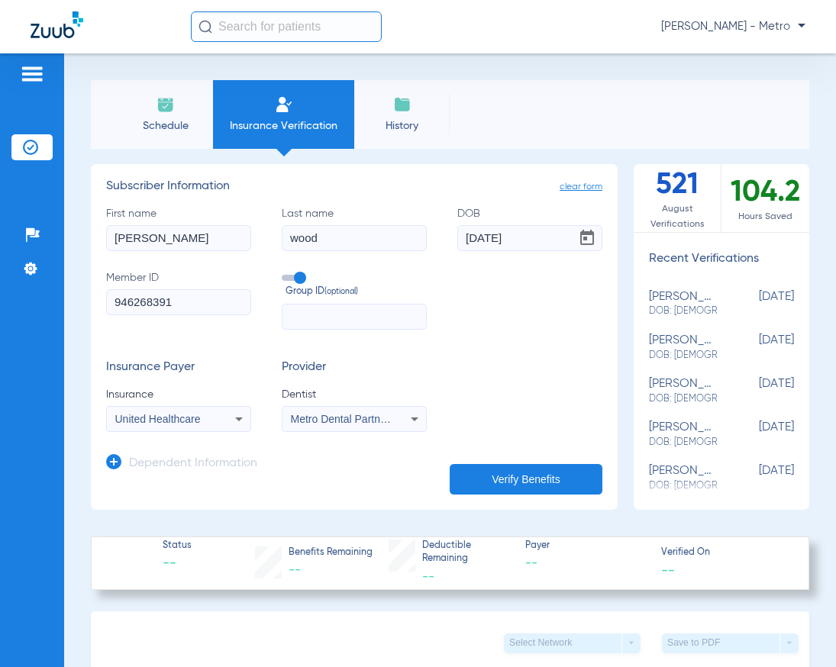
paste input "1087675"
type input "1087675"
click at [504, 478] on button "Verify Benefits" at bounding box center [525, 479] width 153 height 31
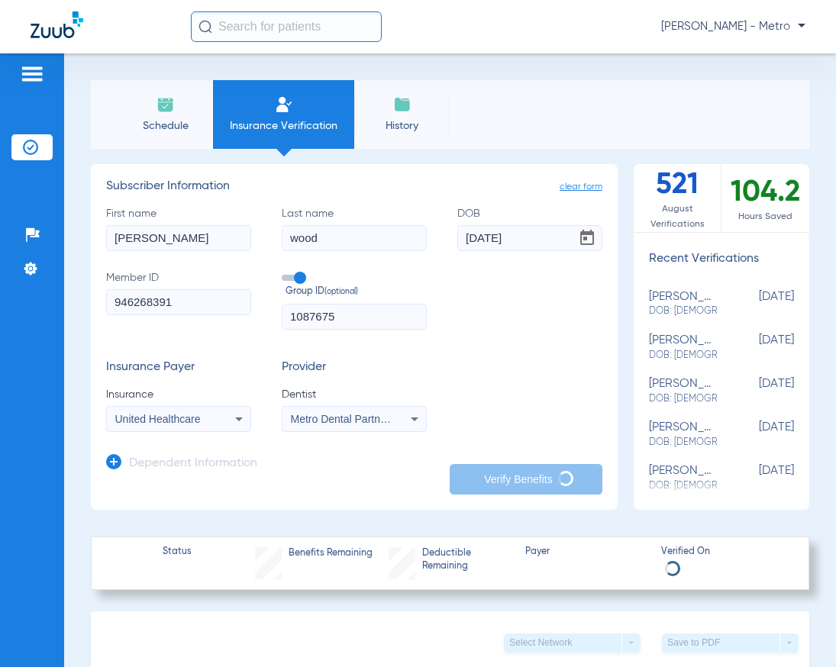
type input "wood"
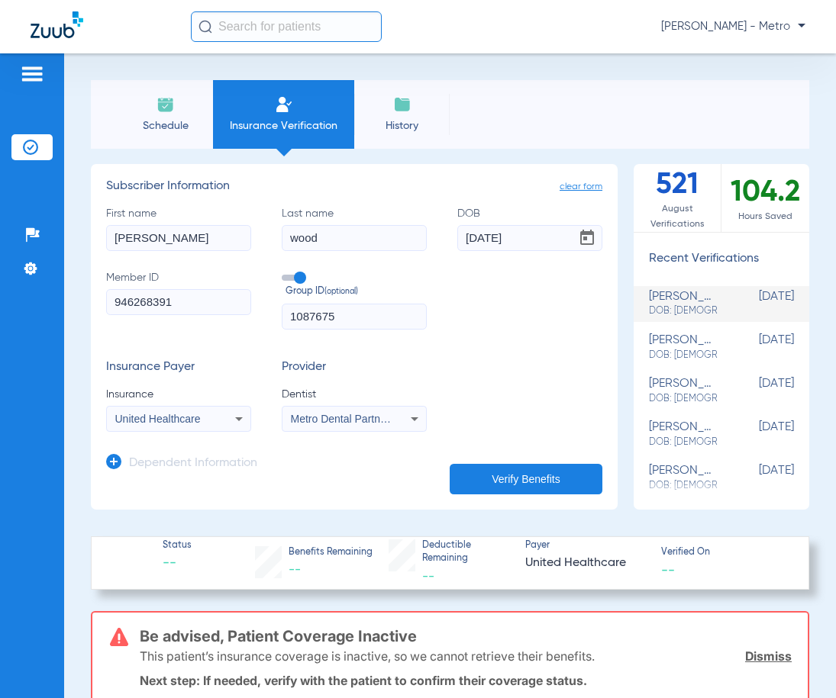
click at [272, 118] on span "Insurance Verification" at bounding box center [283, 125] width 118 height 15
click at [324, 113] on li "Insurance Verification" at bounding box center [283, 114] width 141 height 69
